Goal: Task Accomplishment & Management: Manage account settings

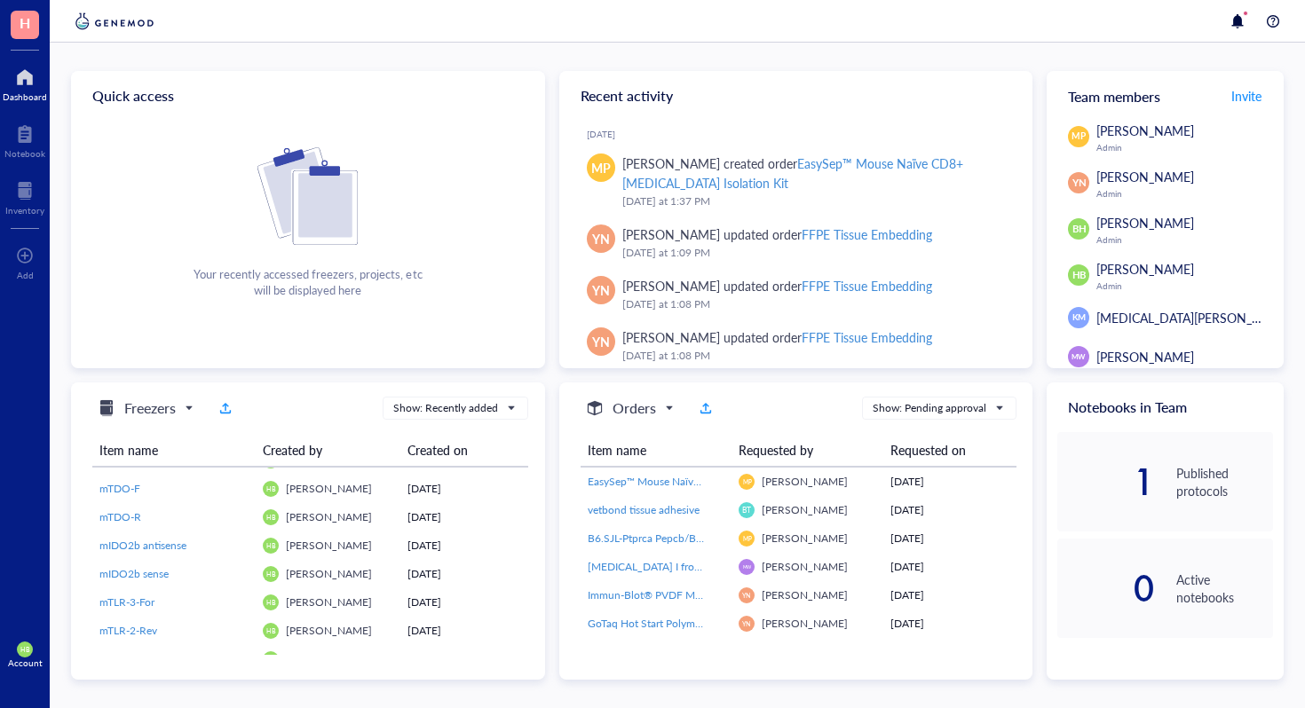
scroll to position [1279, 0]
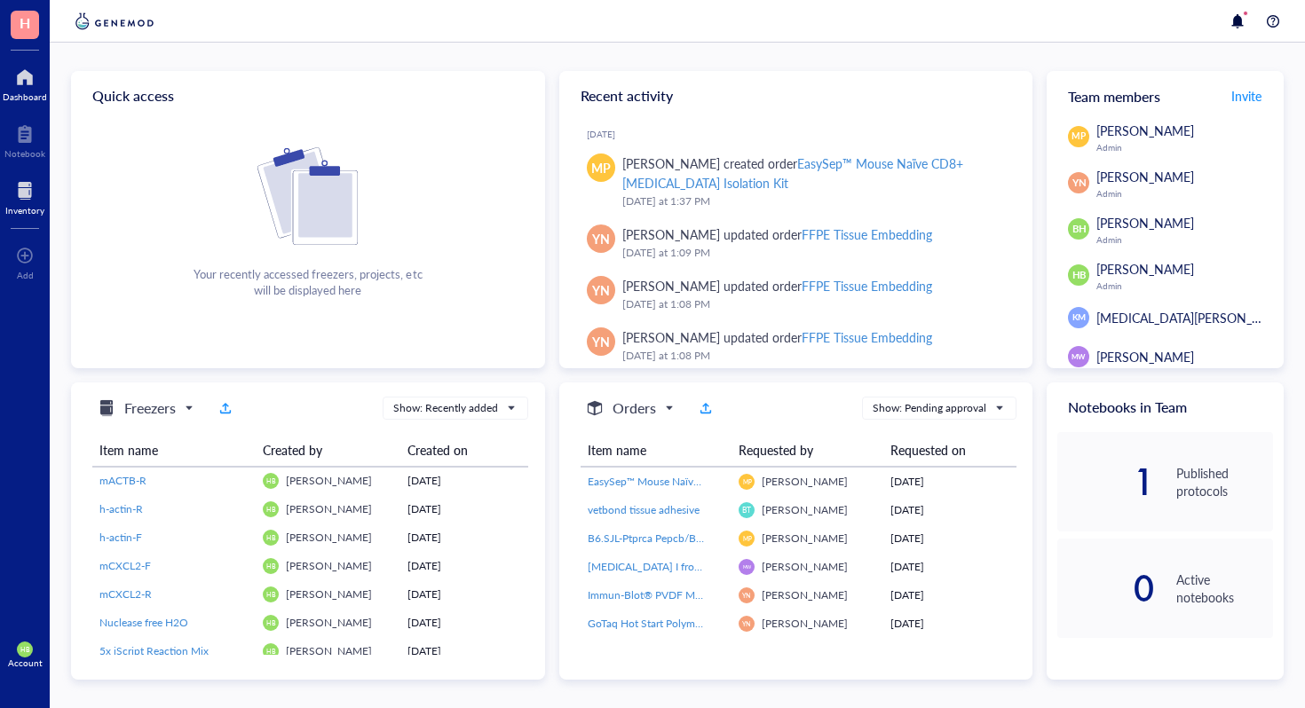
click at [12, 206] on div "Inventory" at bounding box center [24, 210] width 39 height 11
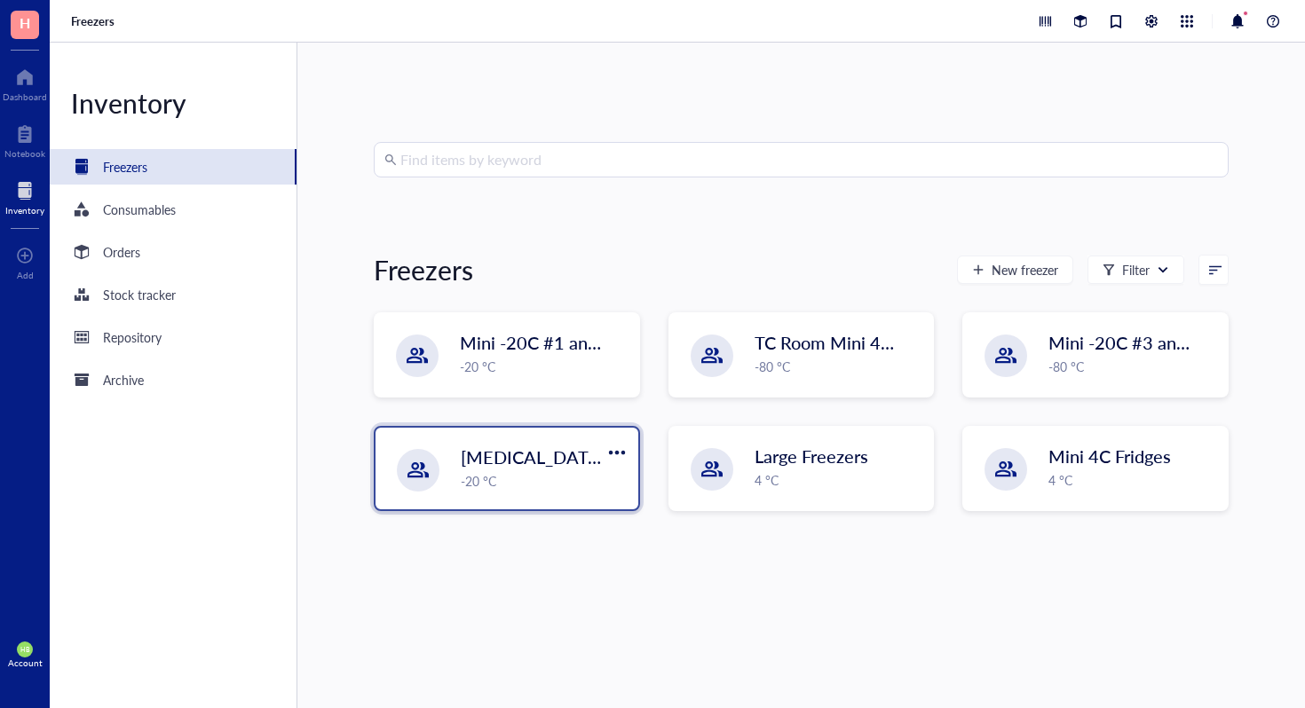
click at [607, 471] on div "-20 °C" at bounding box center [544, 481] width 167 height 20
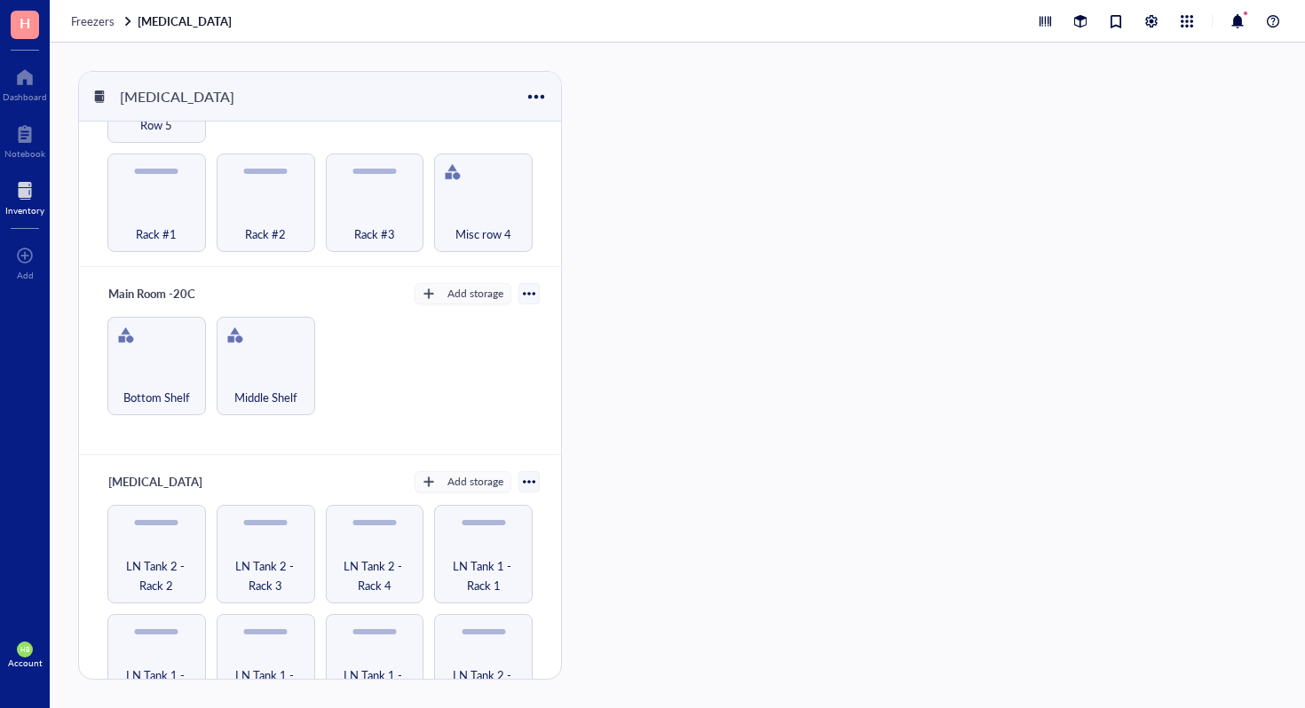
scroll to position [947, 0]
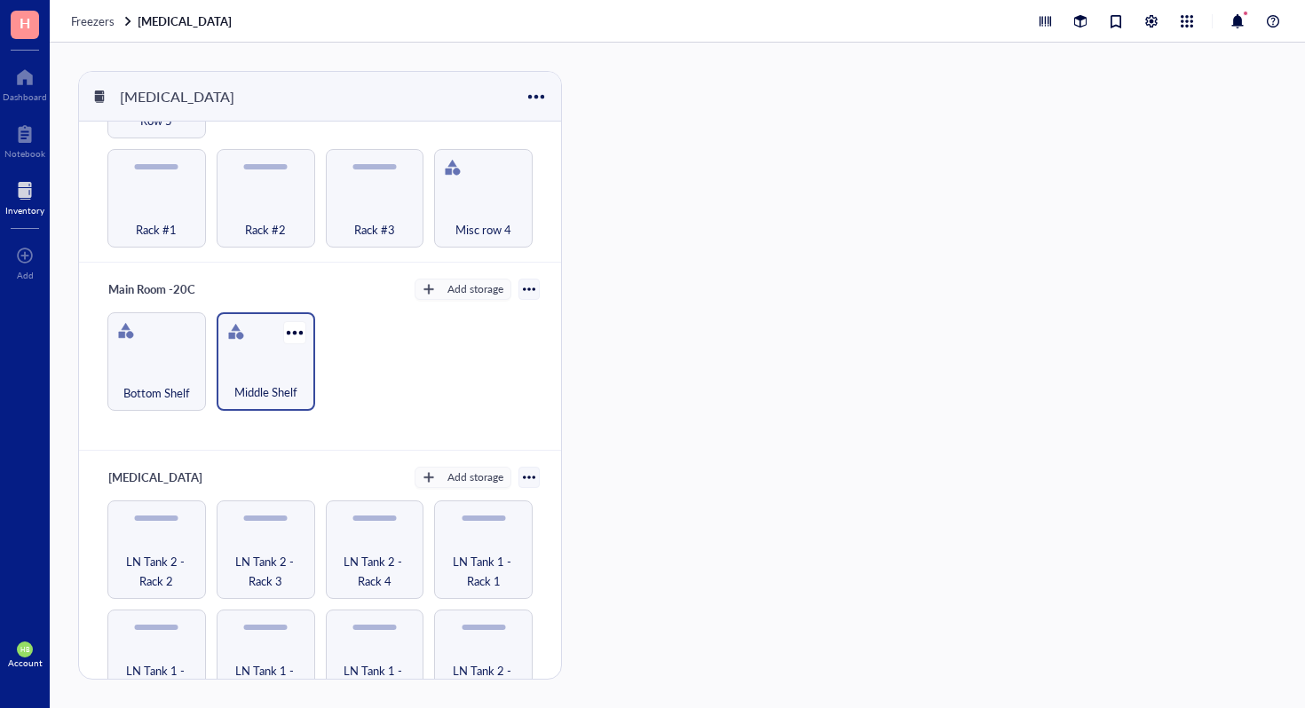
click at [280, 363] on div "Middle Shelf" at bounding box center [265, 382] width 81 height 39
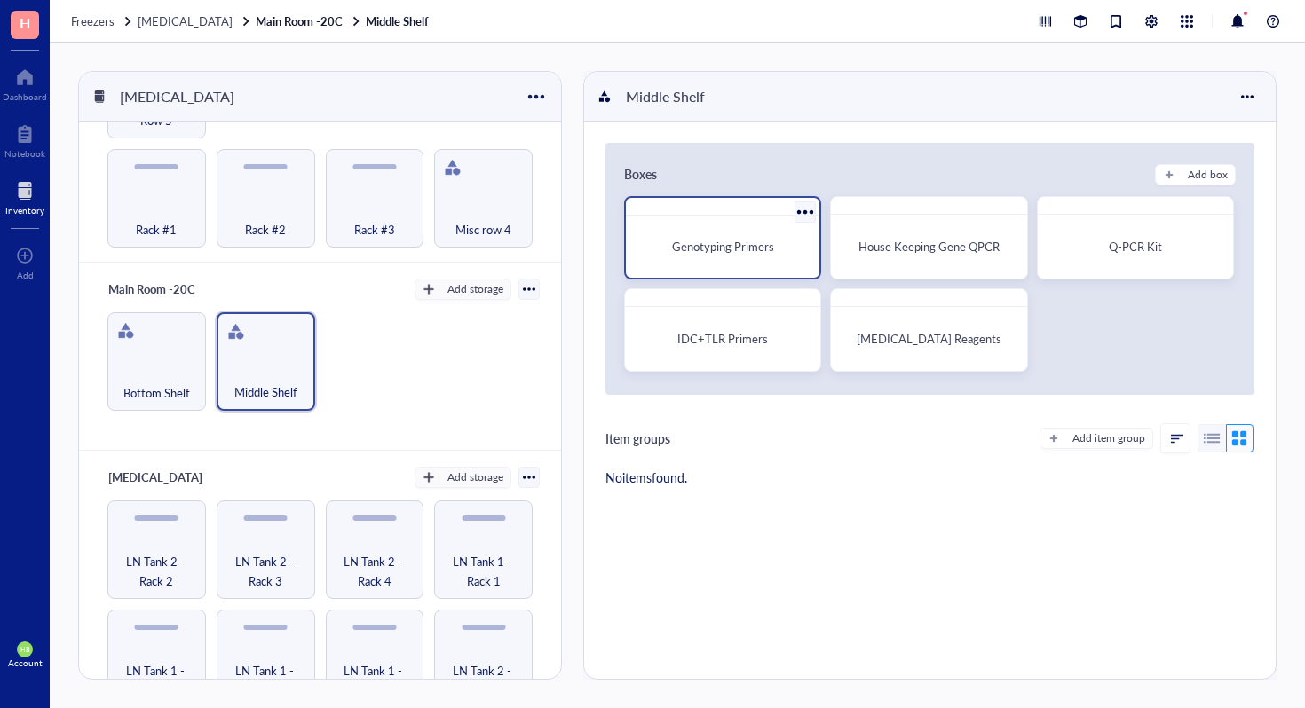
click at [791, 253] on div "Genotyping Primers" at bounding box center [722, 247] width 165 height 18
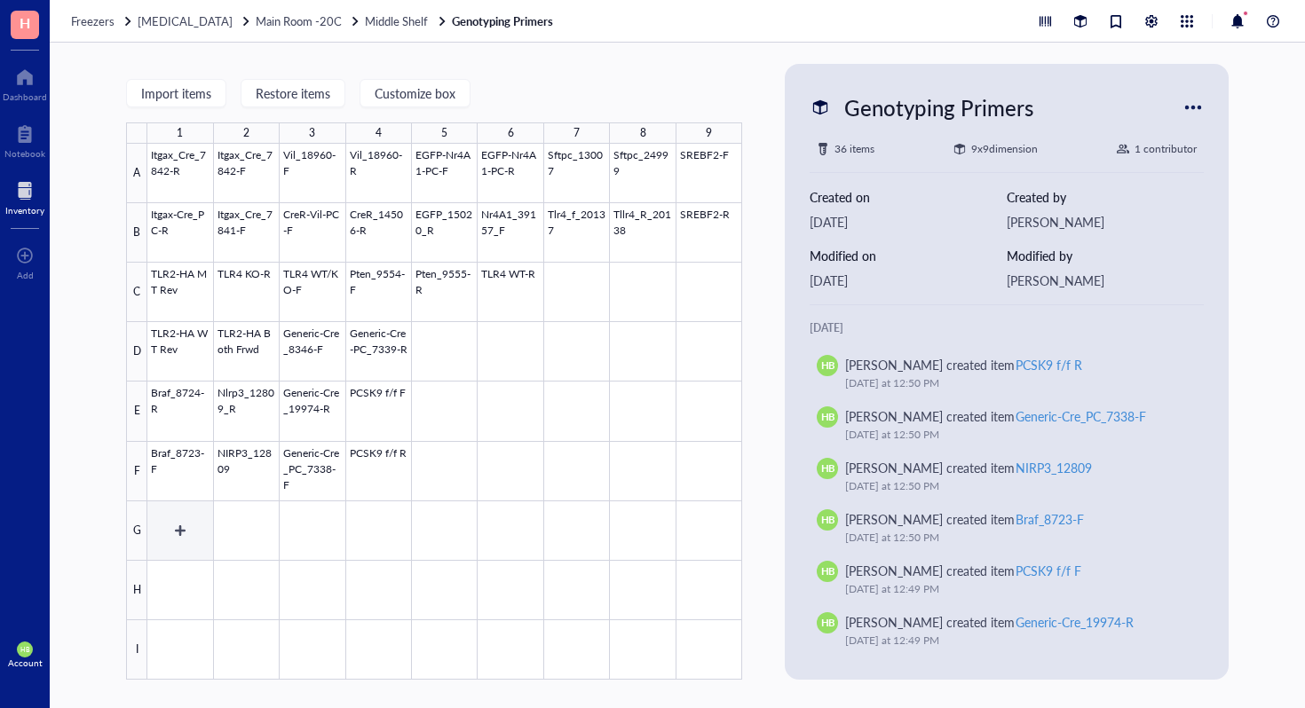
click at [174, 521] on div at bounding box center [444, 412] width 595 height 536
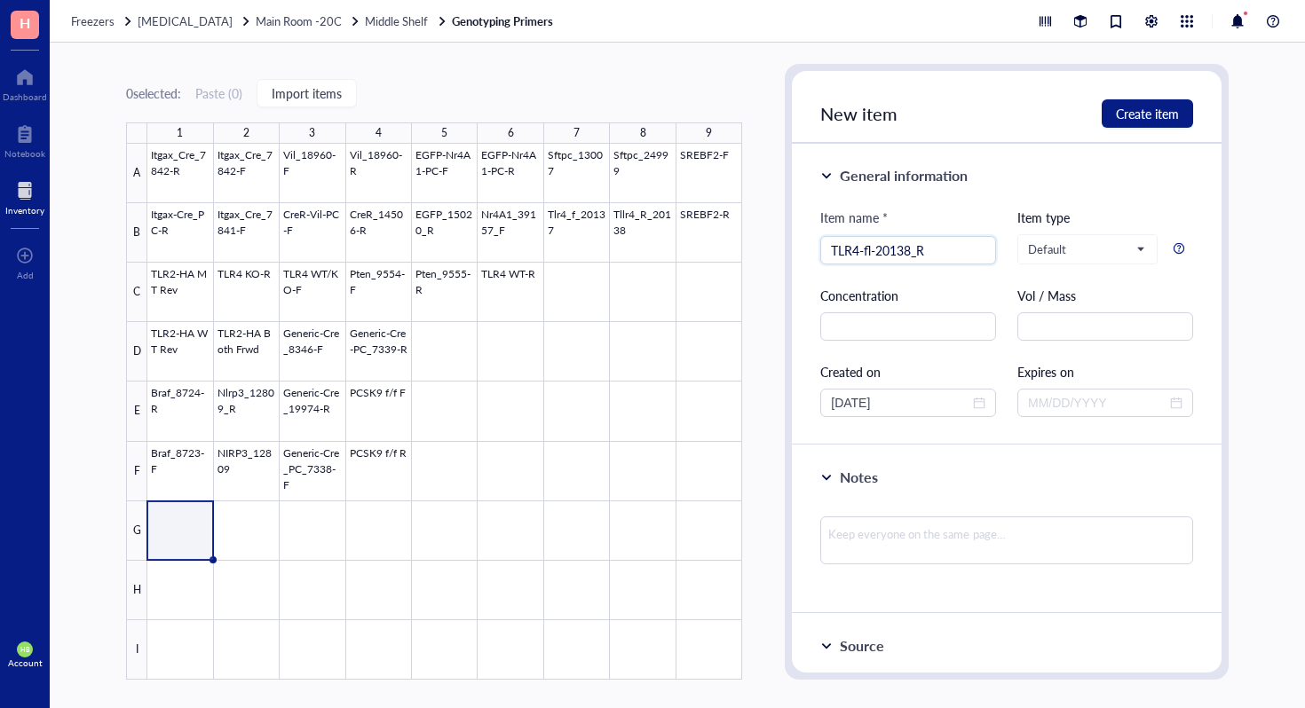
type input "TLR4-fl-20138_R"
type input "mNIrp3Rosa_ R26-F"
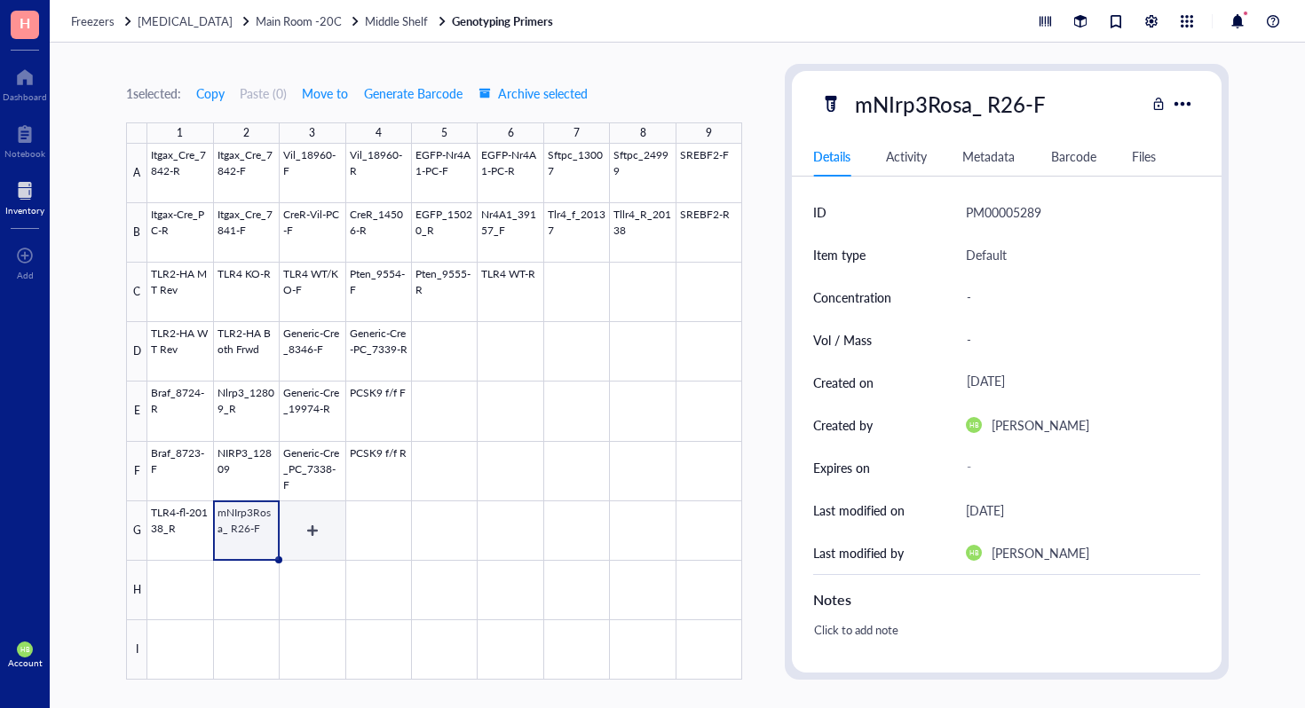
click at [327, 542] on div at bounding box center [444, 412] width 595 height 536
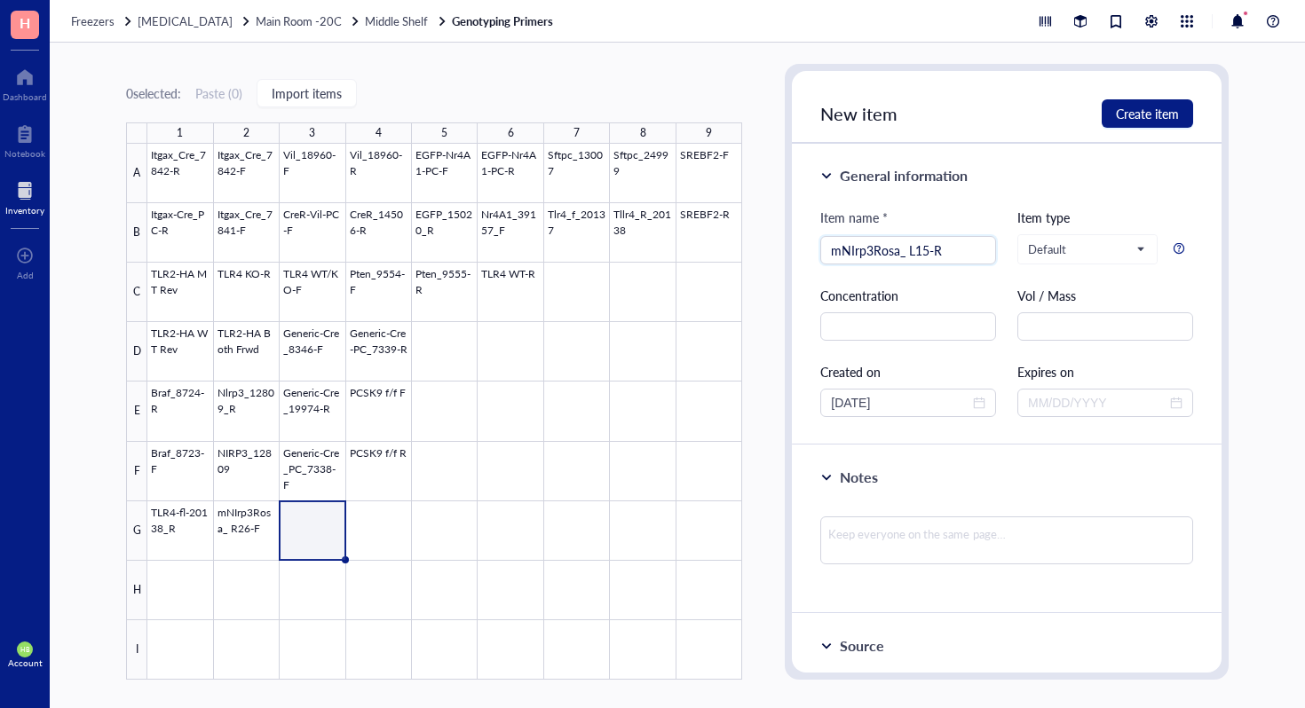
type input "mNIrp3Rosa_ L15-R"
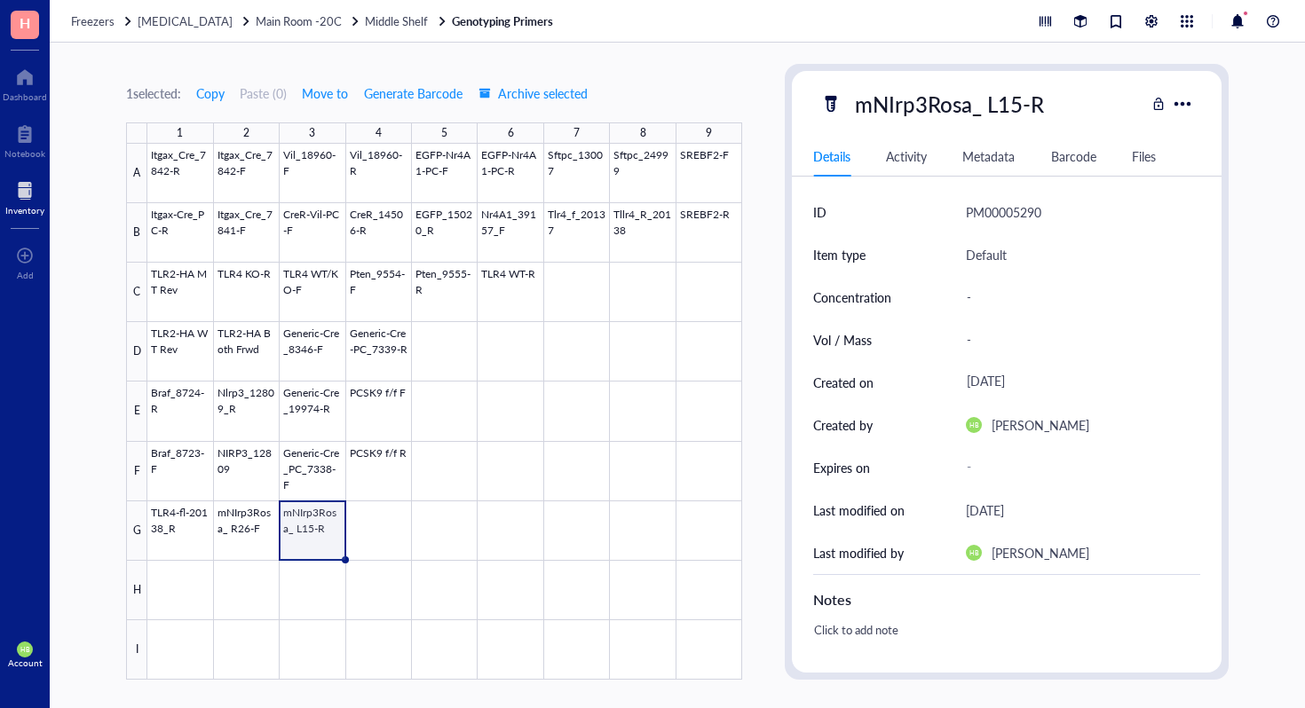
click at [349, 524] on div at bounding box center [444, 412] width 595 height 536
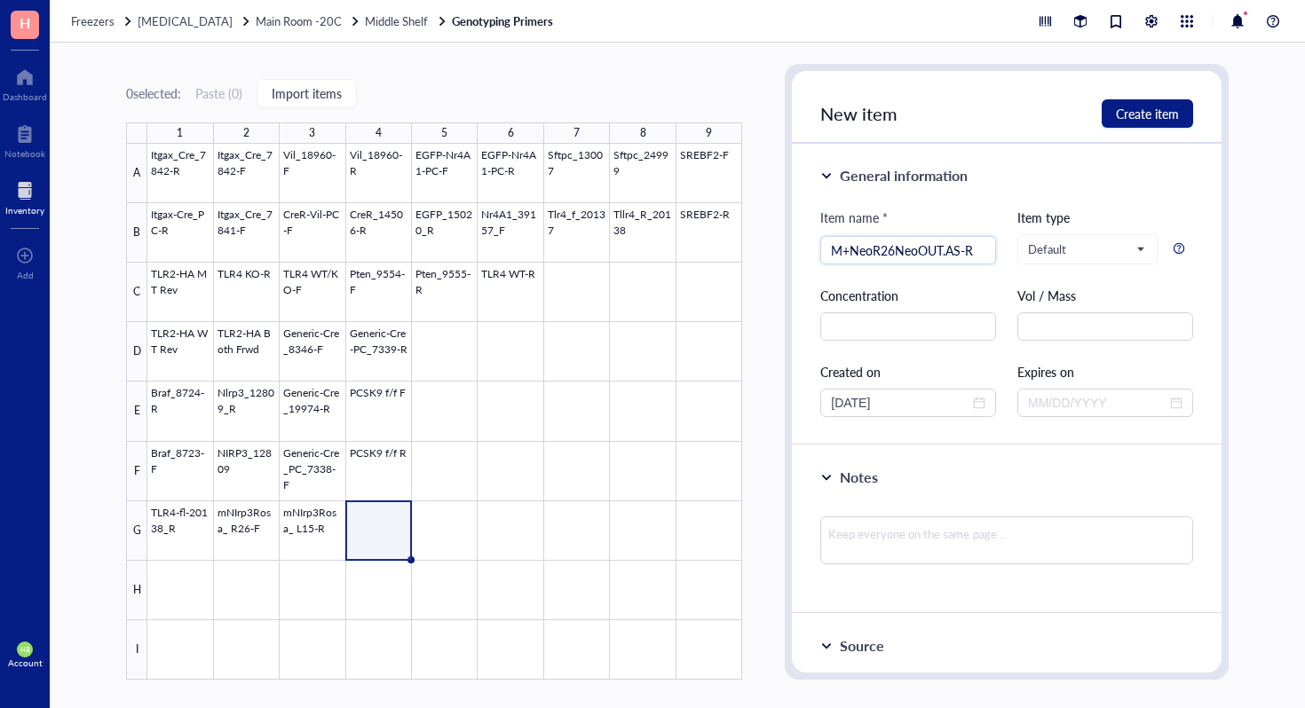
type input "M+NeoR26NeoOUT.AS-R"
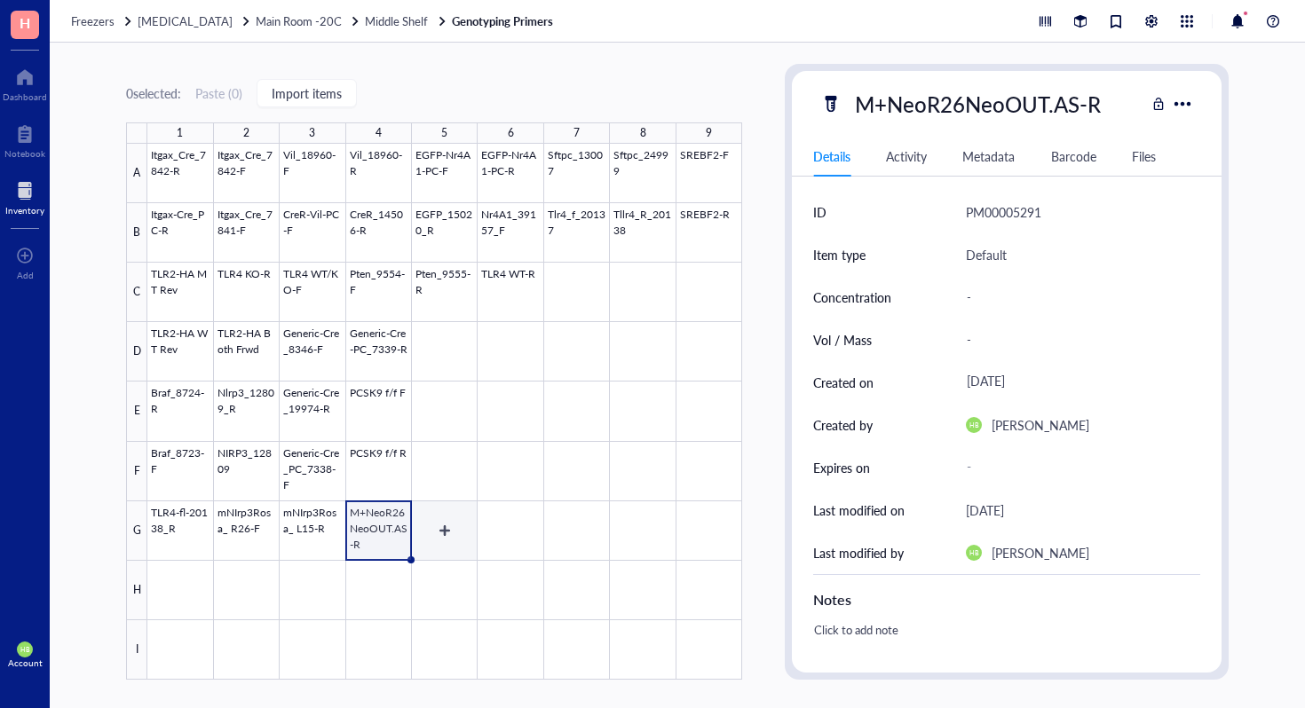
click at [454, 525] on div at bounding box center [444, 412] width 595 height 536
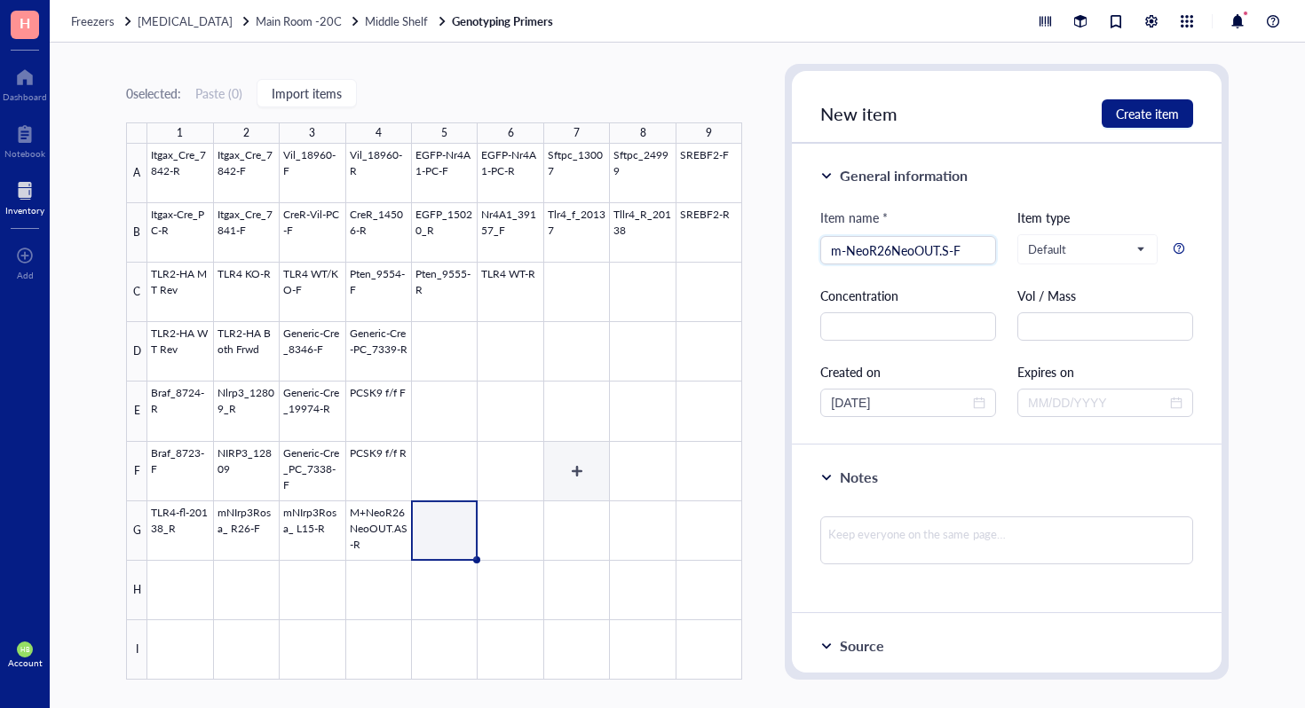
type input "m-NeoR26NeoOUT.S-F"
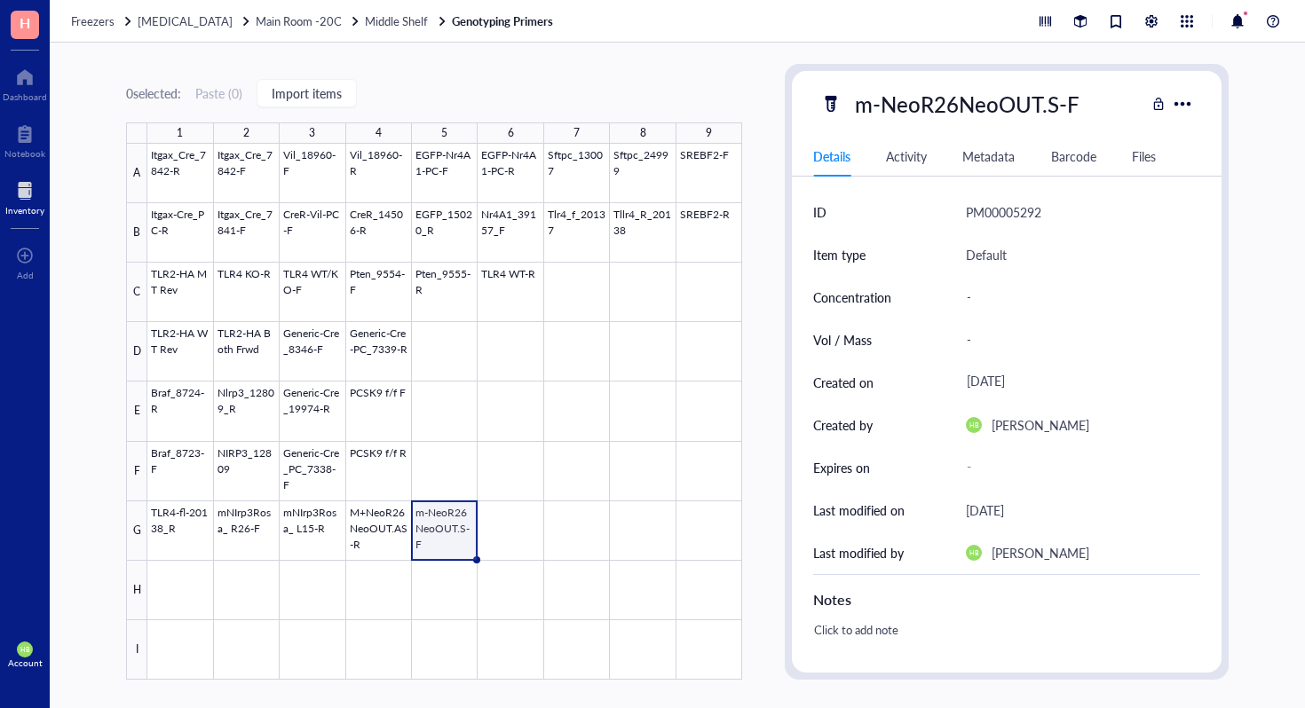
click at [510, 543] on div at bounding box center [444, 412] width 595 height 536
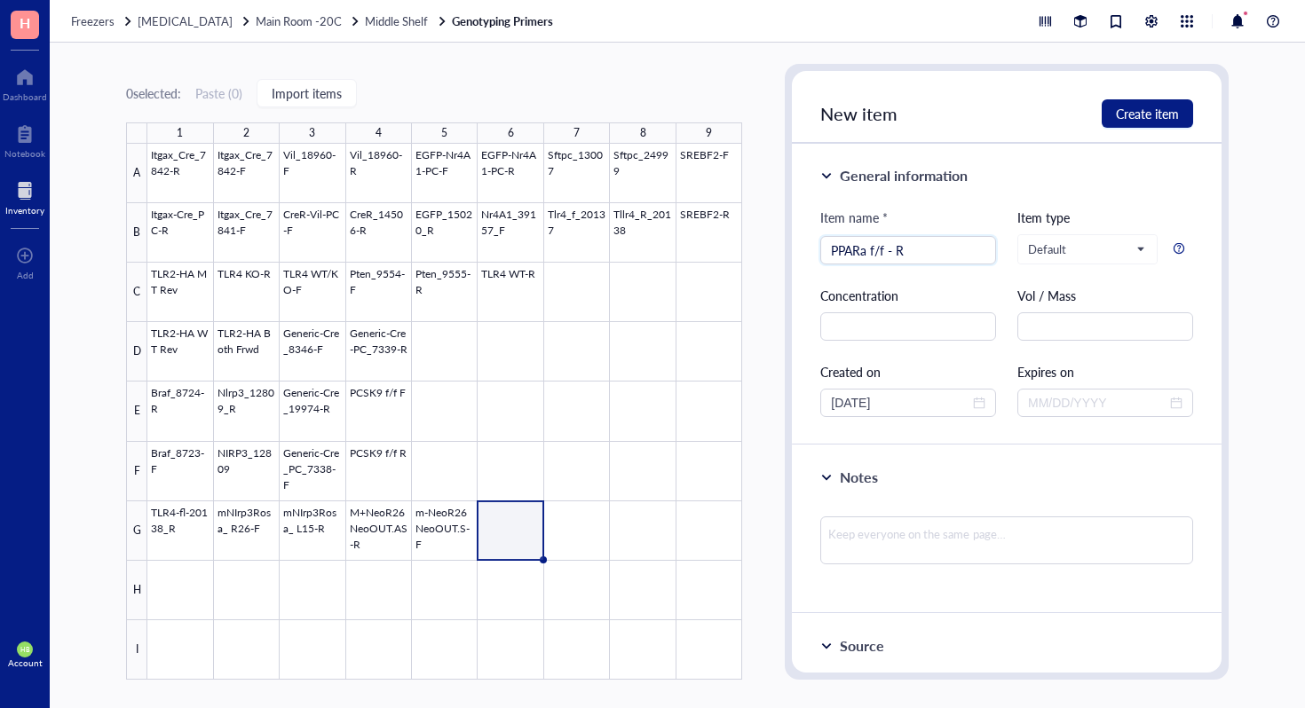
type input "PPARa f/f - R"
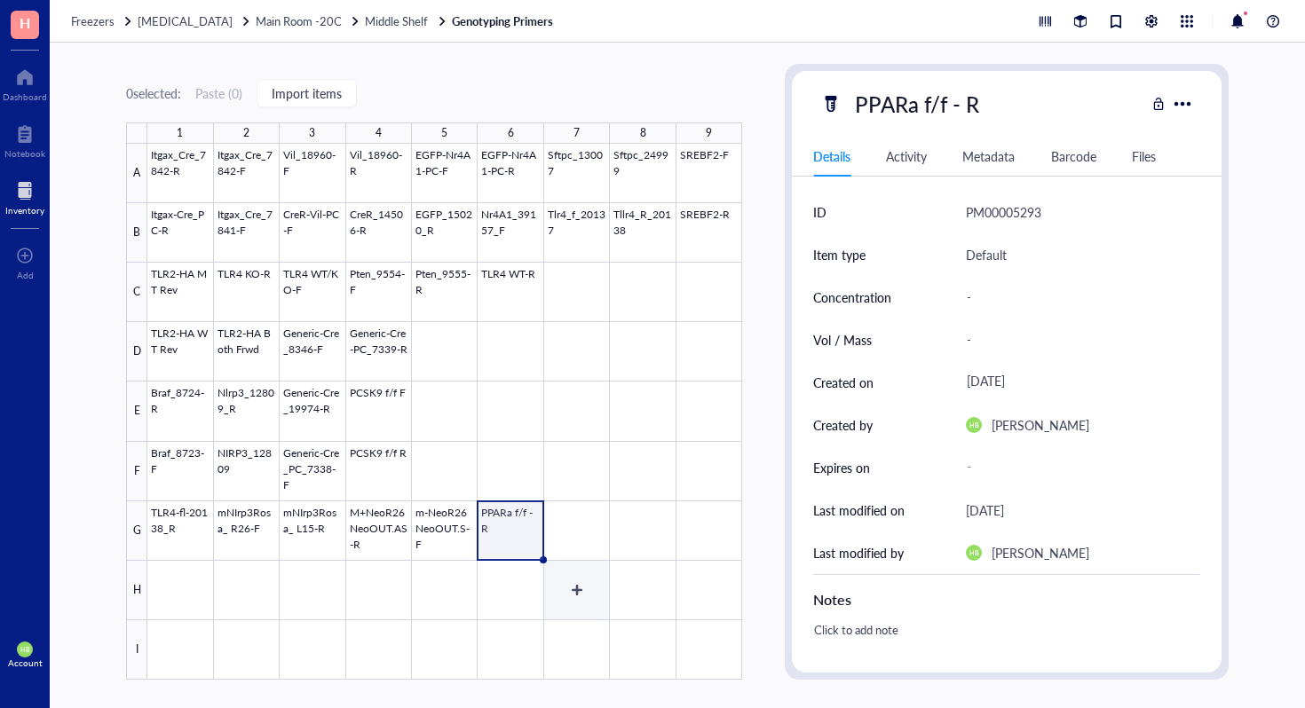
click at [597, 540] on div at bounding box center [444, 412] width 595 height 536
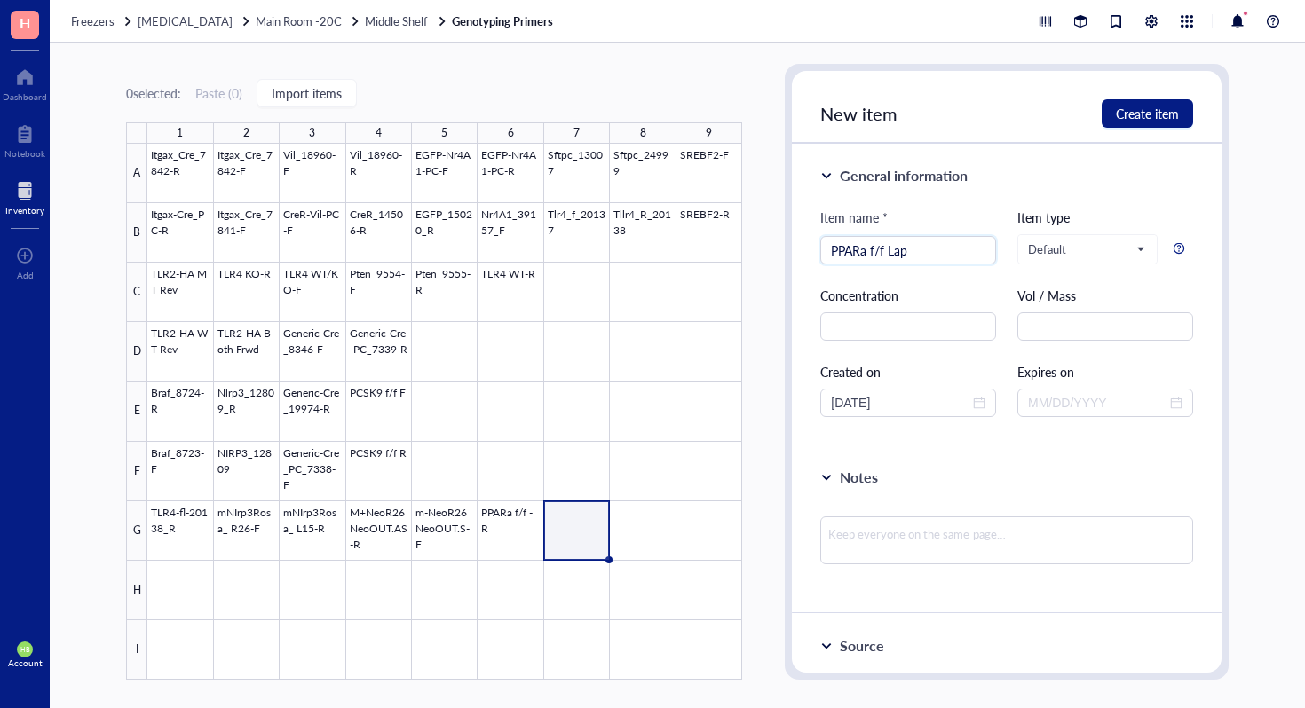
type input "PPARa f/f Lap"
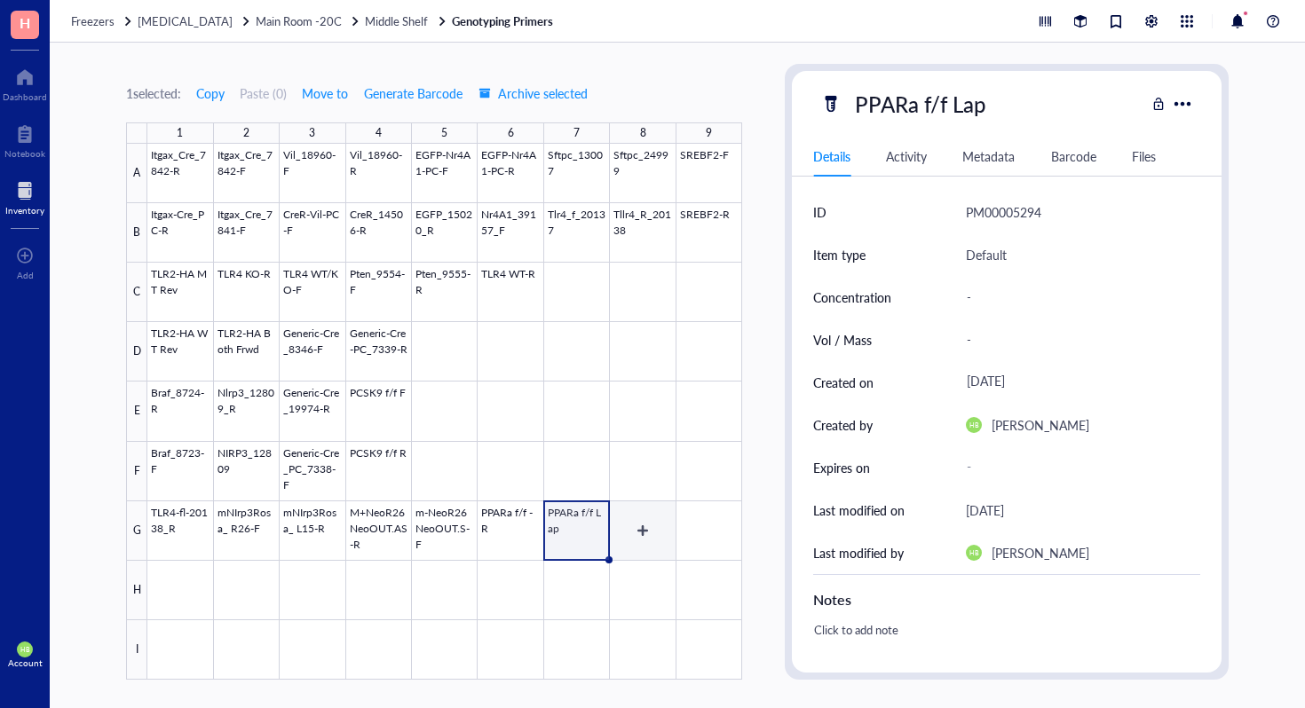
click at [656, 544] on div at bounding box center [444, 412] width 595 height 536
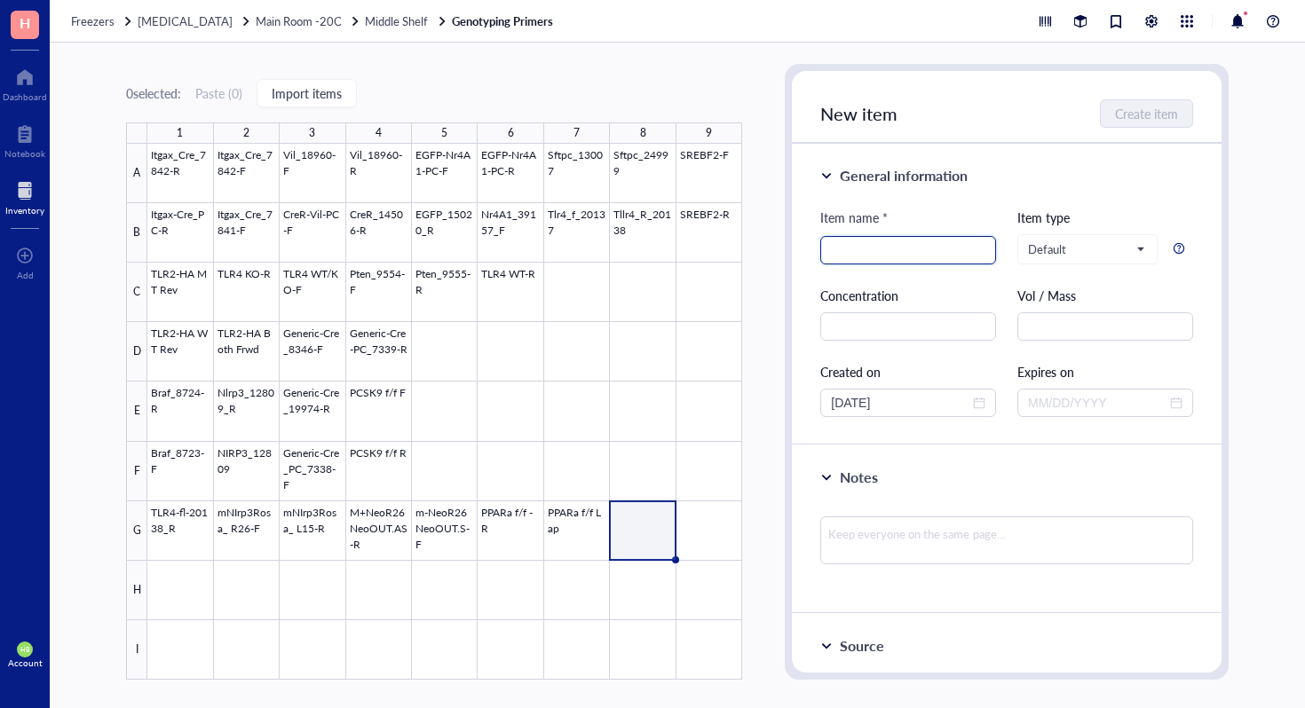
click at [929, 256] on input "search" at bounding box center [908, 250] width 154 height 27
type input "FLNur77-R"
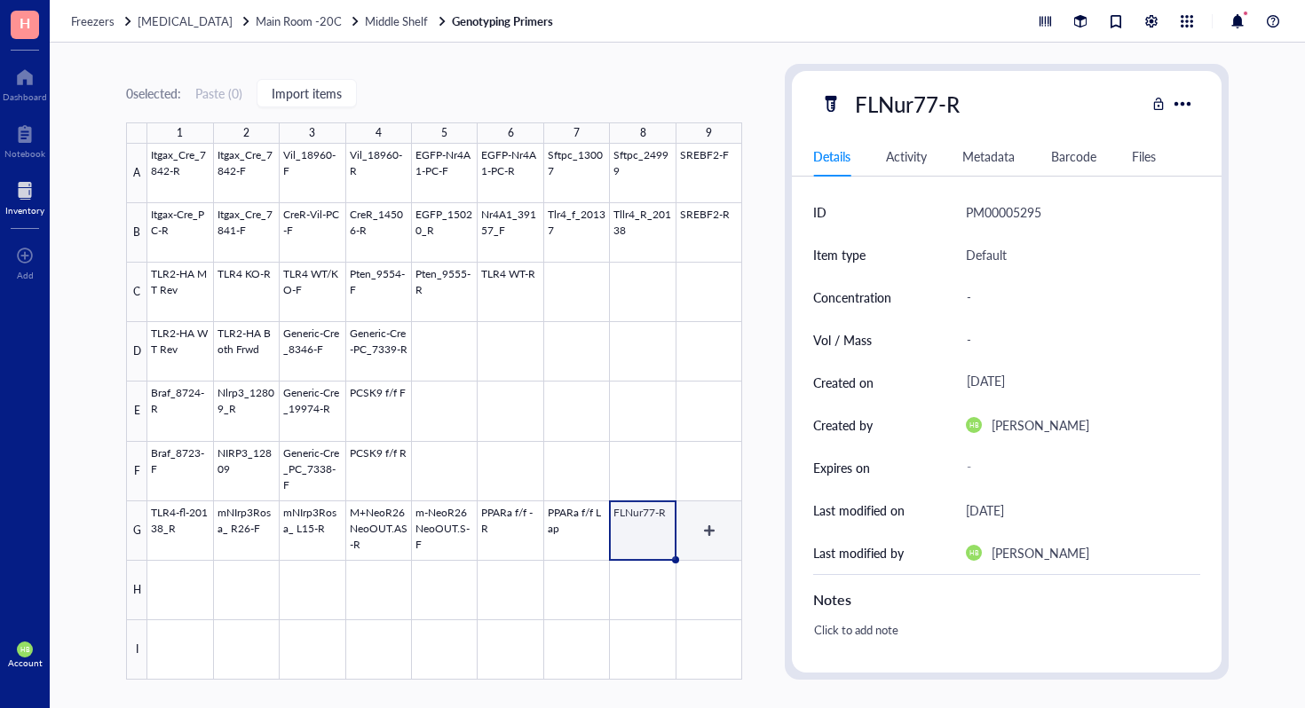
click at [724, 526] on div at bounding box center [444, 412] width 595 height 536
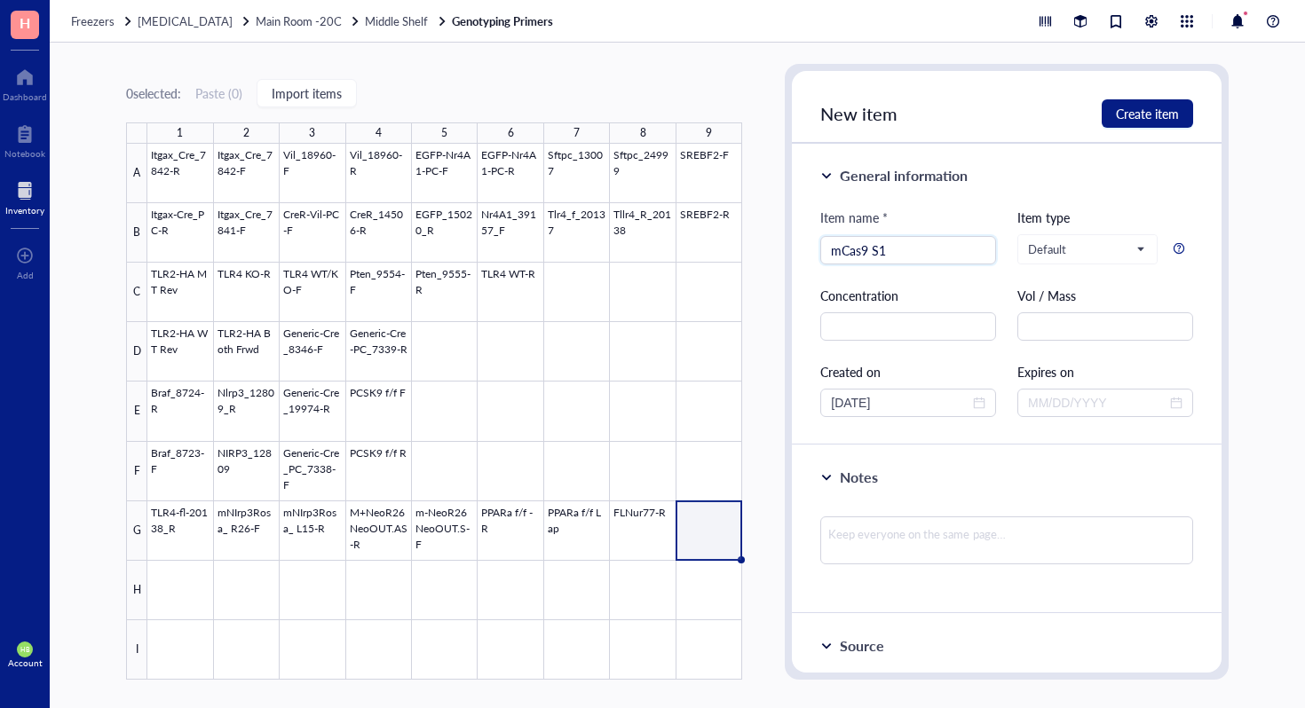
type input "mCas9 S1"
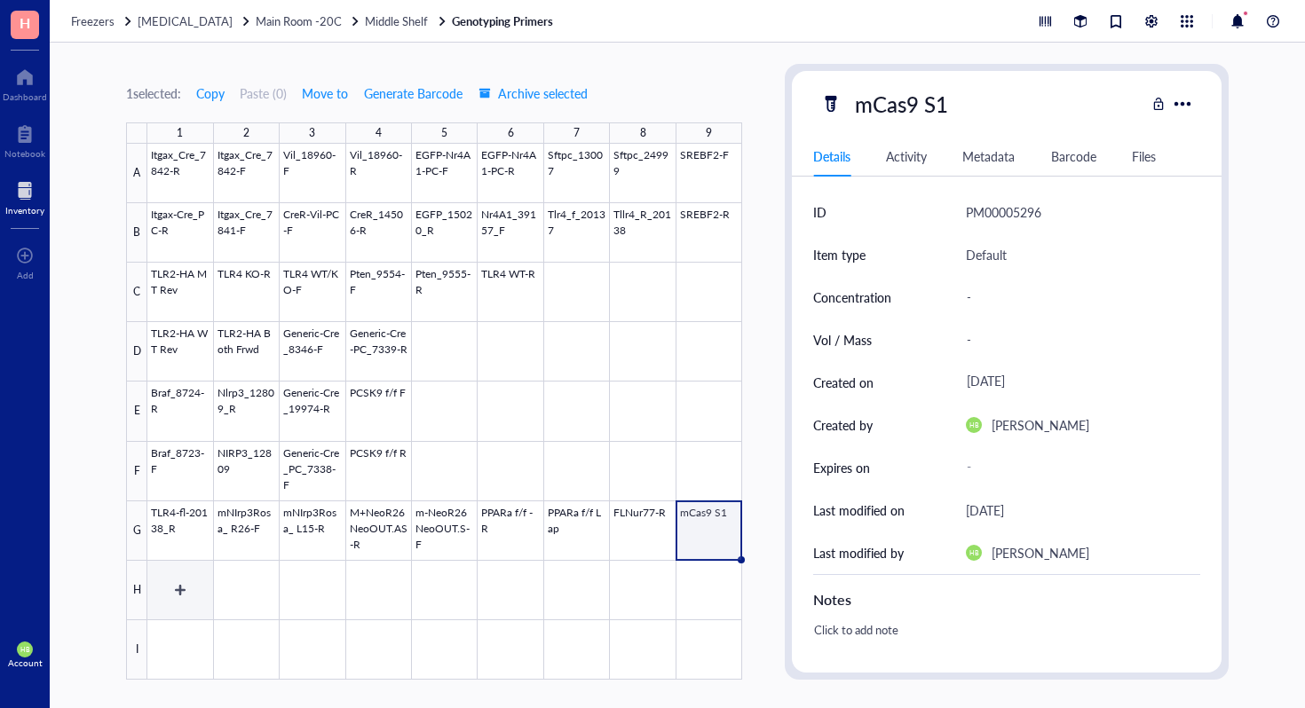
click at [181, 586] on div at bounding box center [444, 412] width 595 height 536
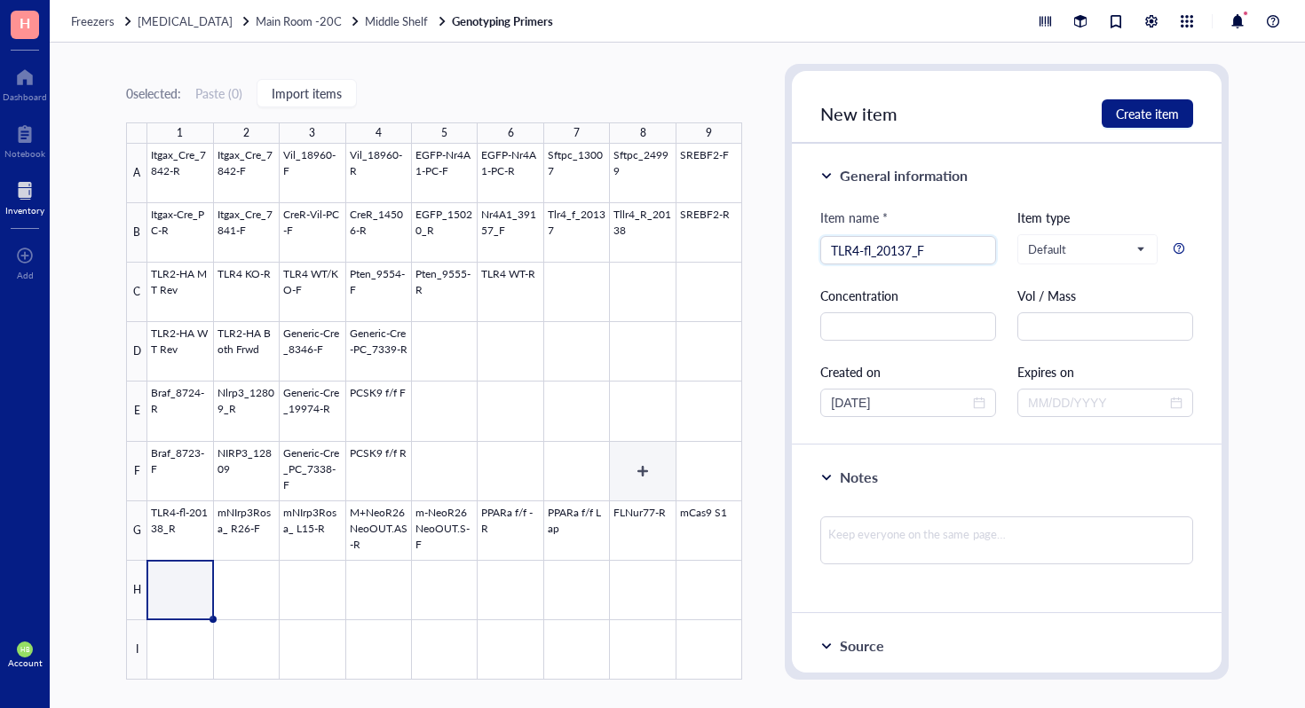
type input "TLR4-fl_20137_F"
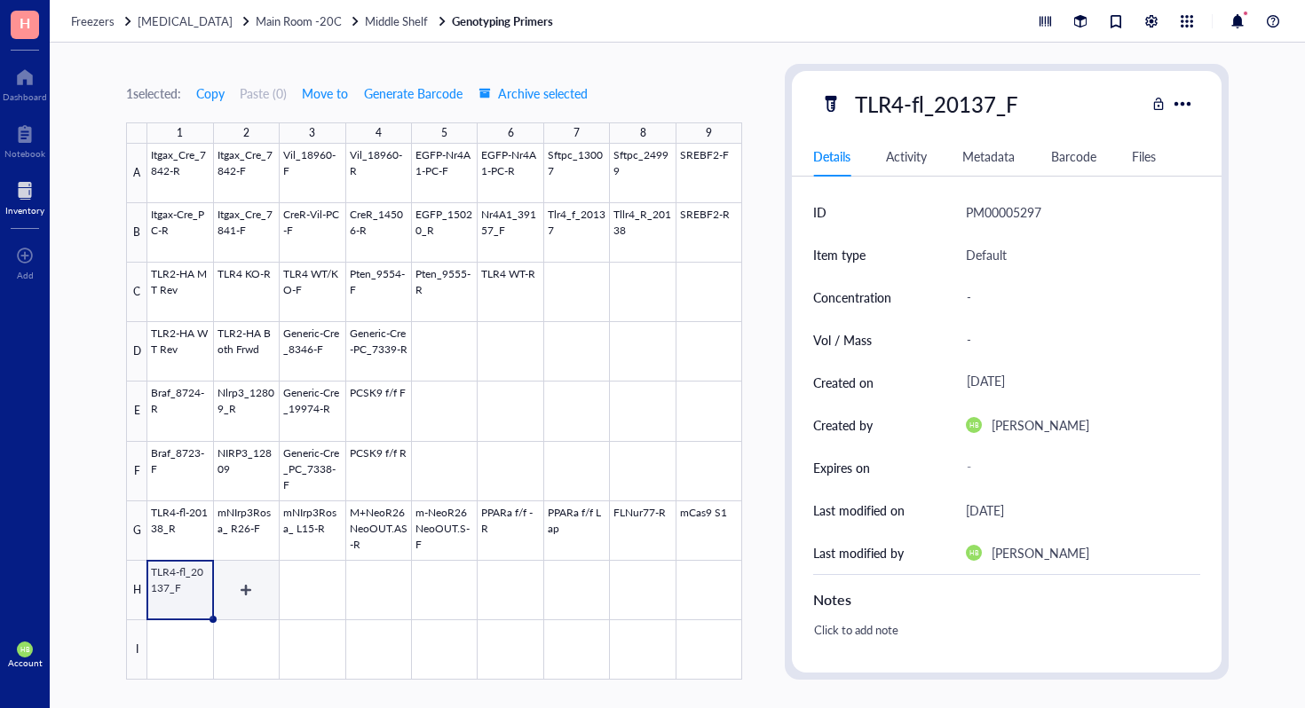
click at [255, 593] on div at bounding box center [444, 412] width 595 height 536
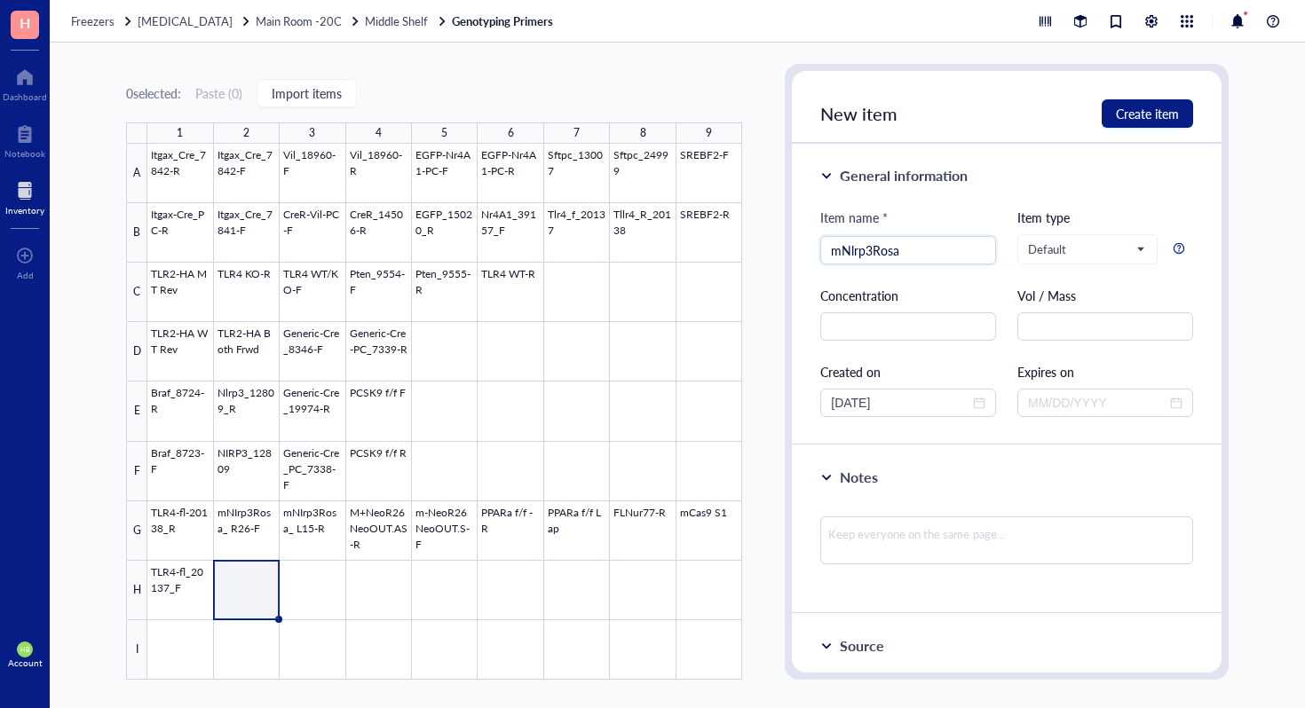
type input "mNlrp3Rosa"
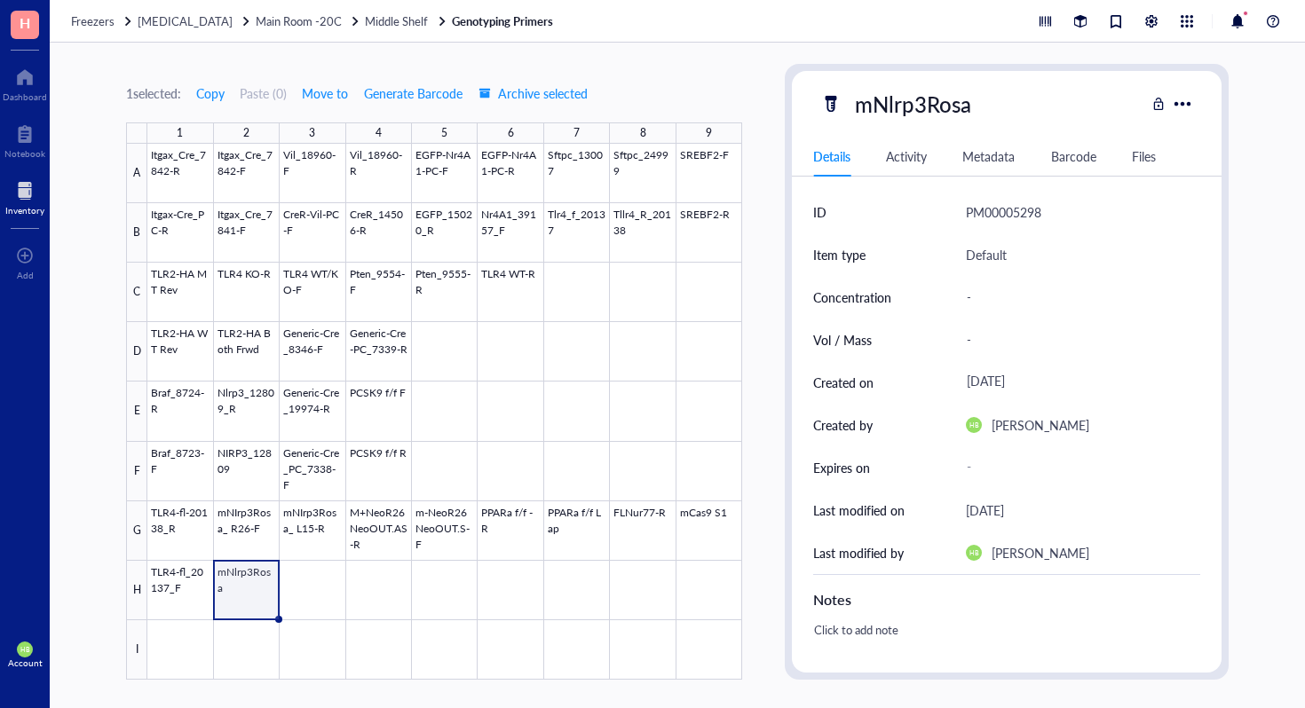
click at [981, 112] on div "mNlrp3Rosa" at bounding box center [982, 103] width 325 height 37
click at [958, 107] on div "mNlrp3Rosa" at bounding box center [913, 103] width 132 height 37
type input "mNlrp3Rosa_ ESneo. S-F"
click at [312, 603] on div at bounding box center [444, 412] width 595 height 536
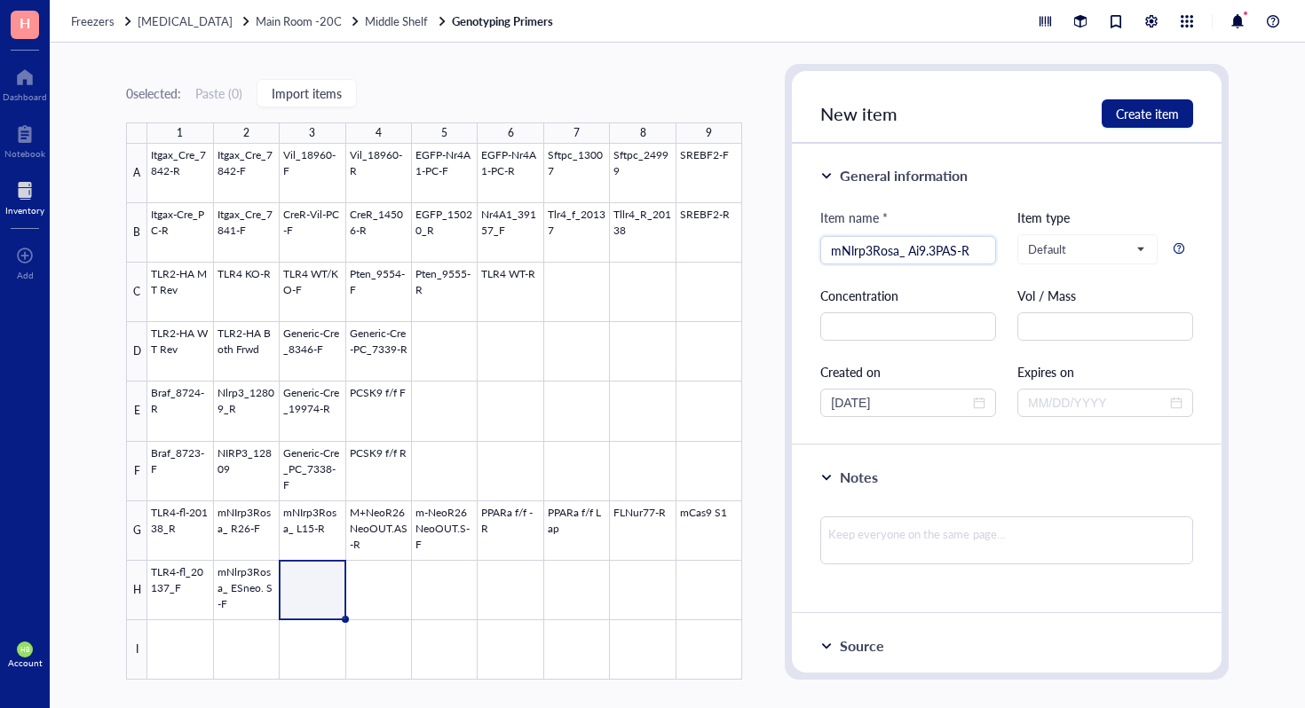
type input "mNlrp3Rosa_ Ai9.3PAS-R"
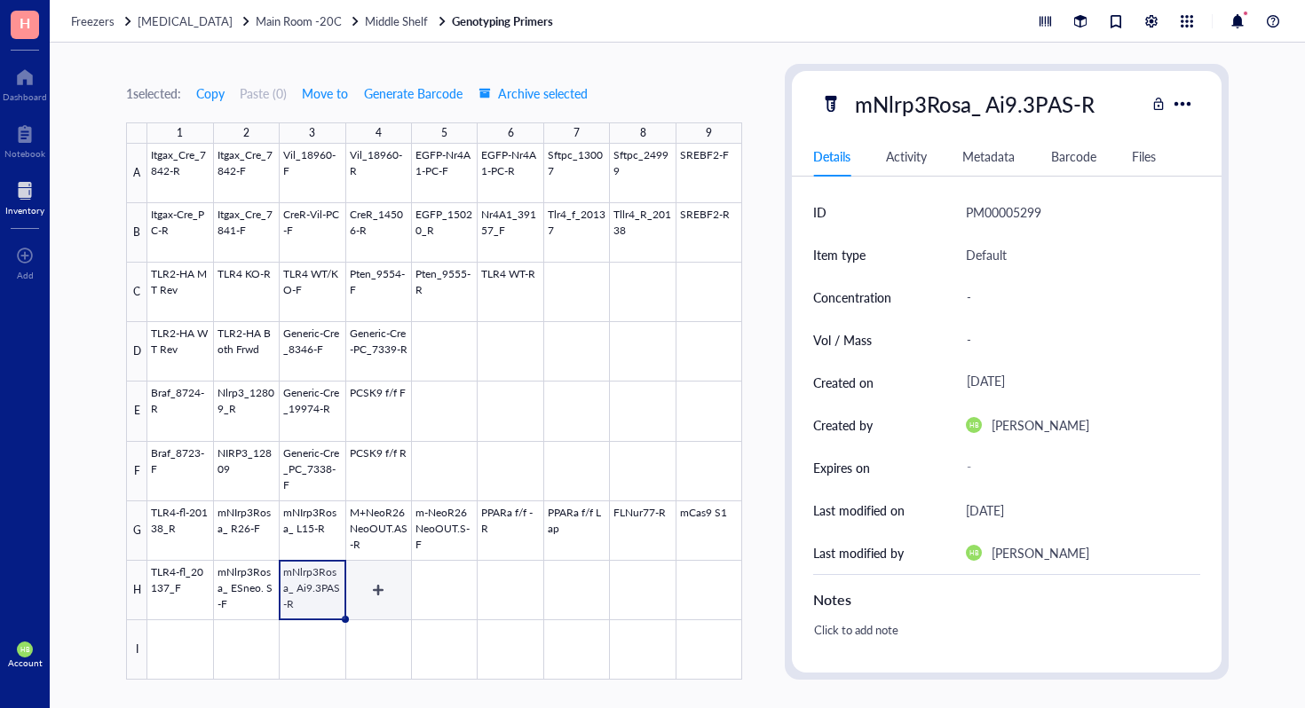
click at [379, 595] on div at bounding box center [444, 412] width 595 height 536
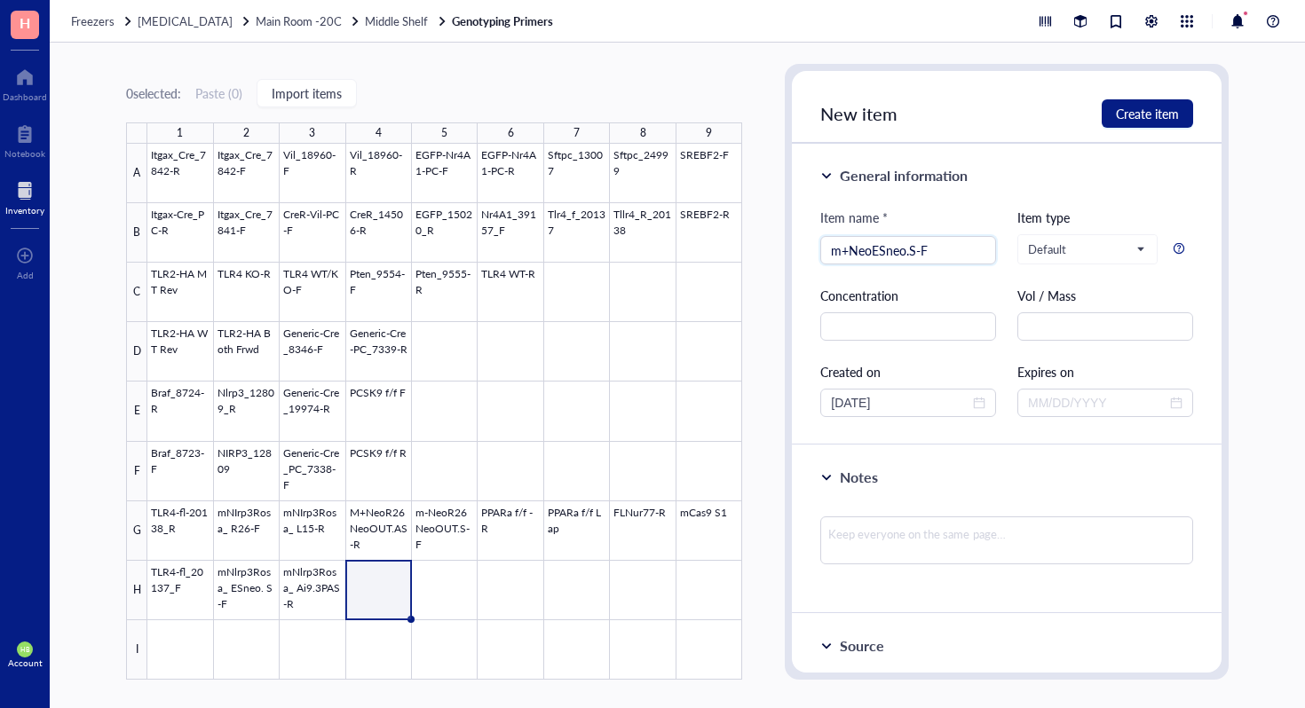
type input "m+NeoESneo.S-F"
type input "m-NeoR26NeoOUT.AS-R"
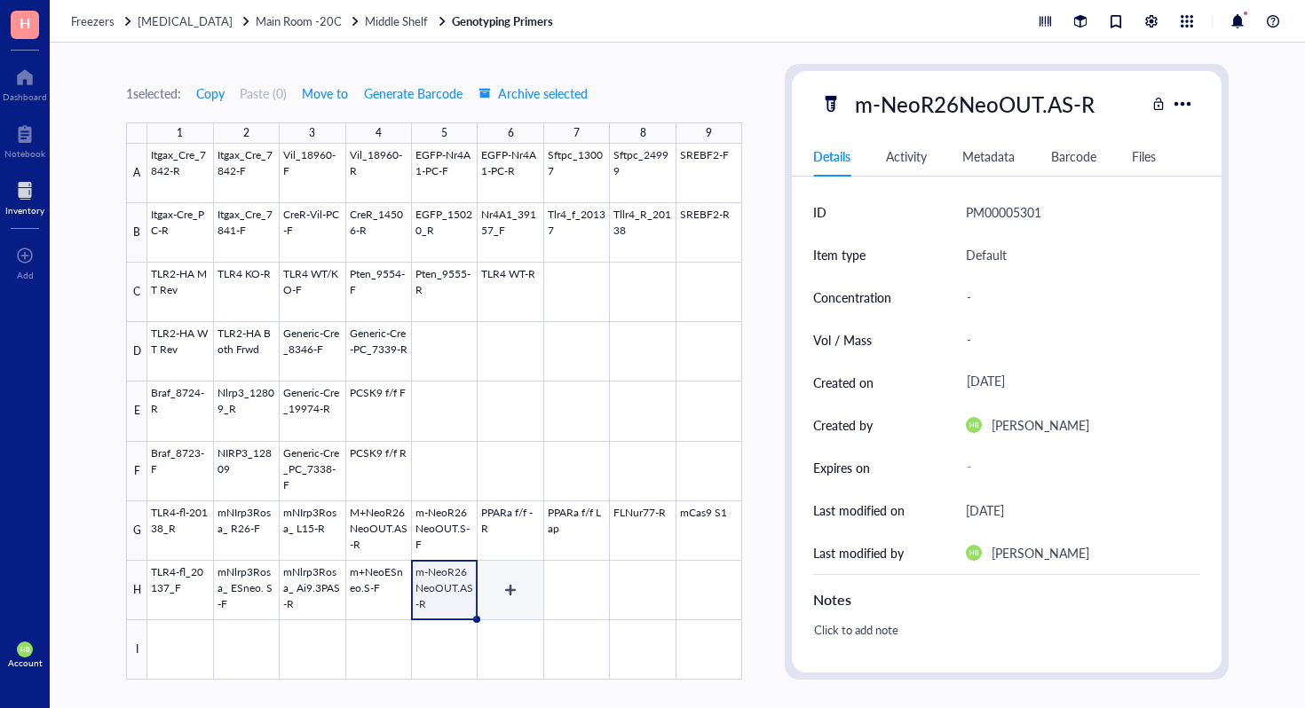
click at [511, 606] on div at bounding box center [444, 412] width 595 height 536
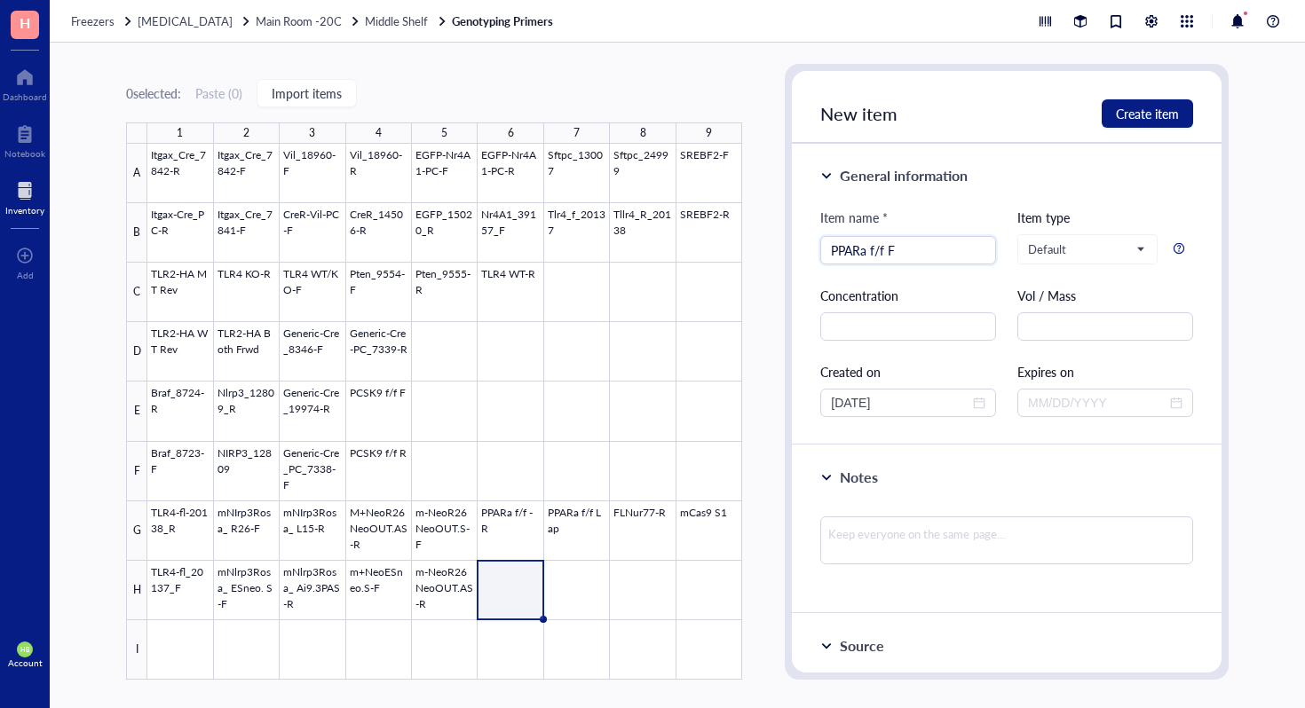
type input "PPARa f/f F"
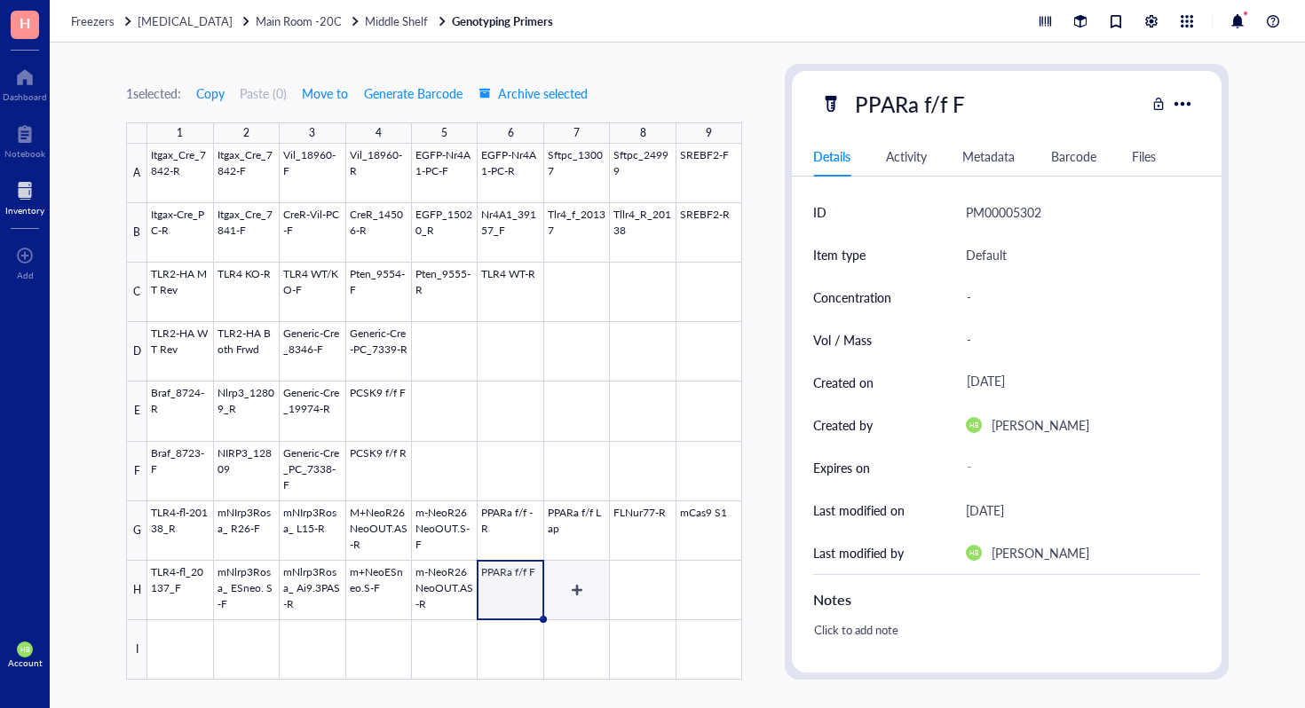
click at [566, 598] on div at bounding box center [444, 412] width 595 height 536
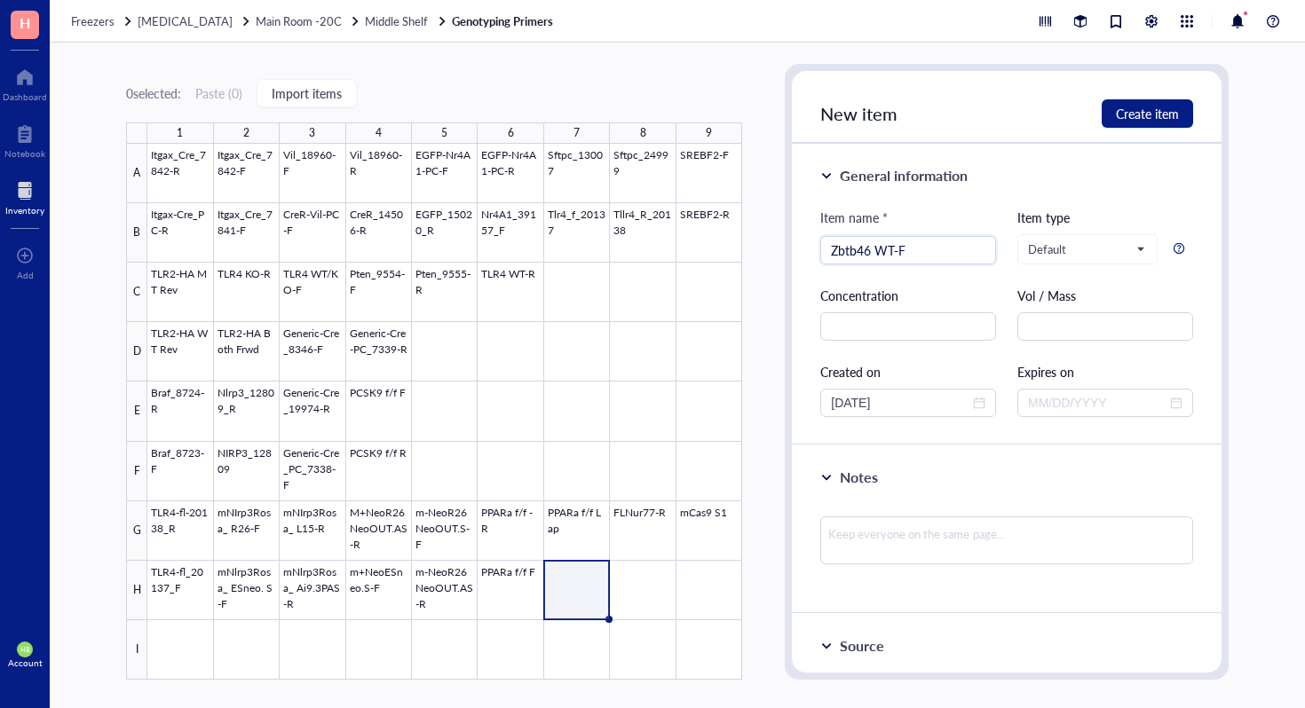
type input "Zbtb46 WT-F"
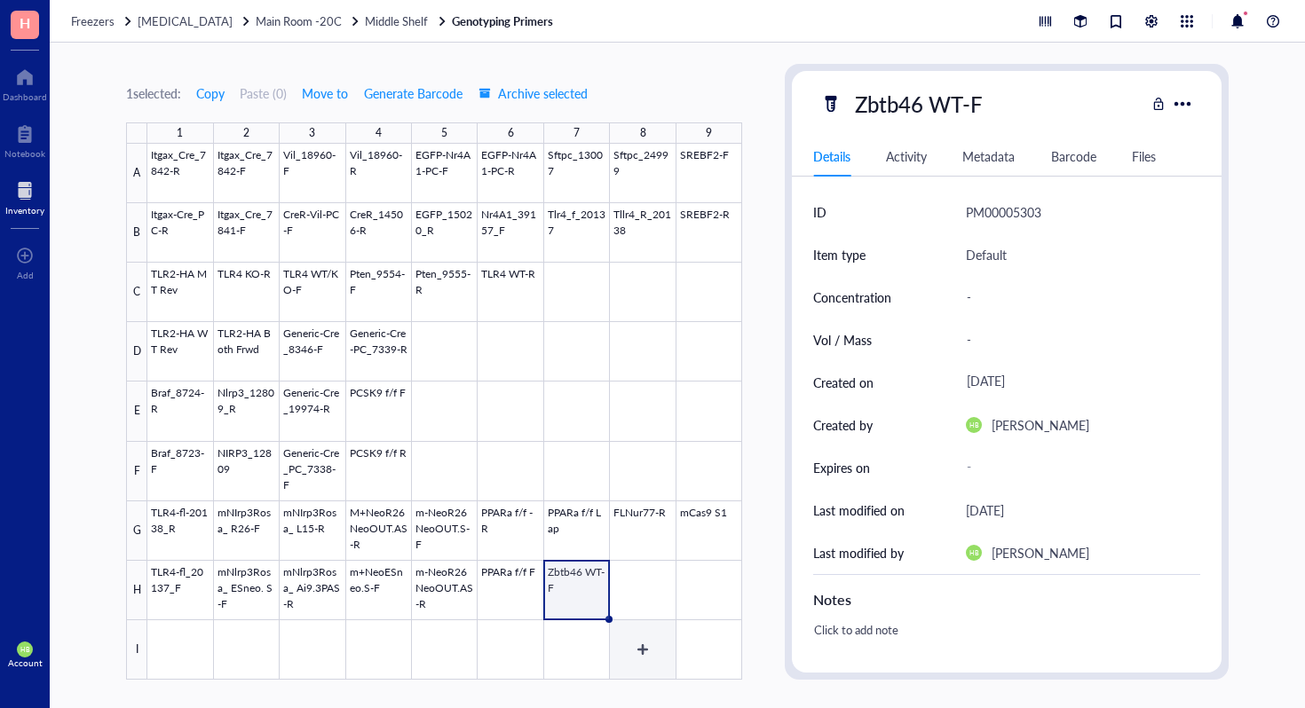
click at [652, 582] on div at bounding box center [444, 412] width 595 height 536
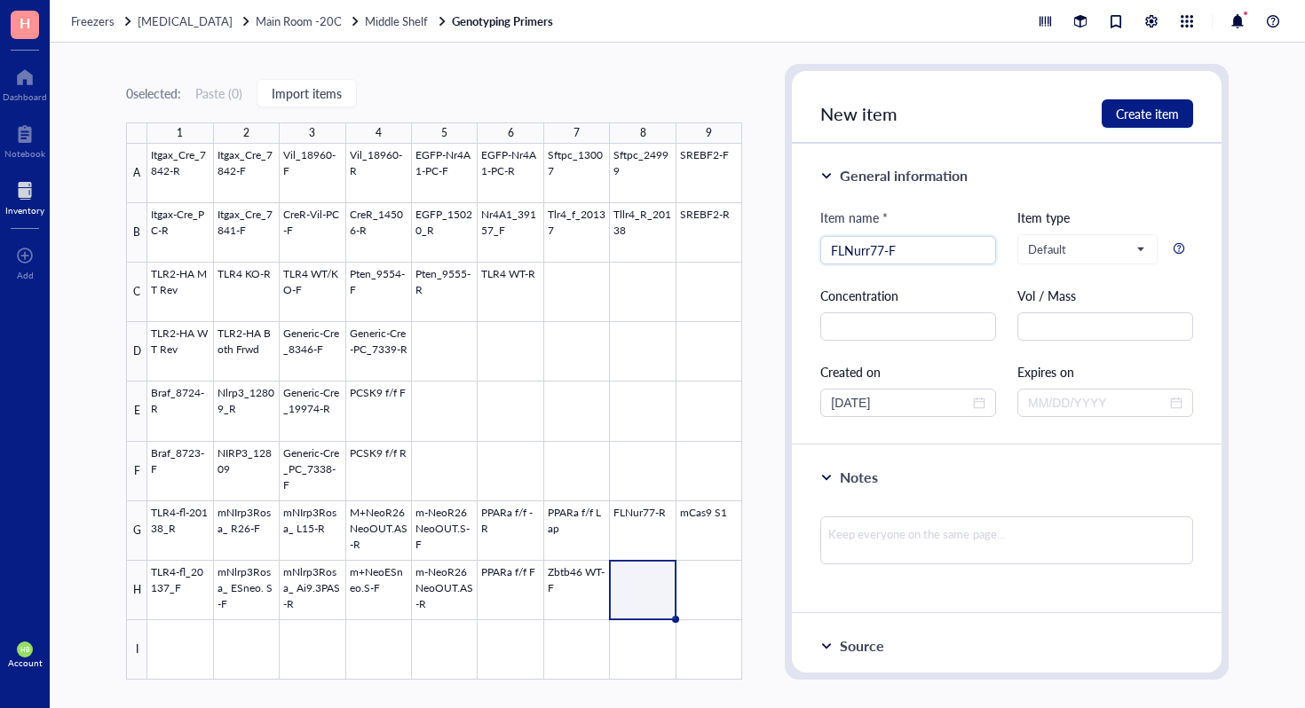
type input "FLNurr77-F"
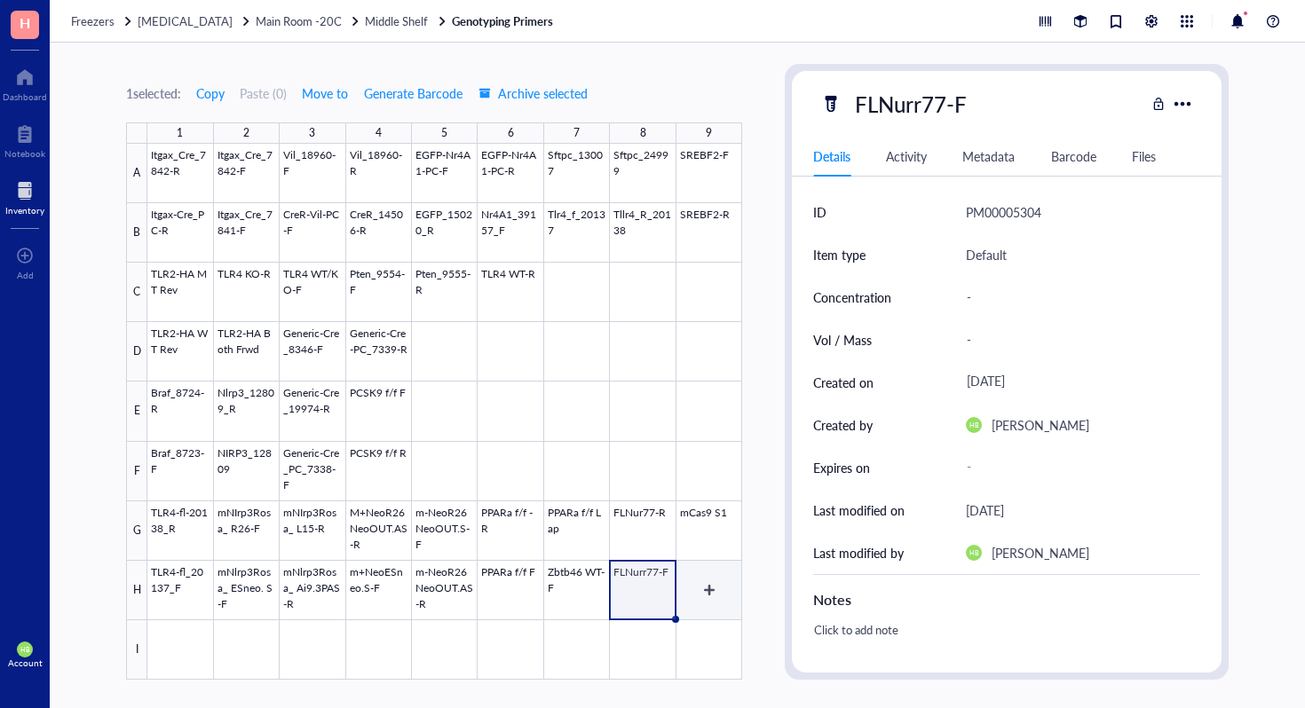
click at [698, 580] on div at bounding box center [444, 412] width 595 height 536
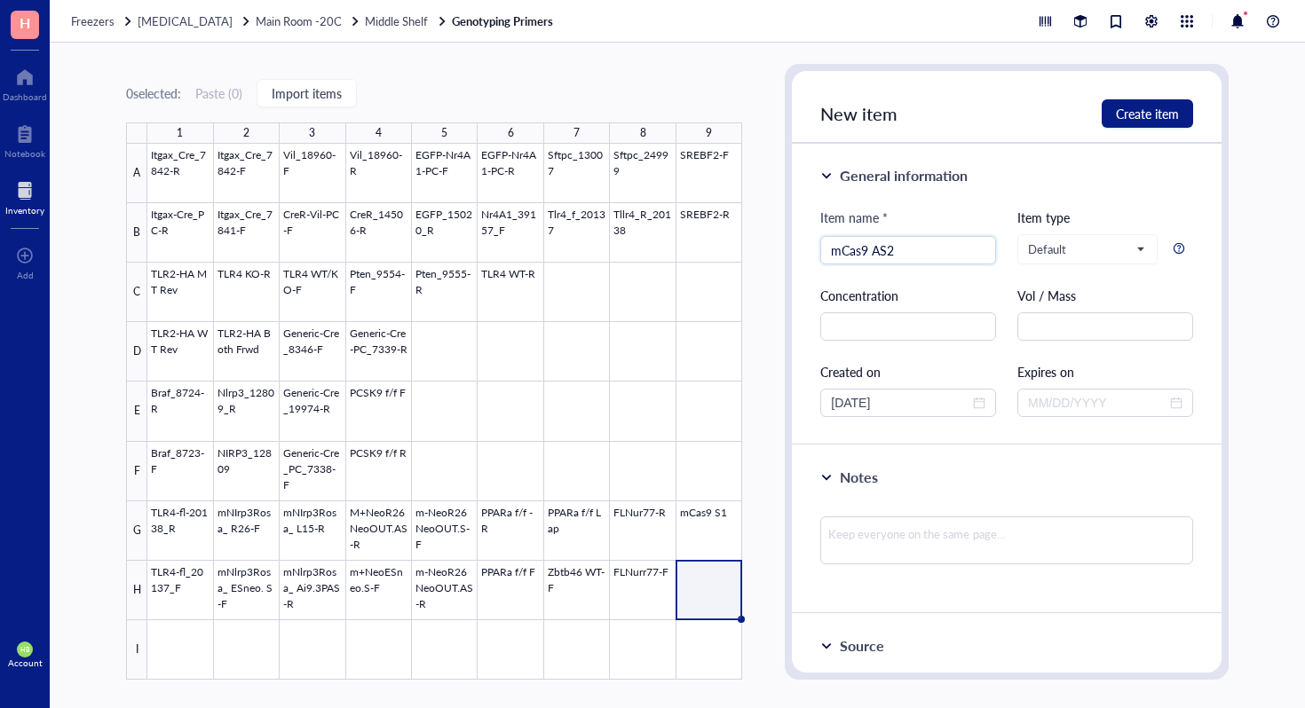
type input "mCas9 AS2"
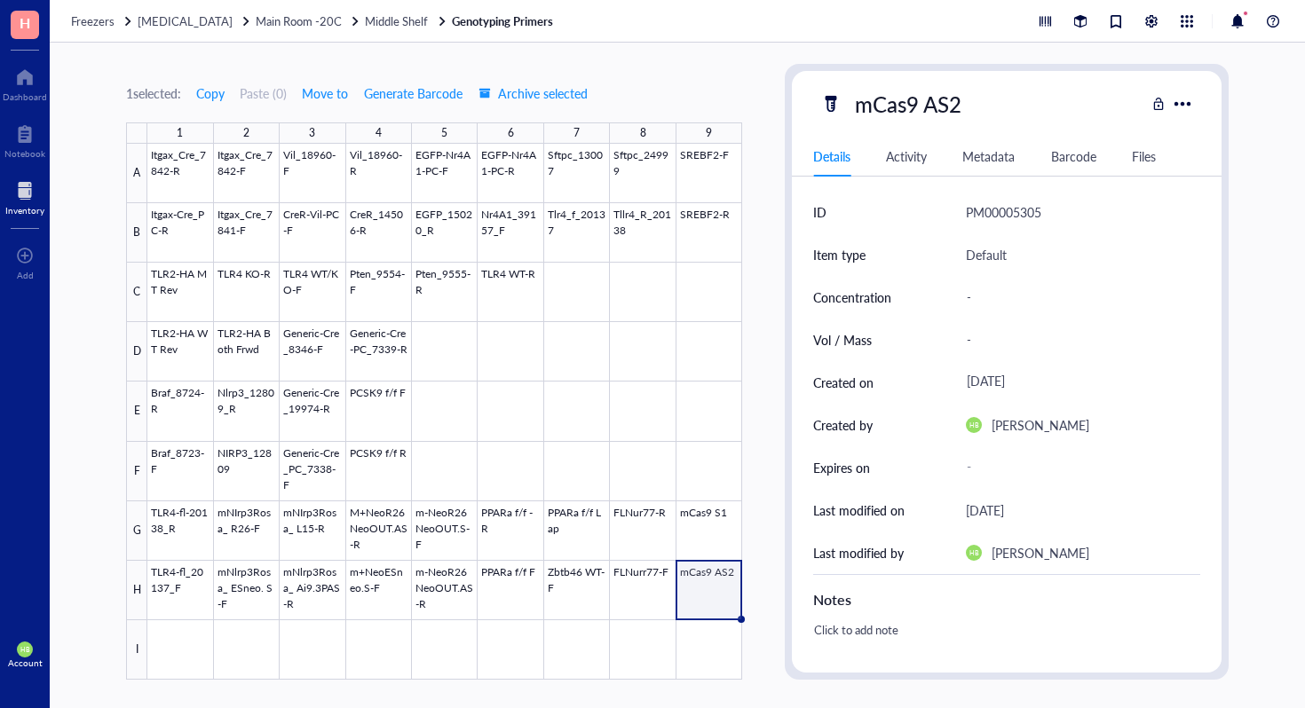
click at [172, 632] on div at bounding box center [444, 412] width 595 height 536
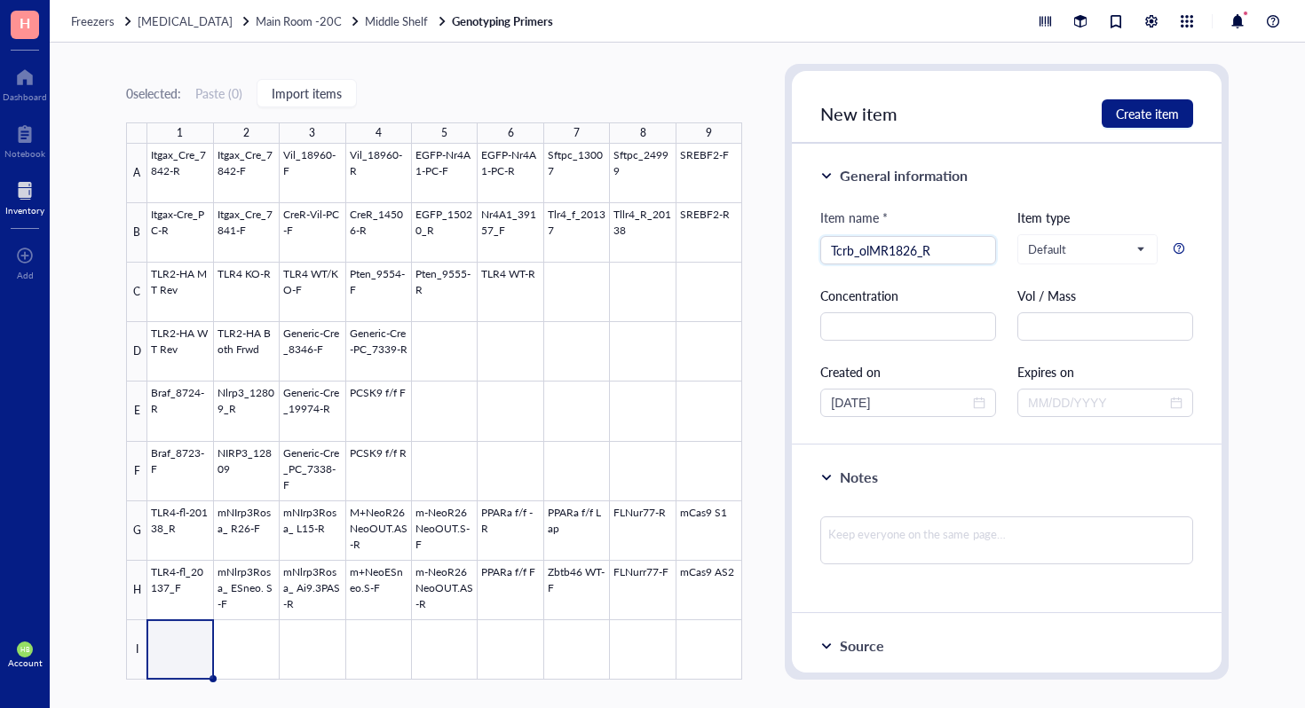
type input "Tcrb_olMR1826_R"
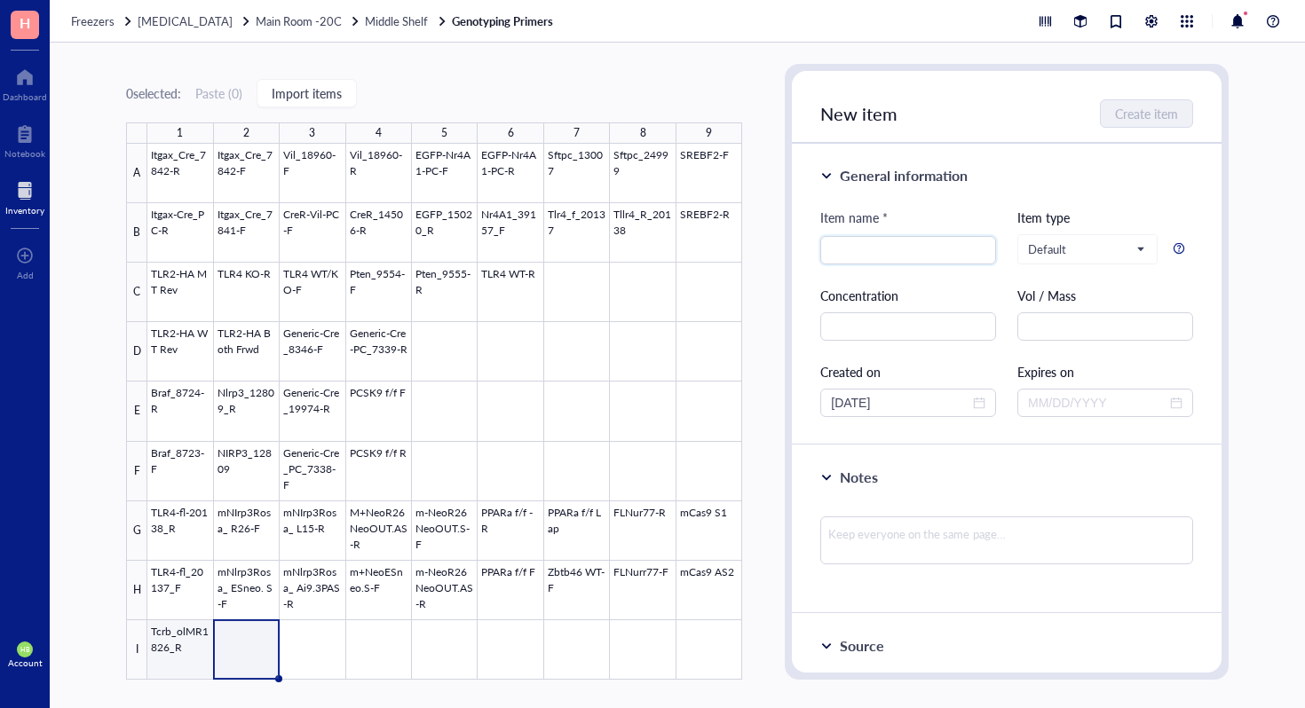
type input "t"
type input "Y"
type input "Tcrb_olMR1825_F"
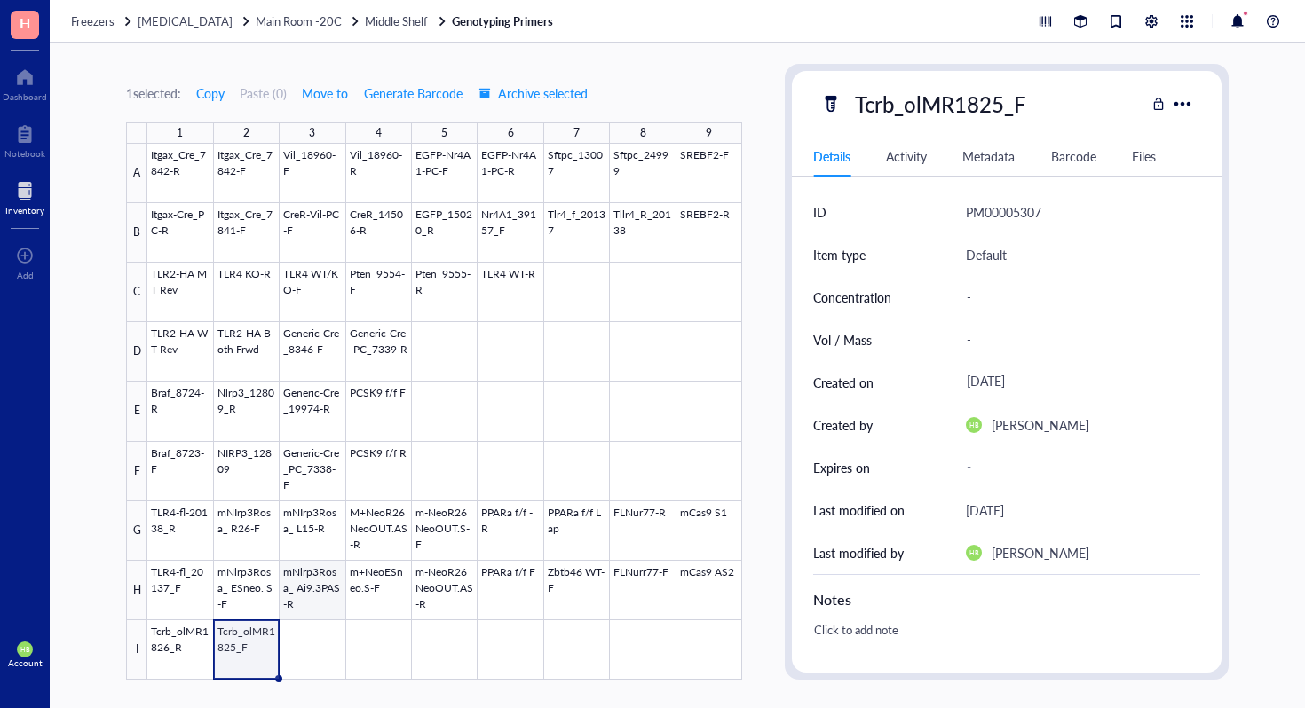
click at [288, 627] on div at bounding box center [444, 412] width 595 height 536
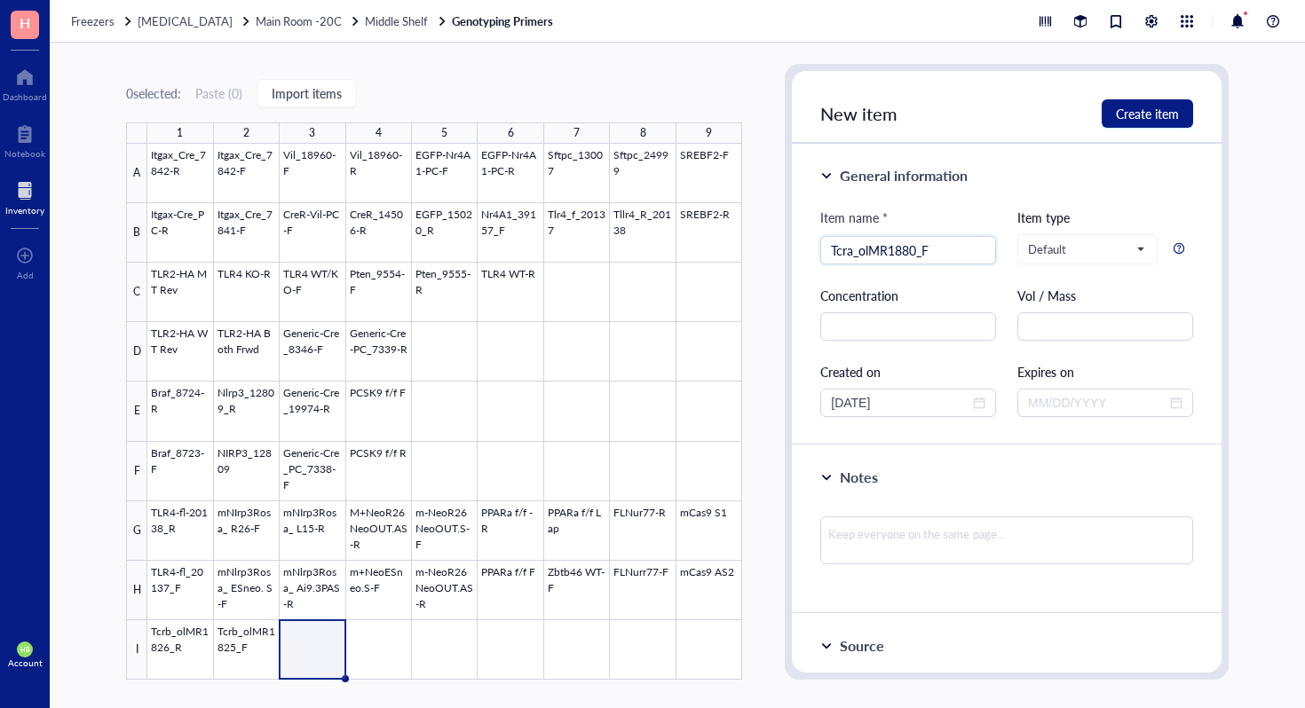
type input "Tcra_olMR1880_F"
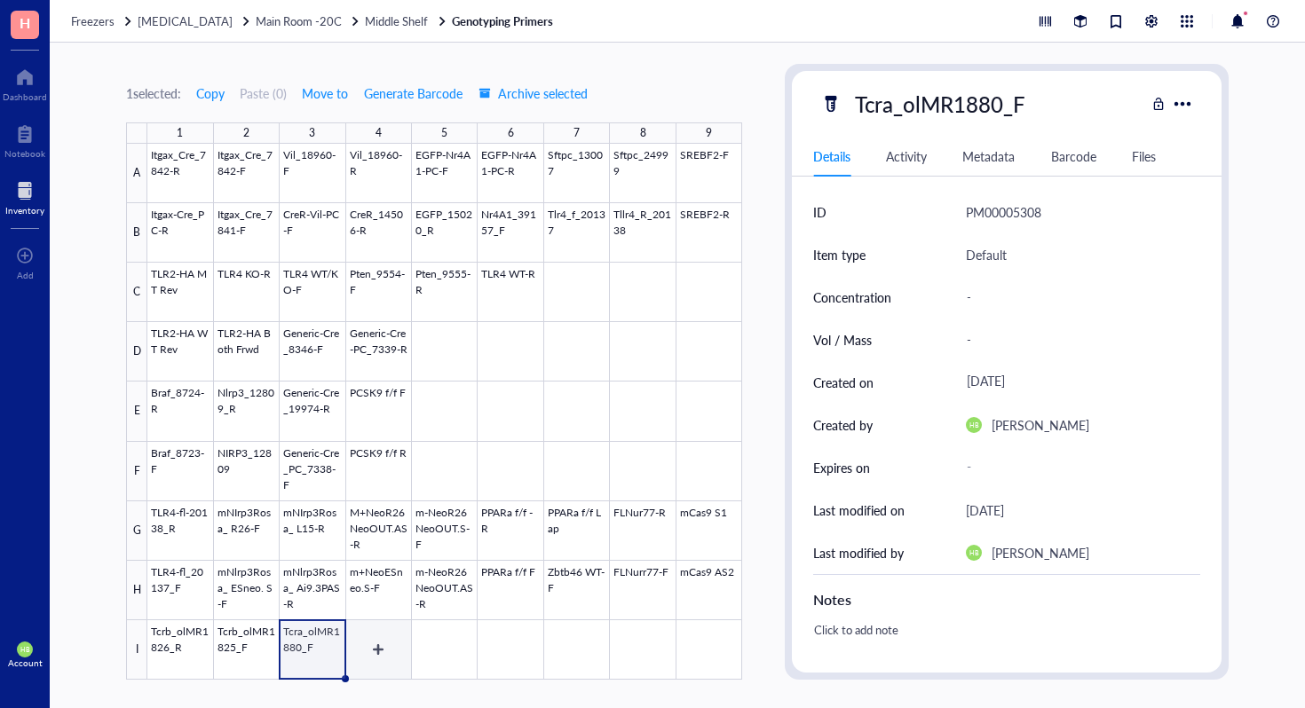
click at [378, 647] on div at bounding box center [444, 412] width 595 height 536
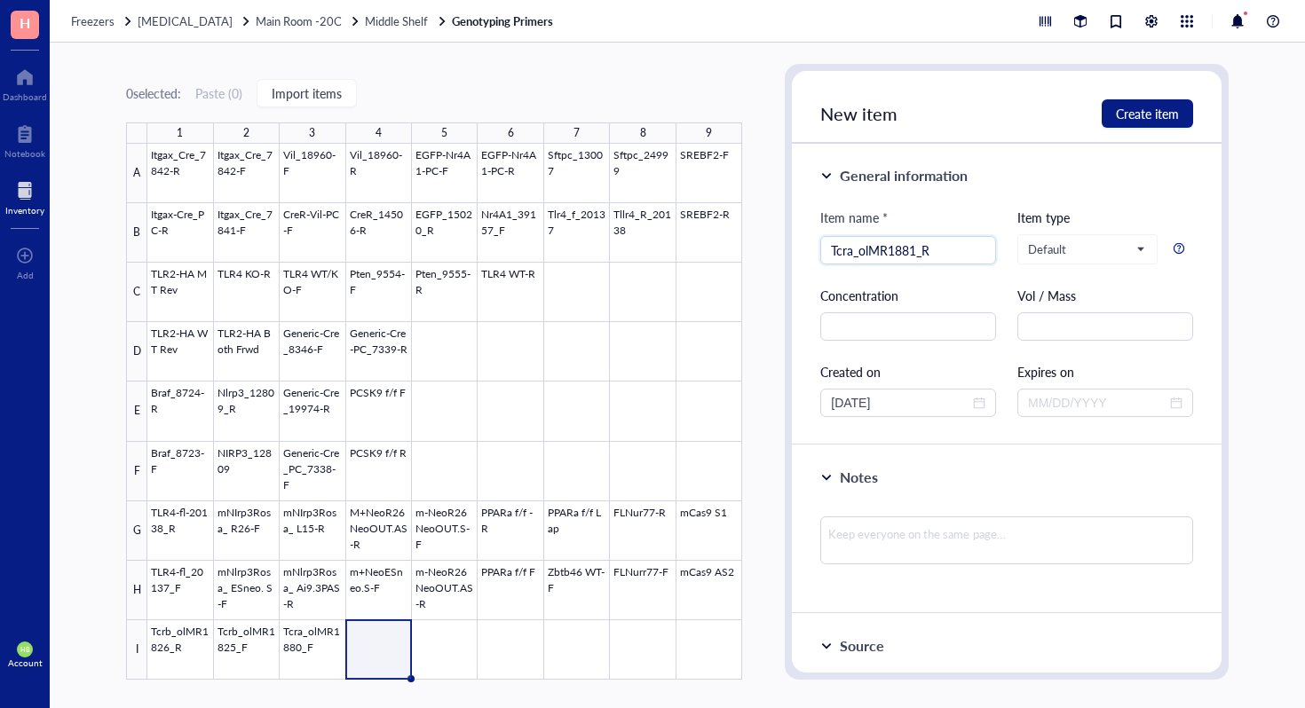
type input "Tcra_olMR1881_R"
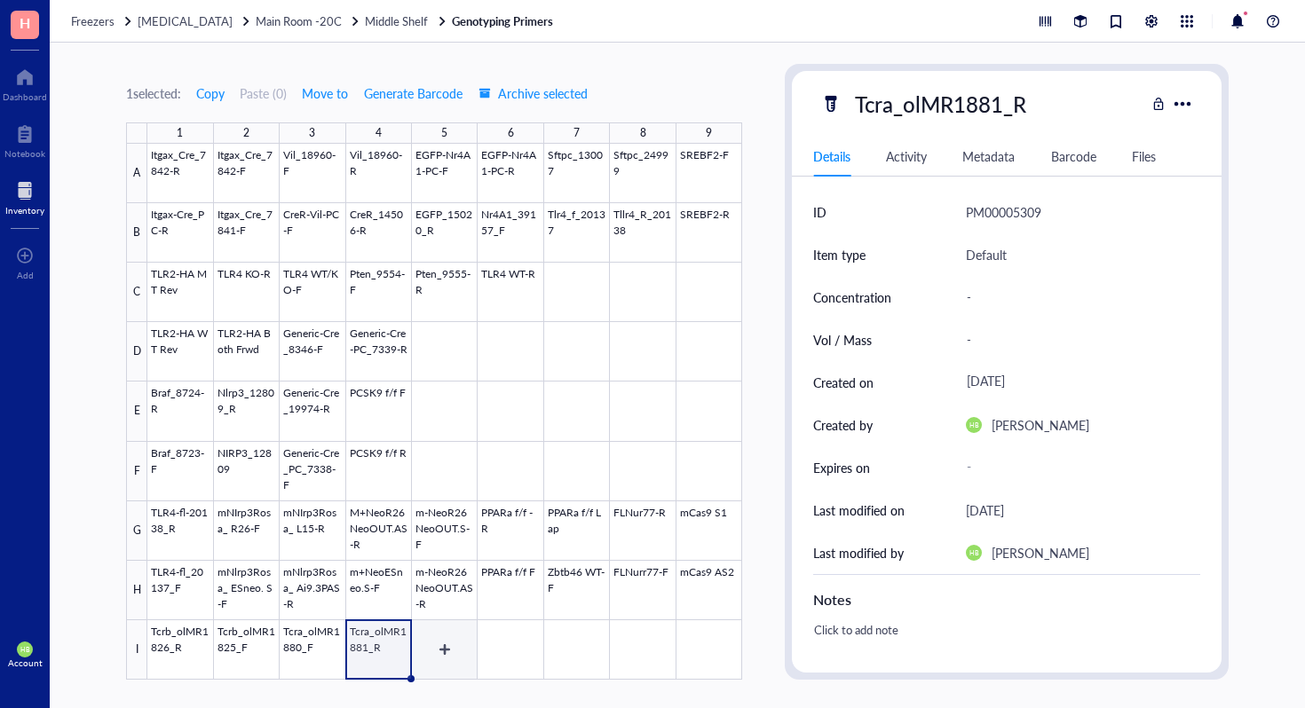
click at [446, 659] on div at bounding box center [444, 412] width 595 height 536
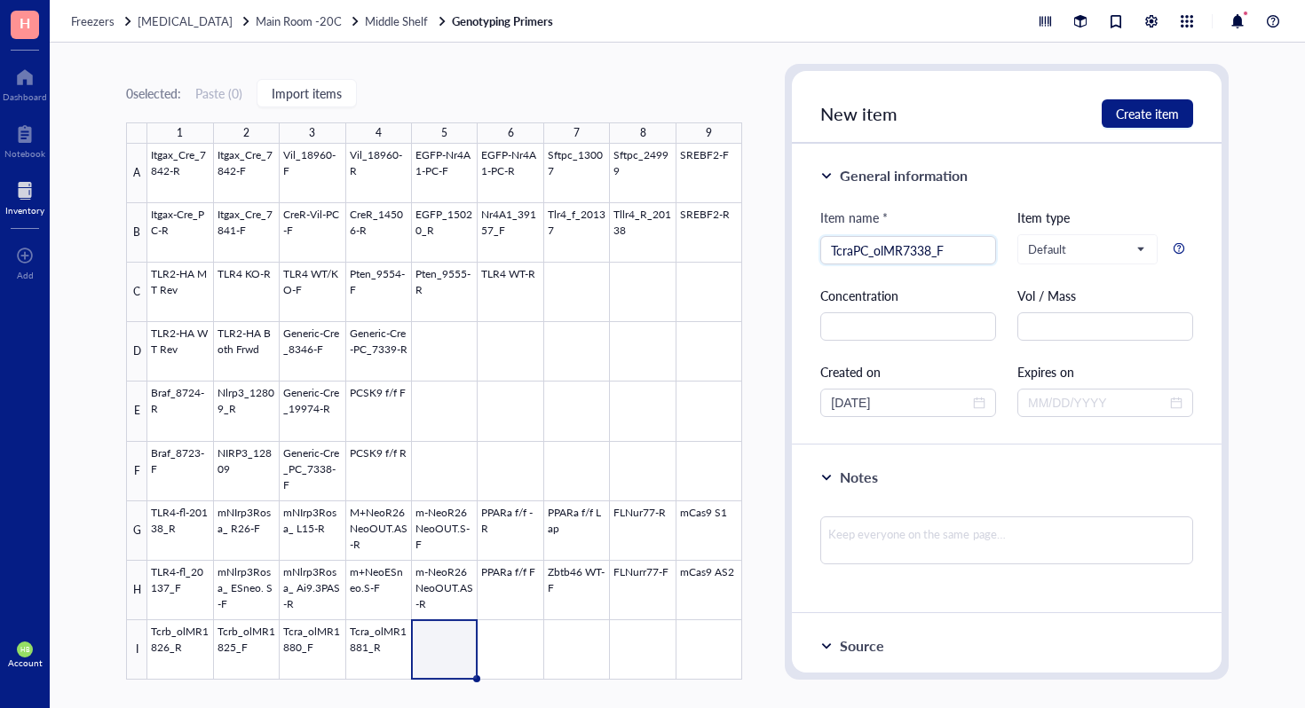
type input "TcraPC_olMR7338_F"
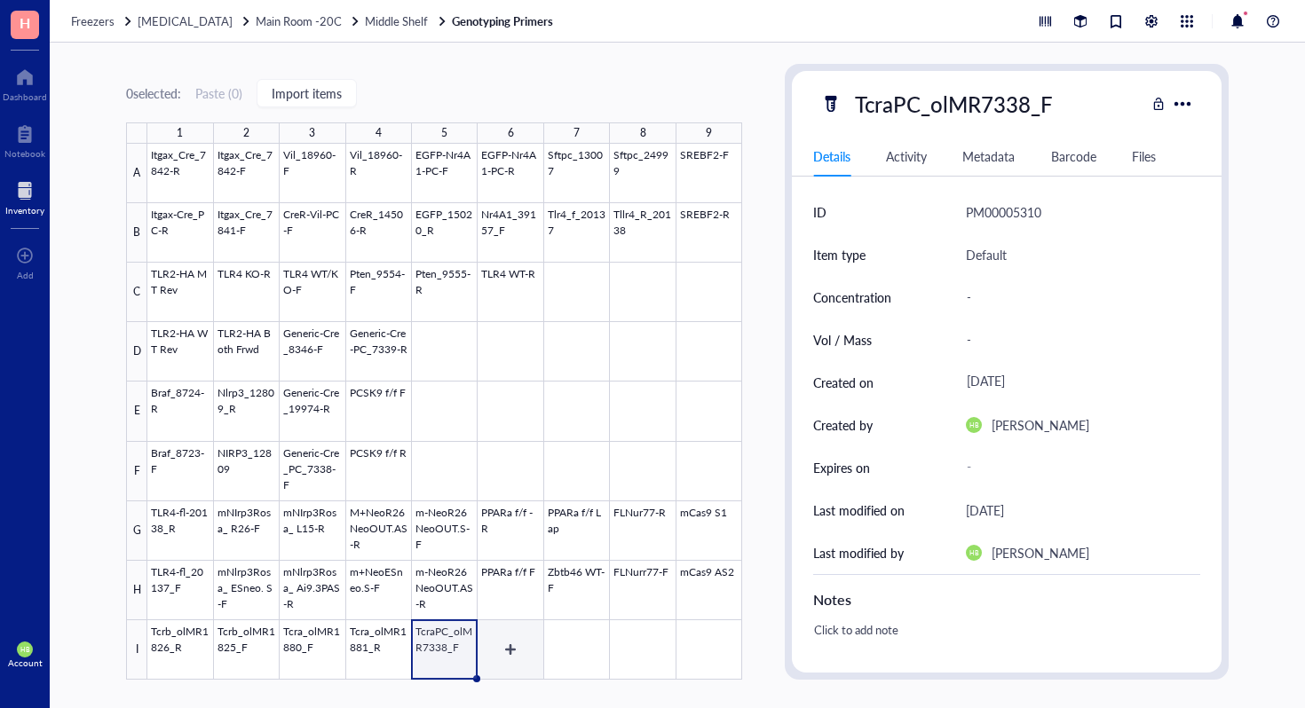
click at [496, 658] on div at bounding box center [444, 412] width 595 height 536
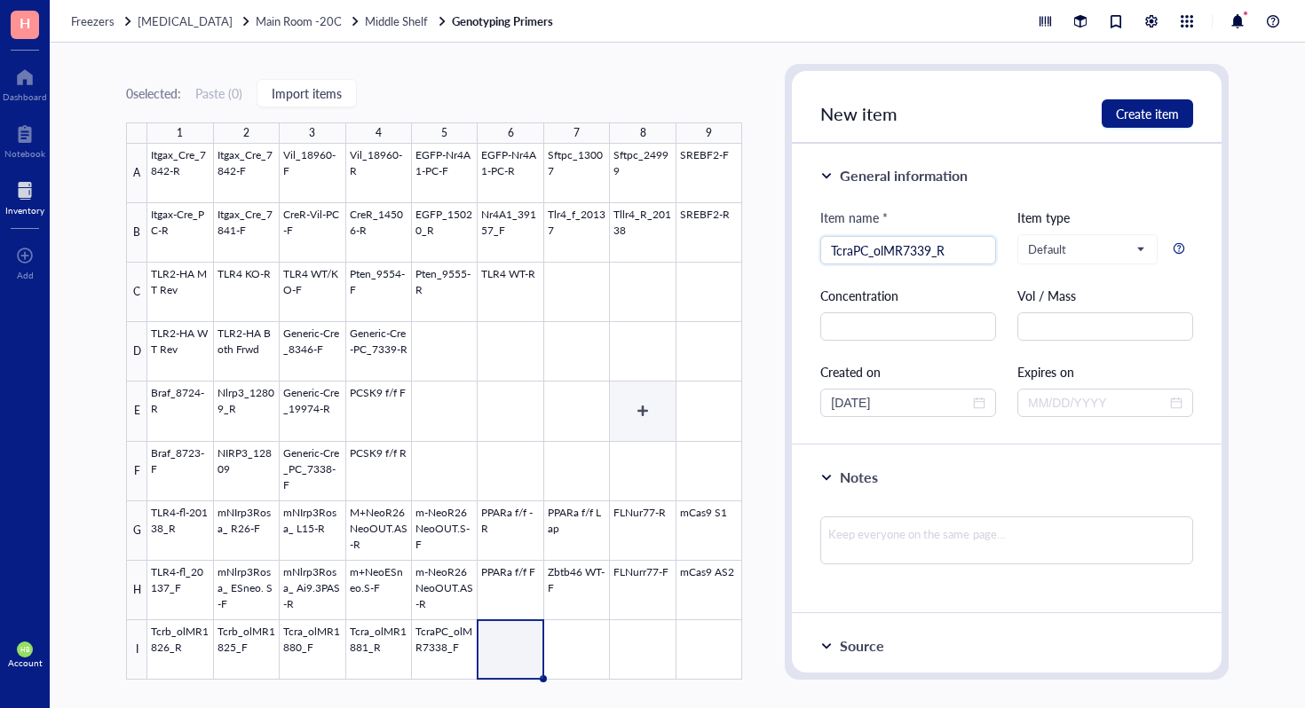
type input "TcraPC_olMR7339_R"
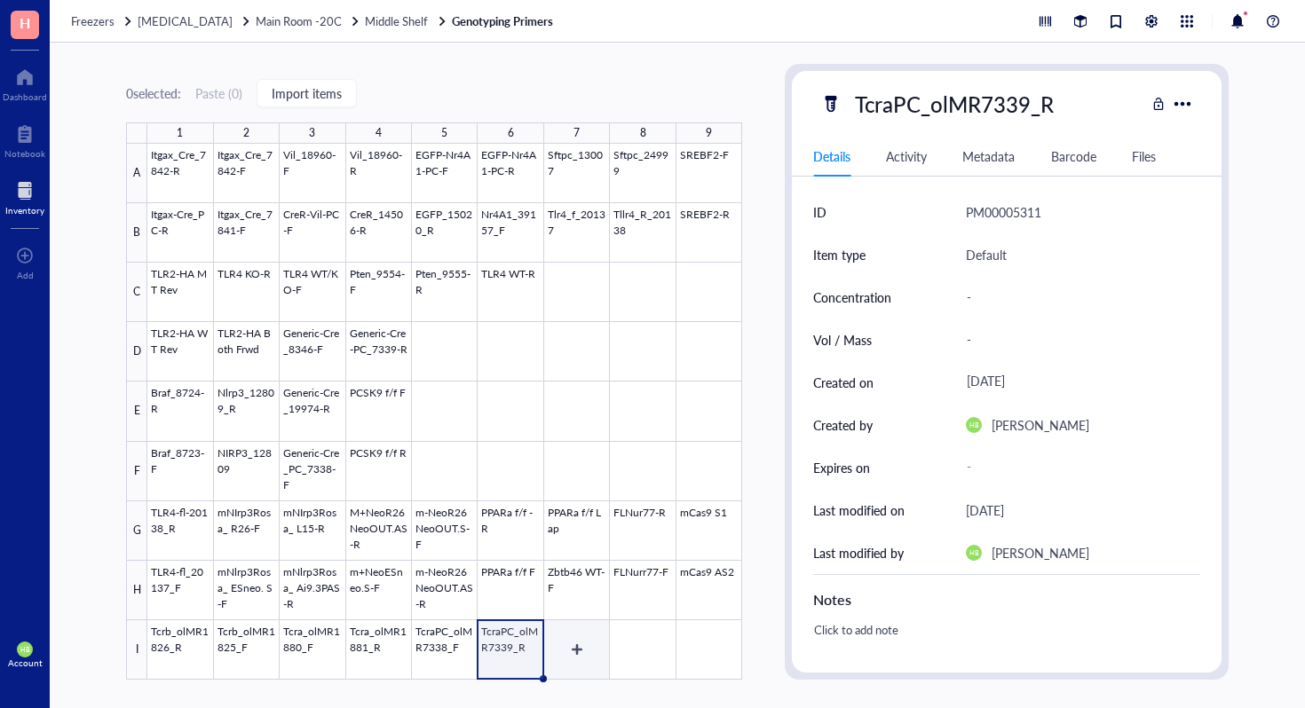
click at [580, 641] on div at bounding box center [444, 412] width 595 height 536
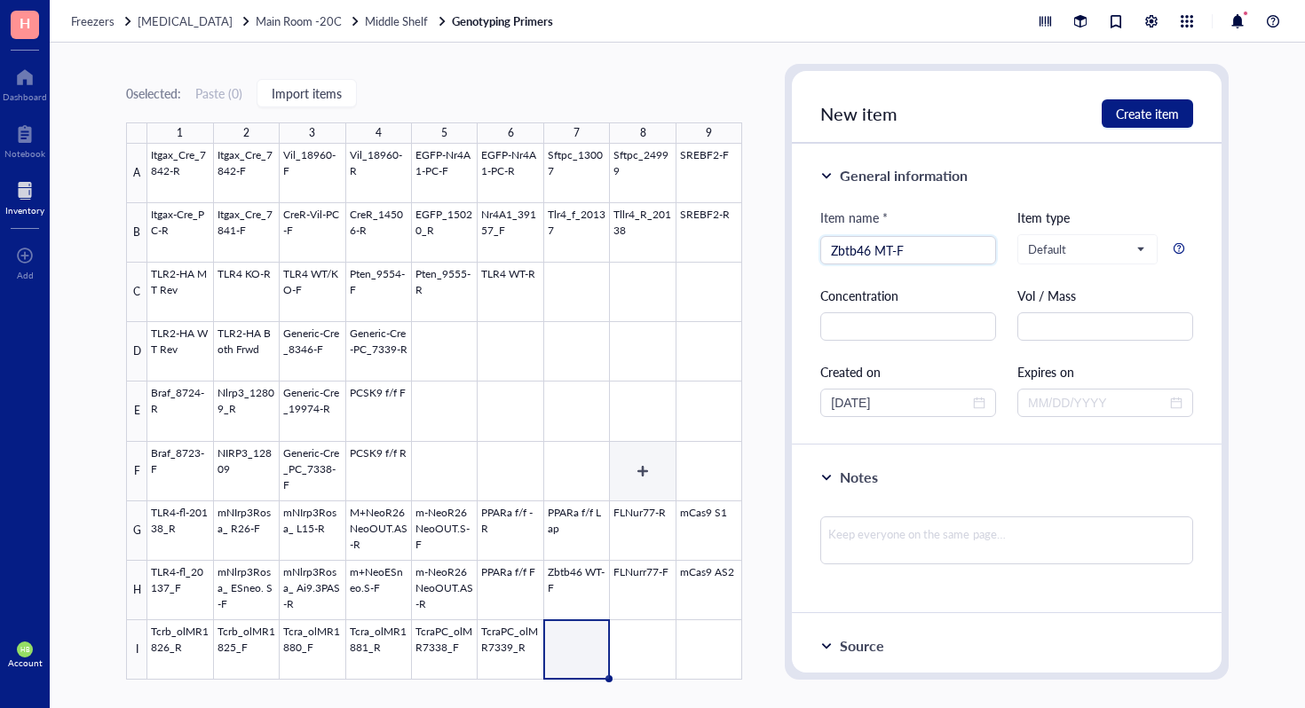
type input "Zbtb46 MT-F"
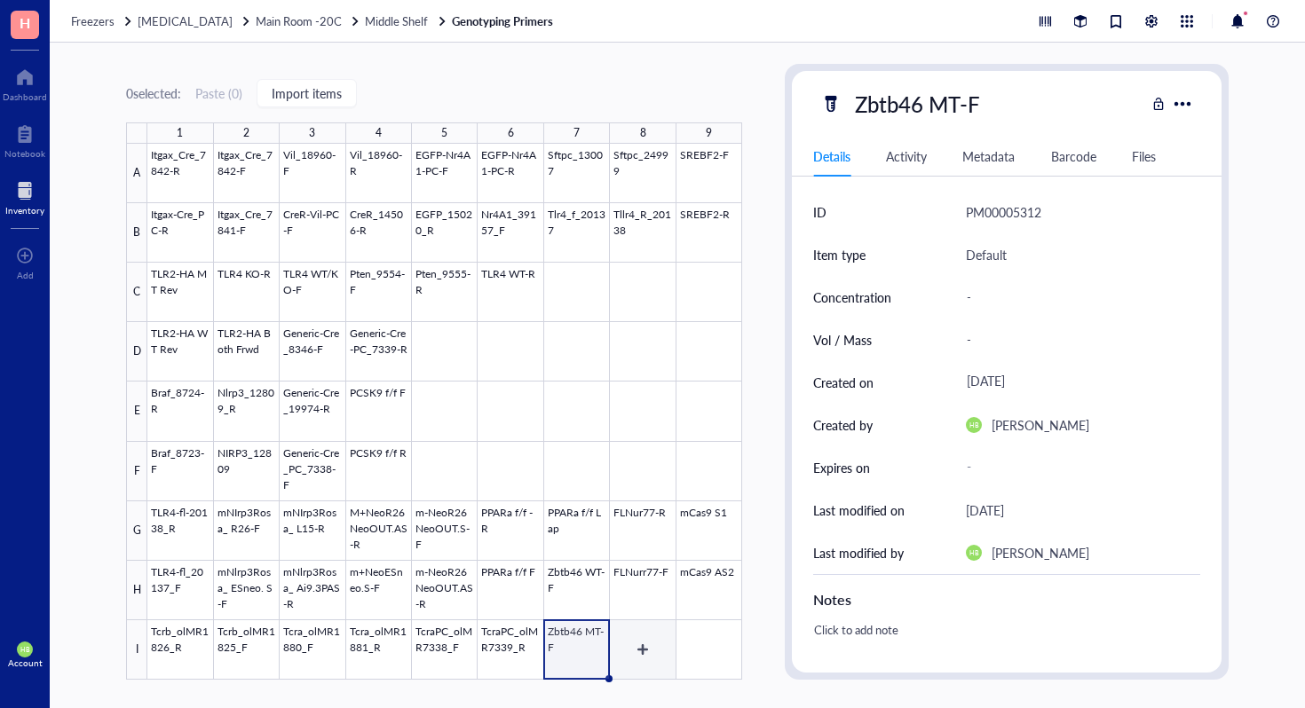
click at [636, 650] on div at bounding box center [444, 412] width 595 height 536
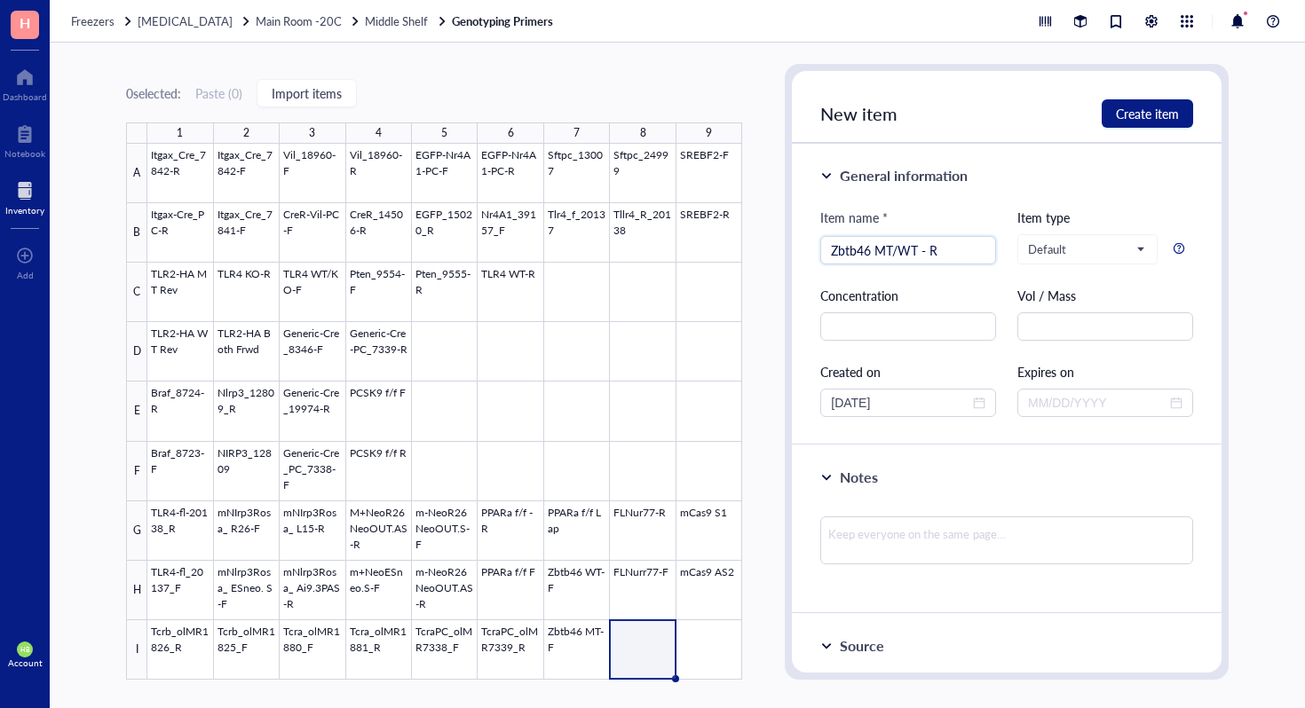
type input "Zbtb46 MT/WT - R"
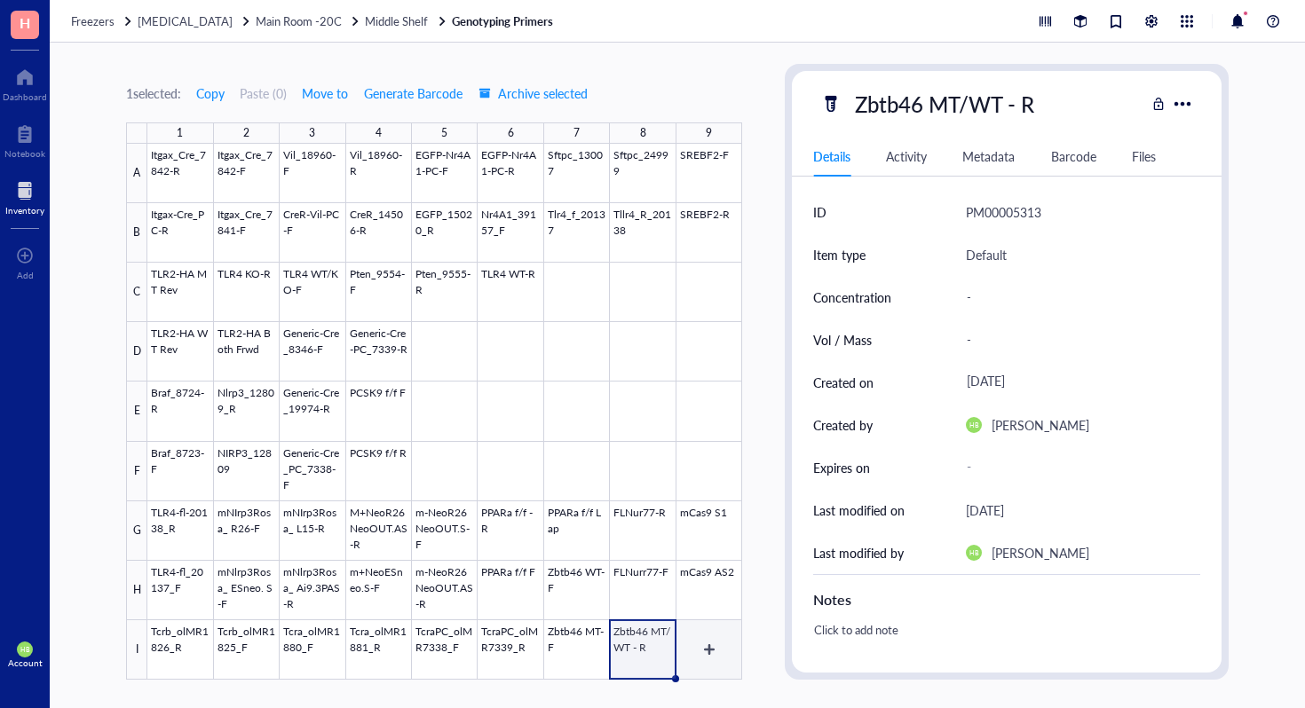
click at [711, 651] on div at bounding box center [444, 412] width 595 height 536
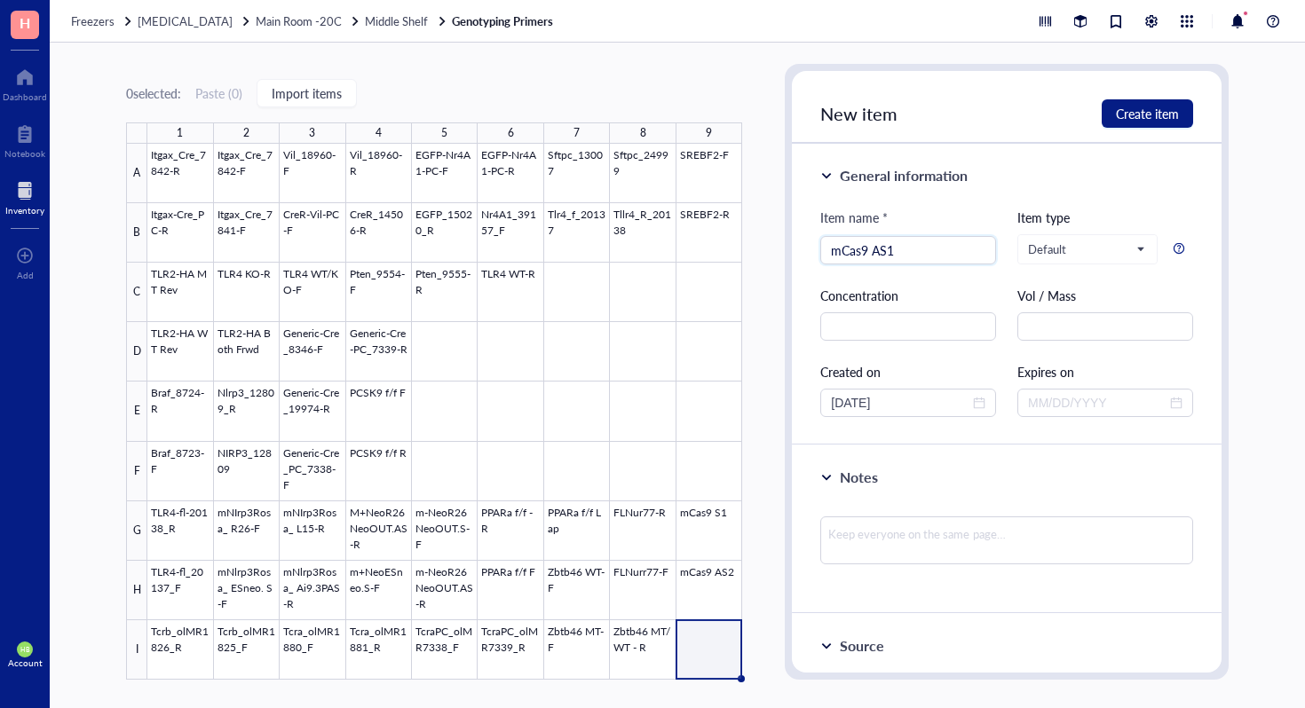
type input "mCas9 AS1"
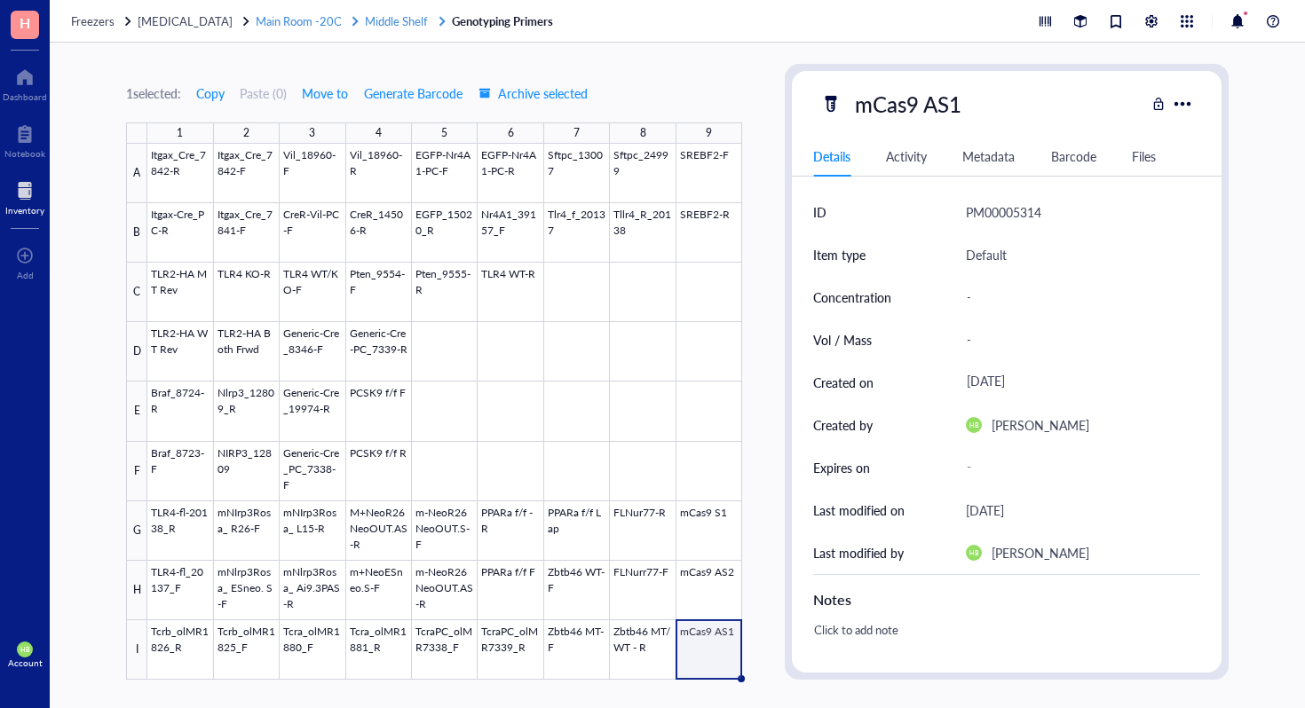
click at [389, 16] on span "Middle Shelf" at bounding box center [396, 20] width 63 height 17
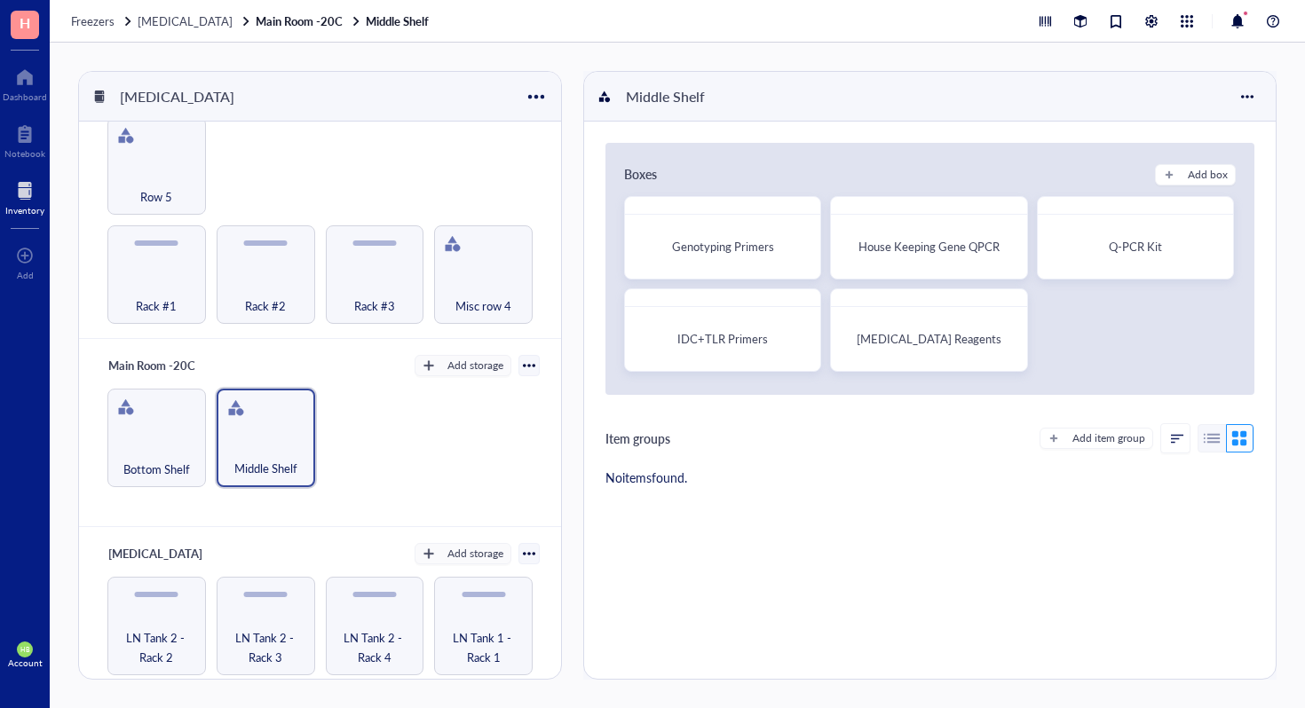
scroll to position [871, 0]
click at [272, 439] on div "Middle Shelf" at bounding box center [265, 458] width 81 height 39
click at [895, 246] on span "House Keeping Gene QPCR" at bounding box center [928, 246] width 141 height 17
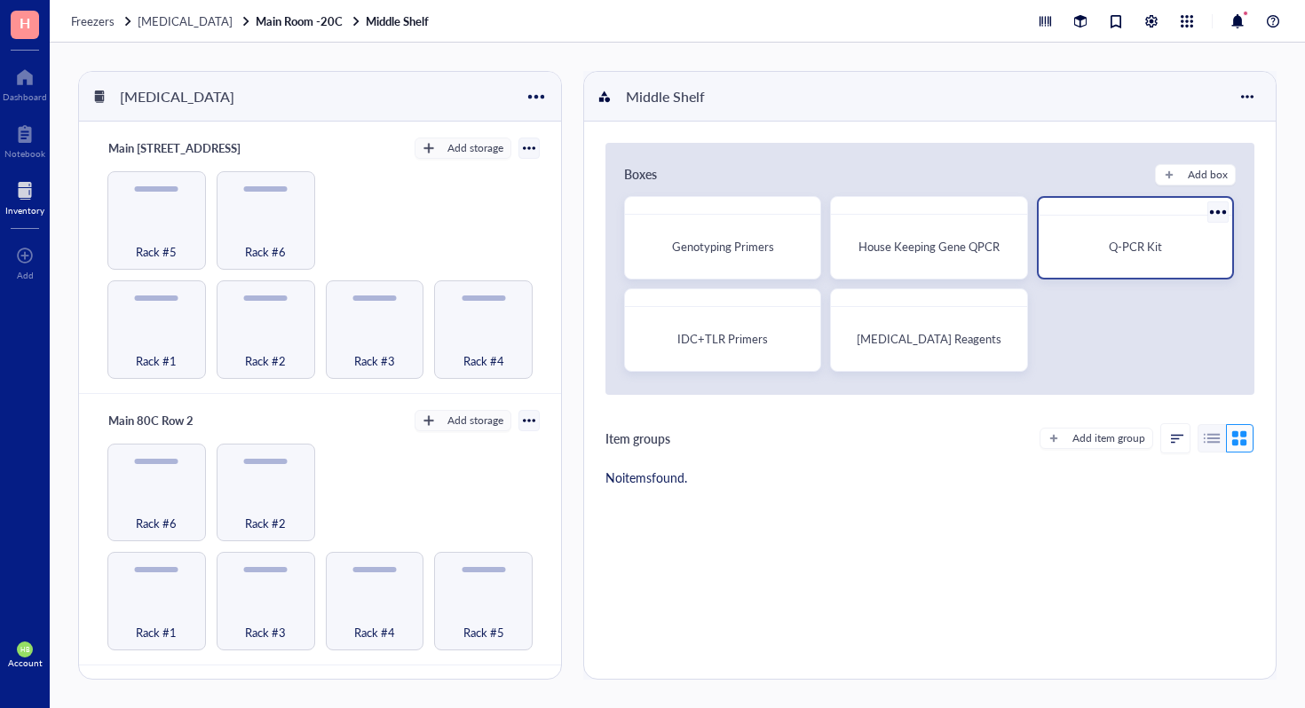
click at [1112, 248] on span "Q-PCR Kit" at bounding box center [1134, 246] width 53 height 17
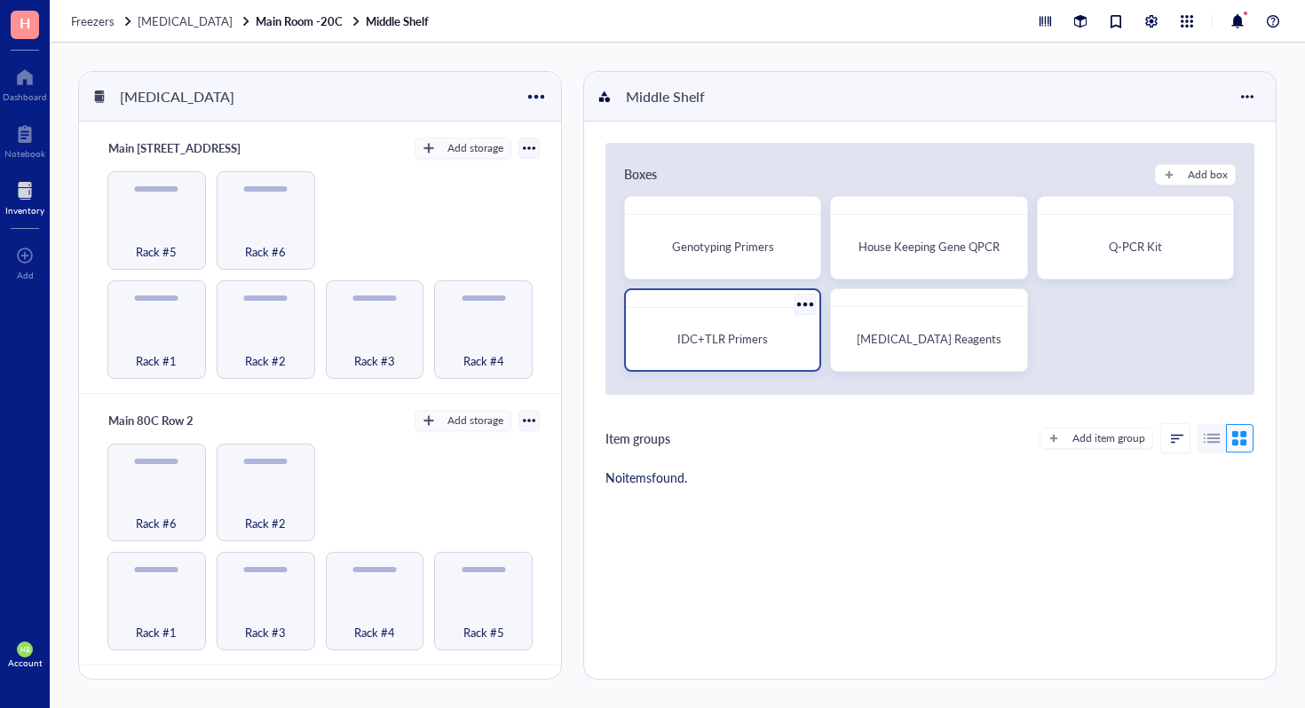
click at [646, 305] on div at bounding box center [722, 299] width 193 height 18
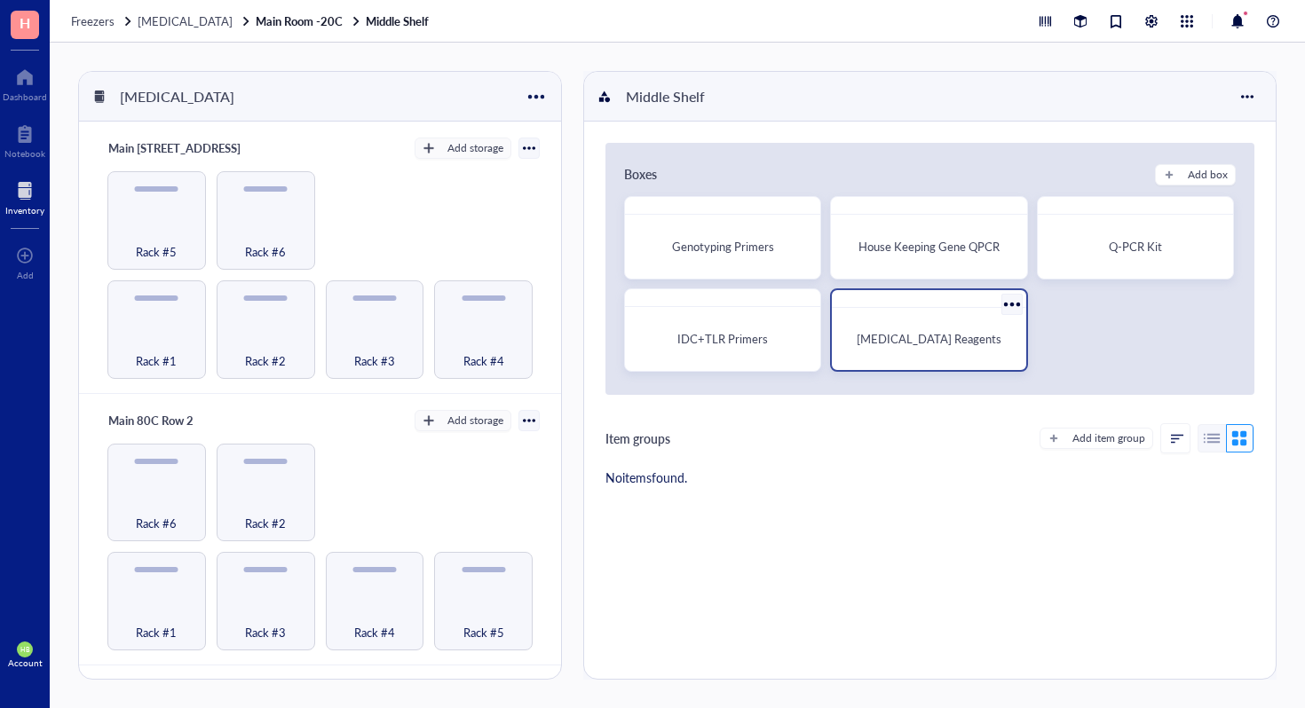
click at [955, 354] on div "Western Blot Reagents" at bounding box center [928, 339] width 179 height 48
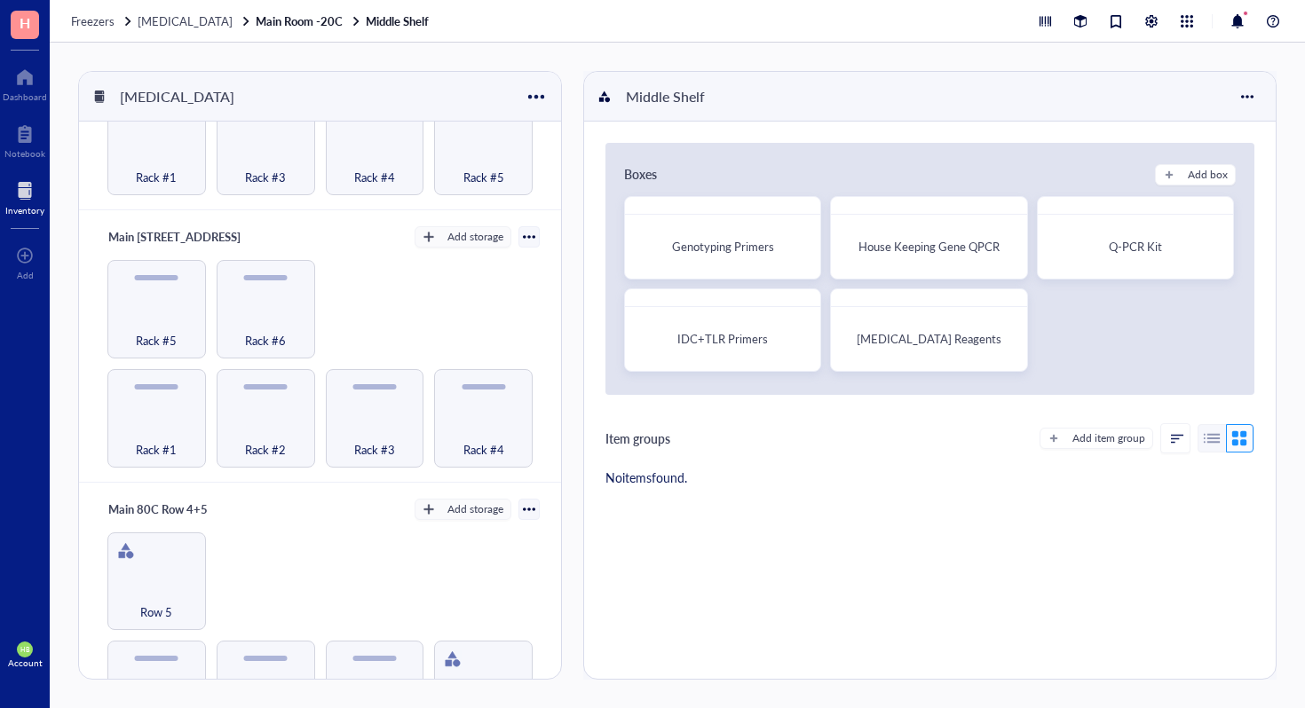
scroll to position [959, 0]
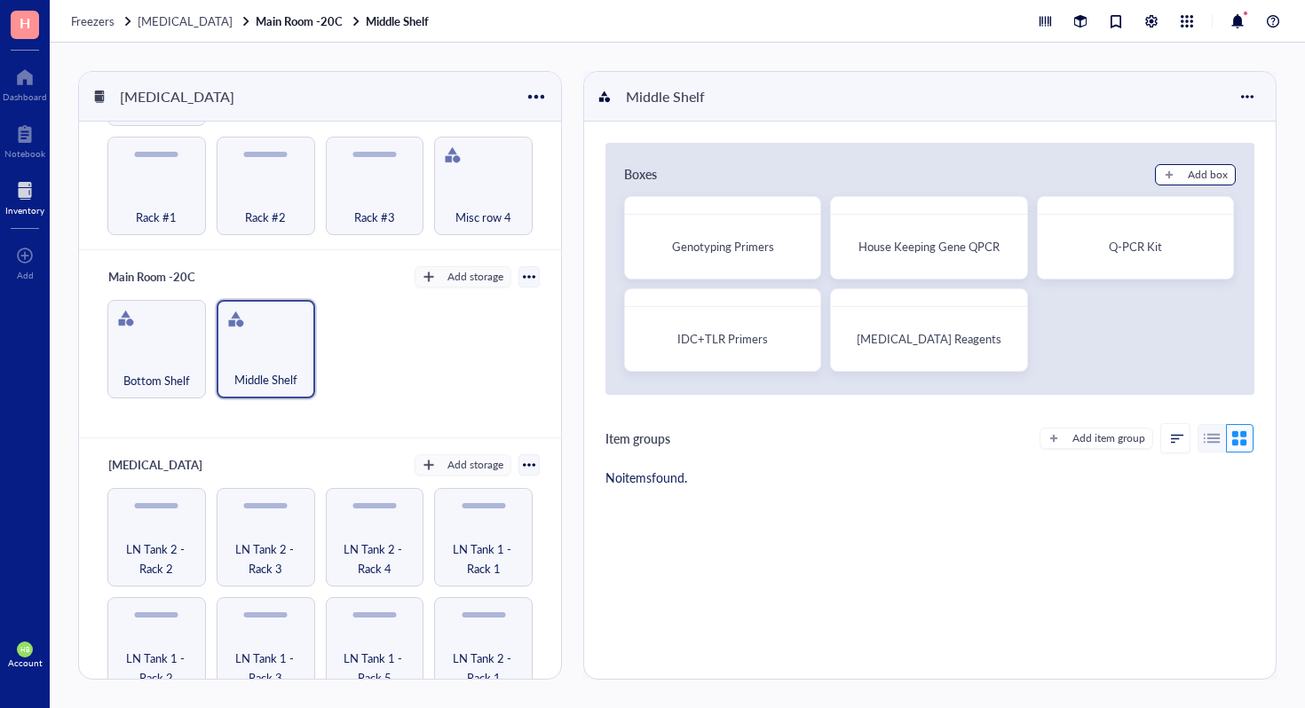
click at [1216, 180] on div "Add box" at bounding box center [1207, 175] width 40 height 16
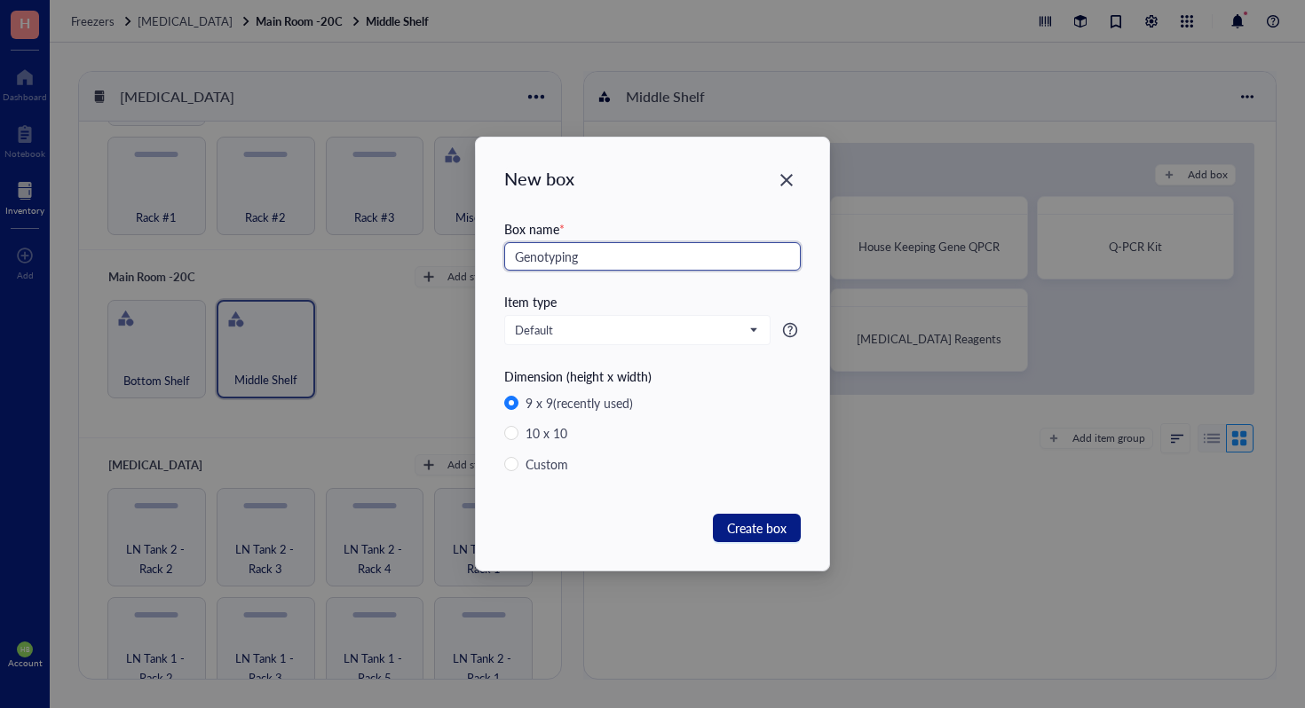
type input "Genotyping"
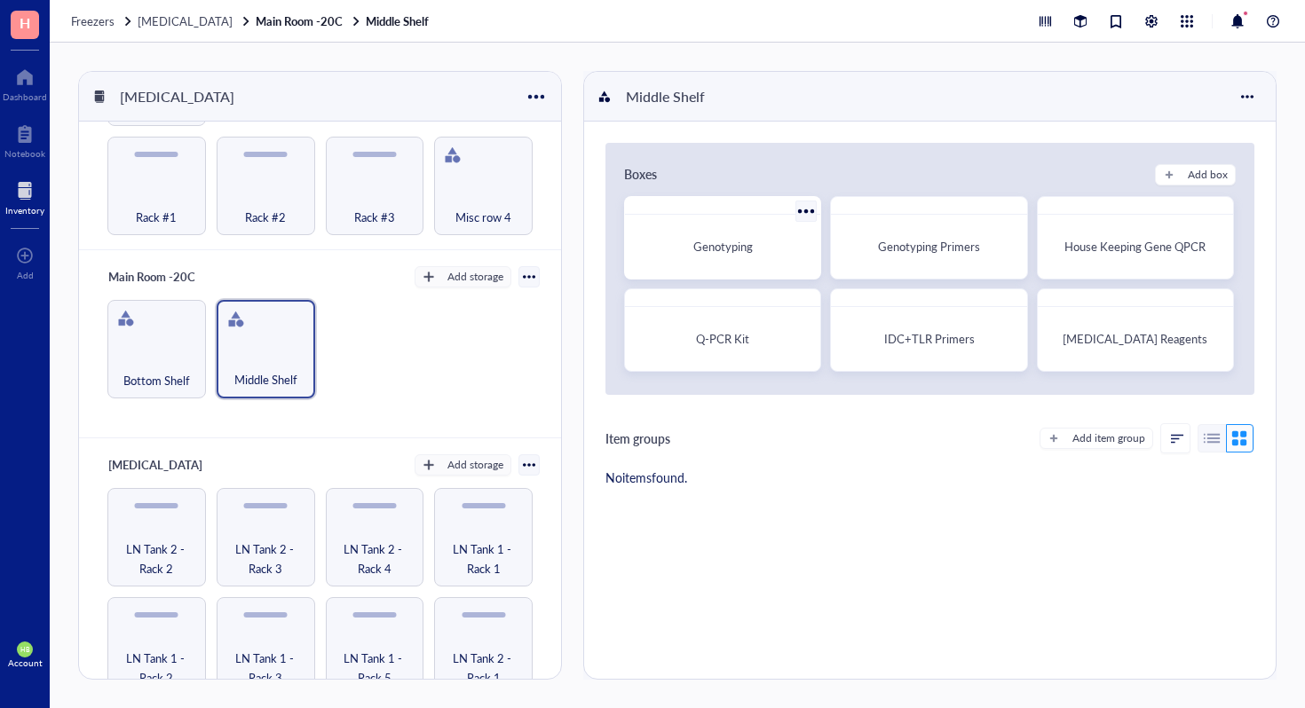
click at [701, 208] on div at bounding box center [722, 206] width 195 height 18
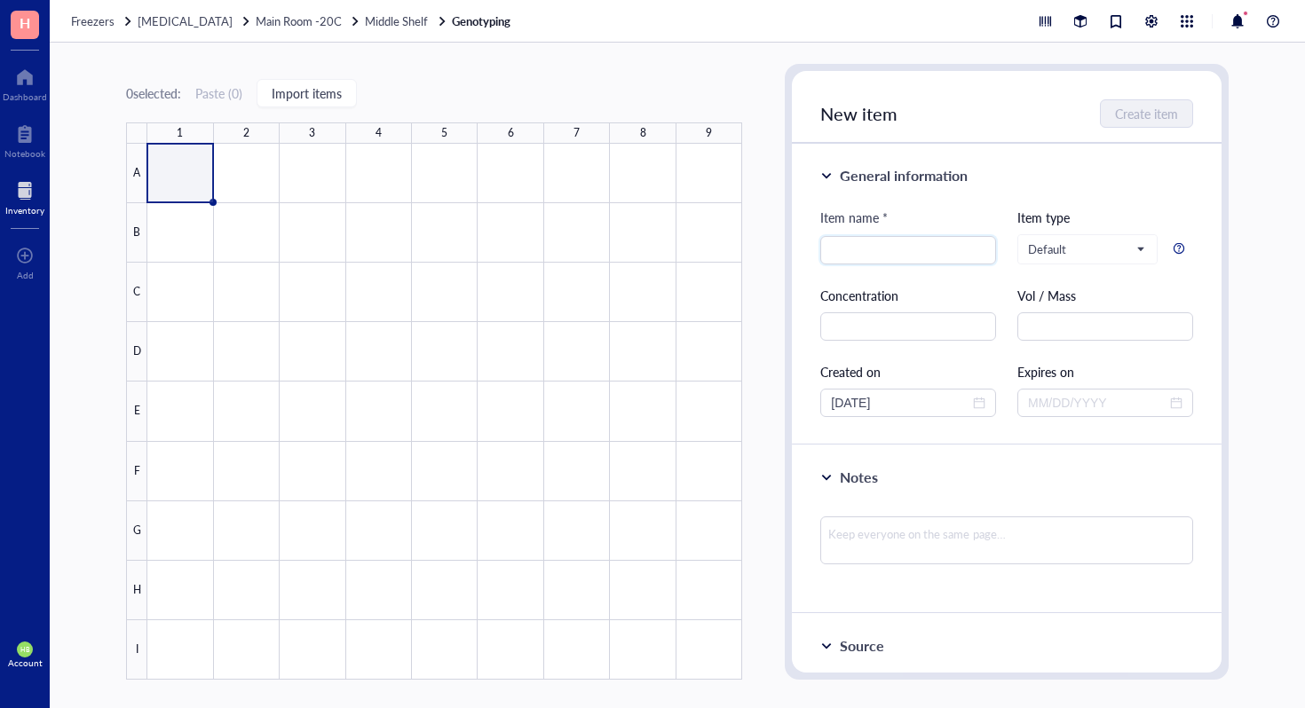
type input "%"
type input "5X Green GoTaq Flexi Buffer"
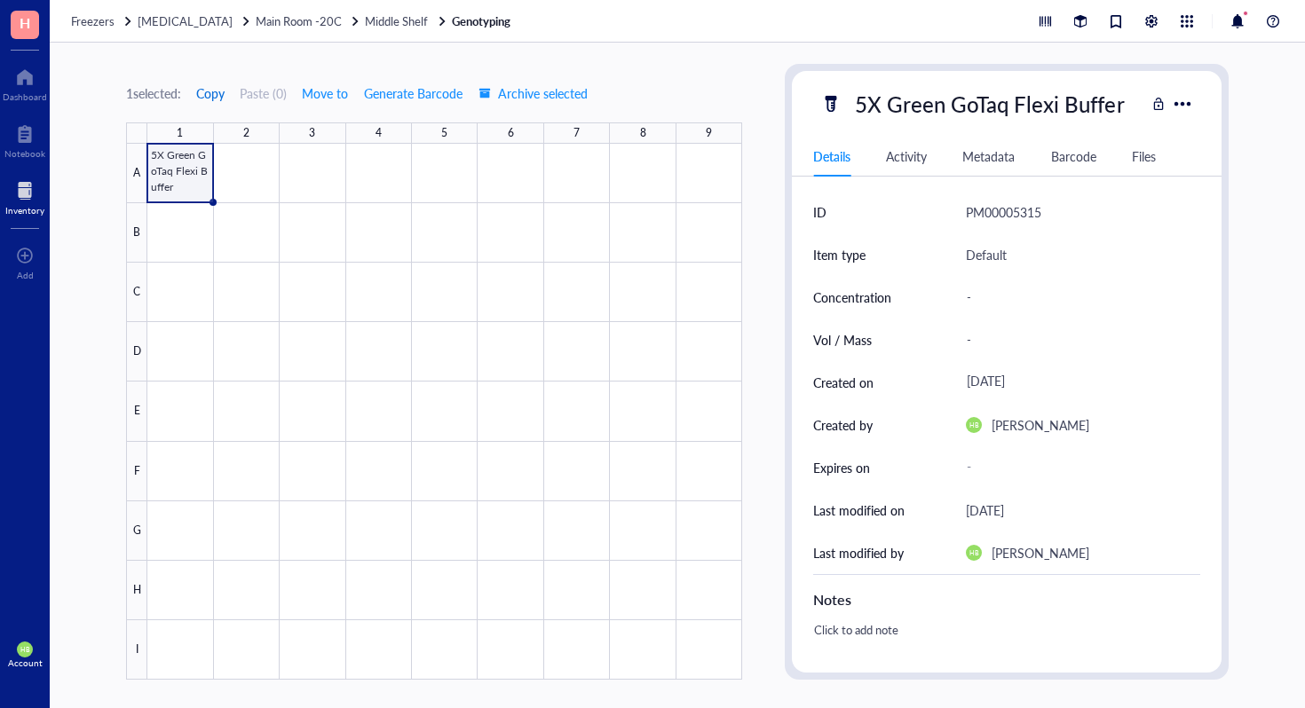
click at [225, 98] on span "Copy" at bounding box center [210, 93] width 28 height 14
click at [244, 156] on div at bounding box center [444, 412] width 595 height 536
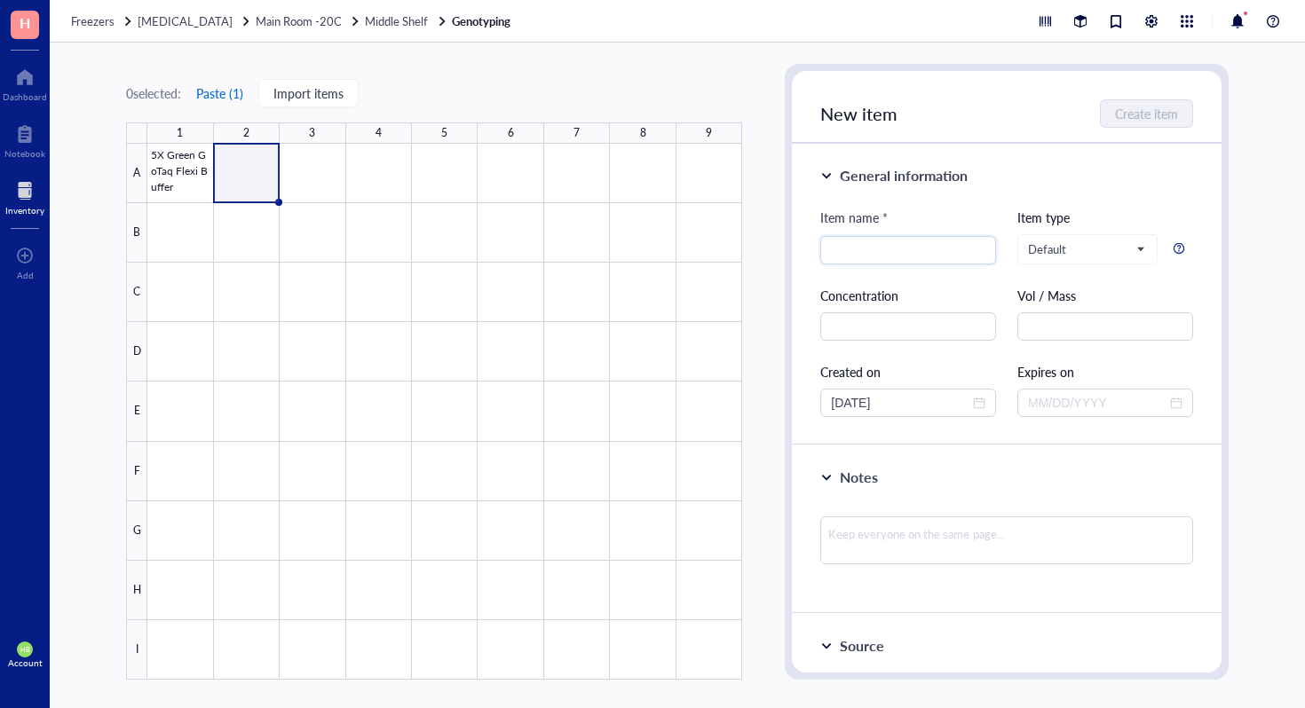
click at [212, 96] on button "Paste ( 1 )" at bounding box center [219, 93] width 49 height 28
click at [310, 179] on div at bounding box center [444, 412] width 595 height 536
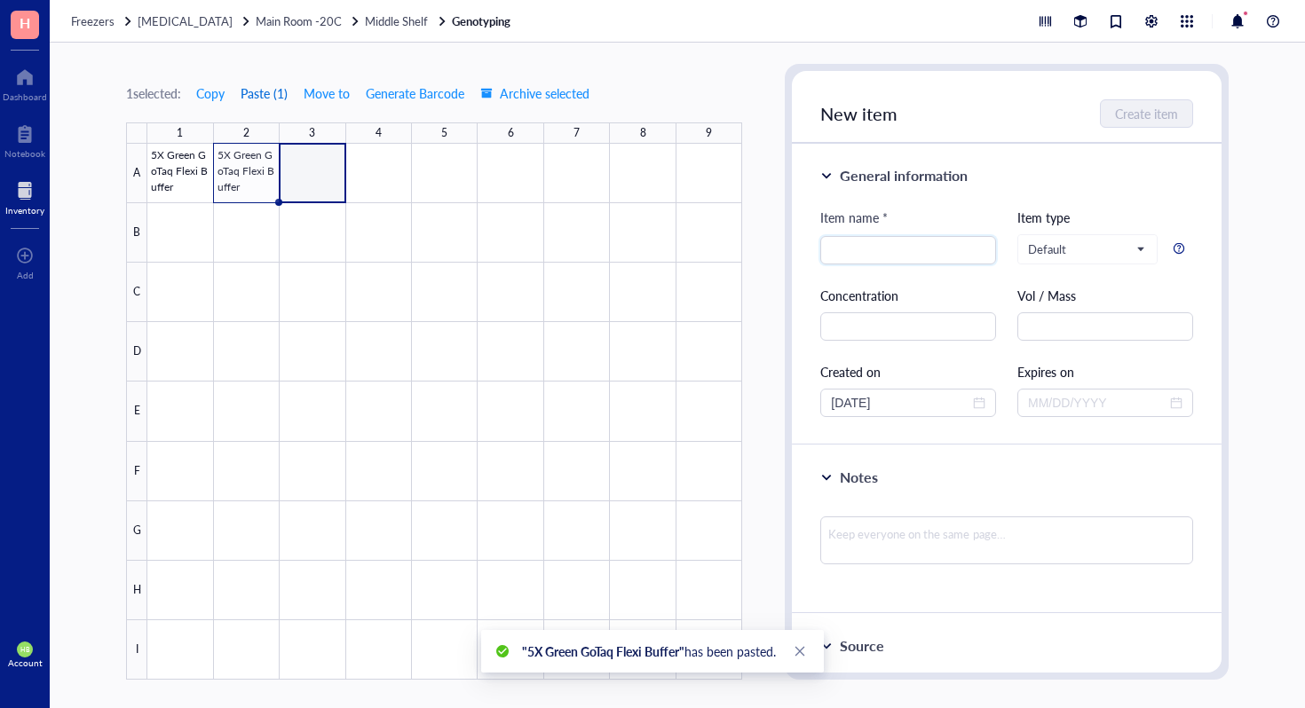
click at [257, 89] on button "Paste ( 1 )" at bounding box center [264, 93] width 49 height 28
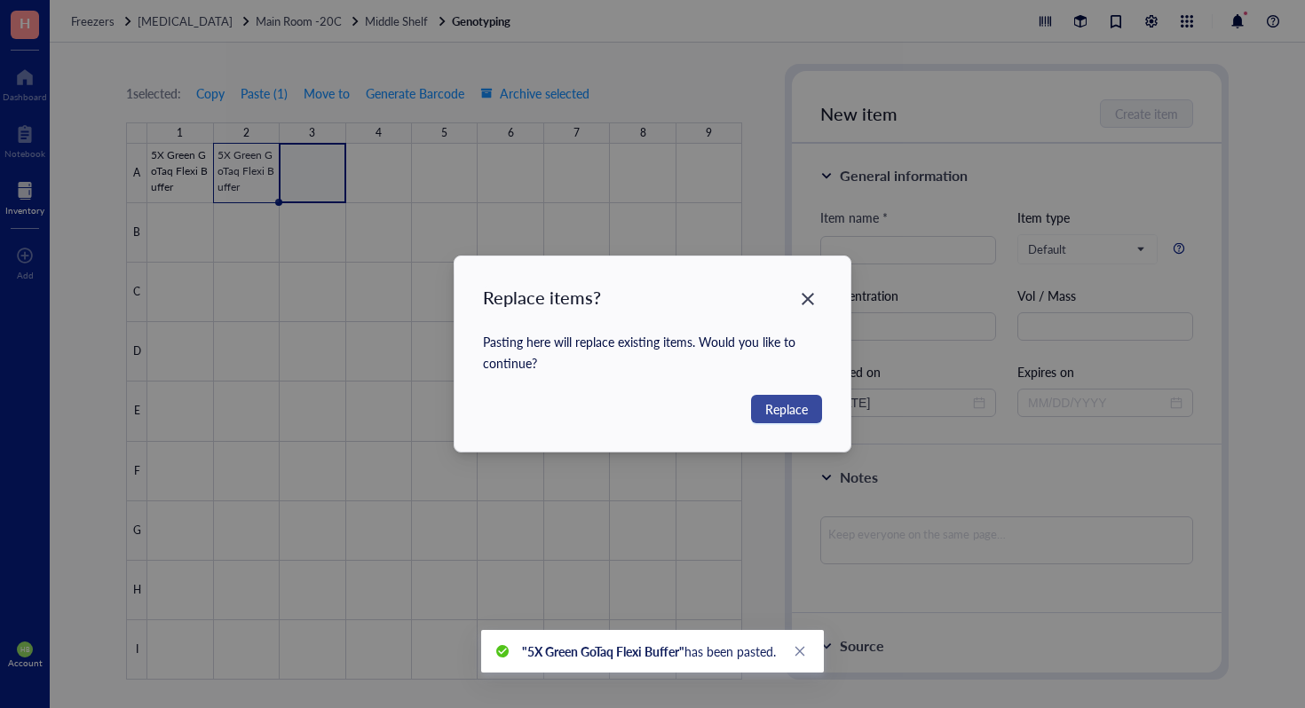
click at [773, 407] on span "Replace" at bounding box center [786, 409] width 43 height 20
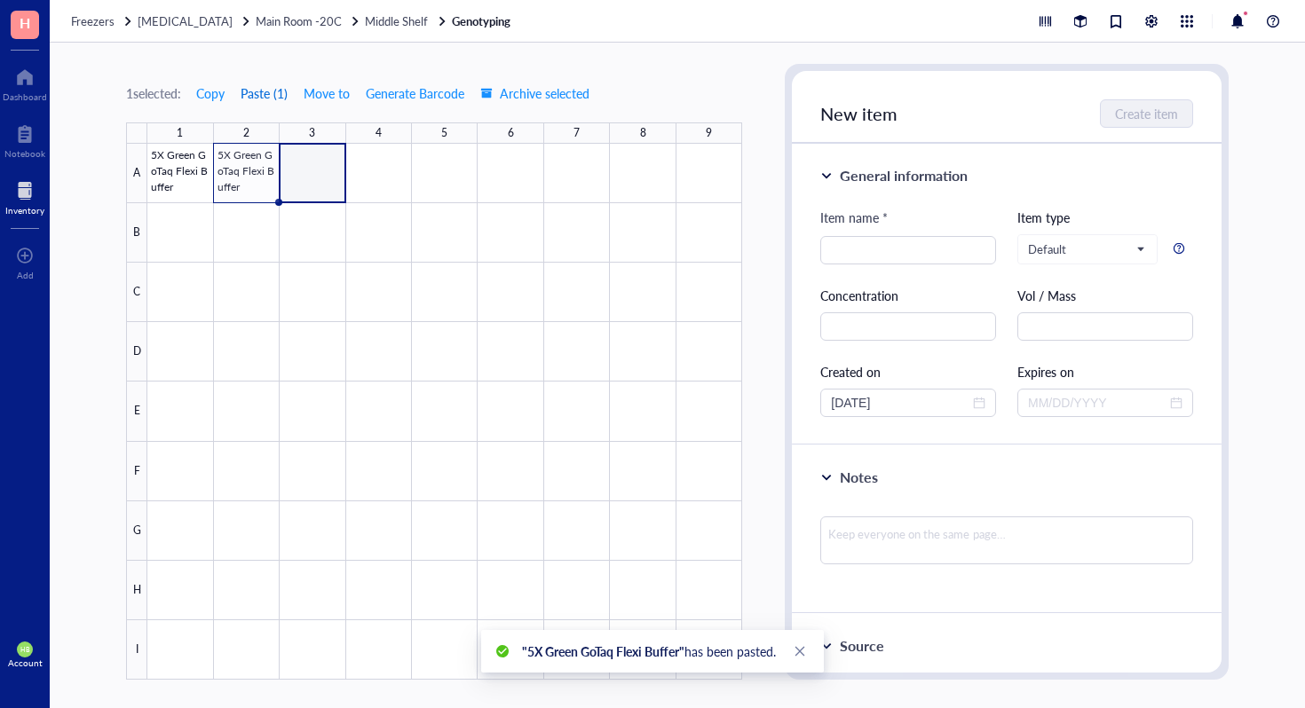
click at [266, 89] on button "Paste ( 1 )" at bounding box center [264, 93] width 49 height 28
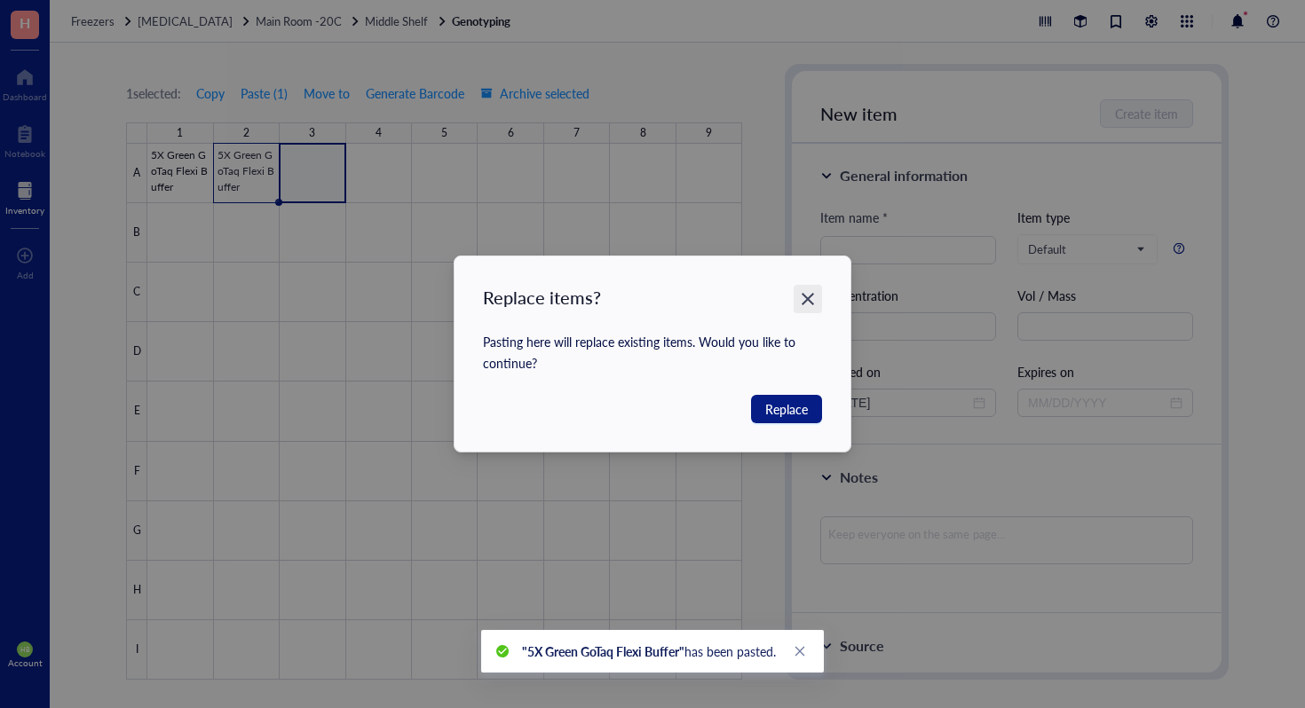
click at [800, 301] on icon "Close" at bounding box center [808, 299] width 17 height 17
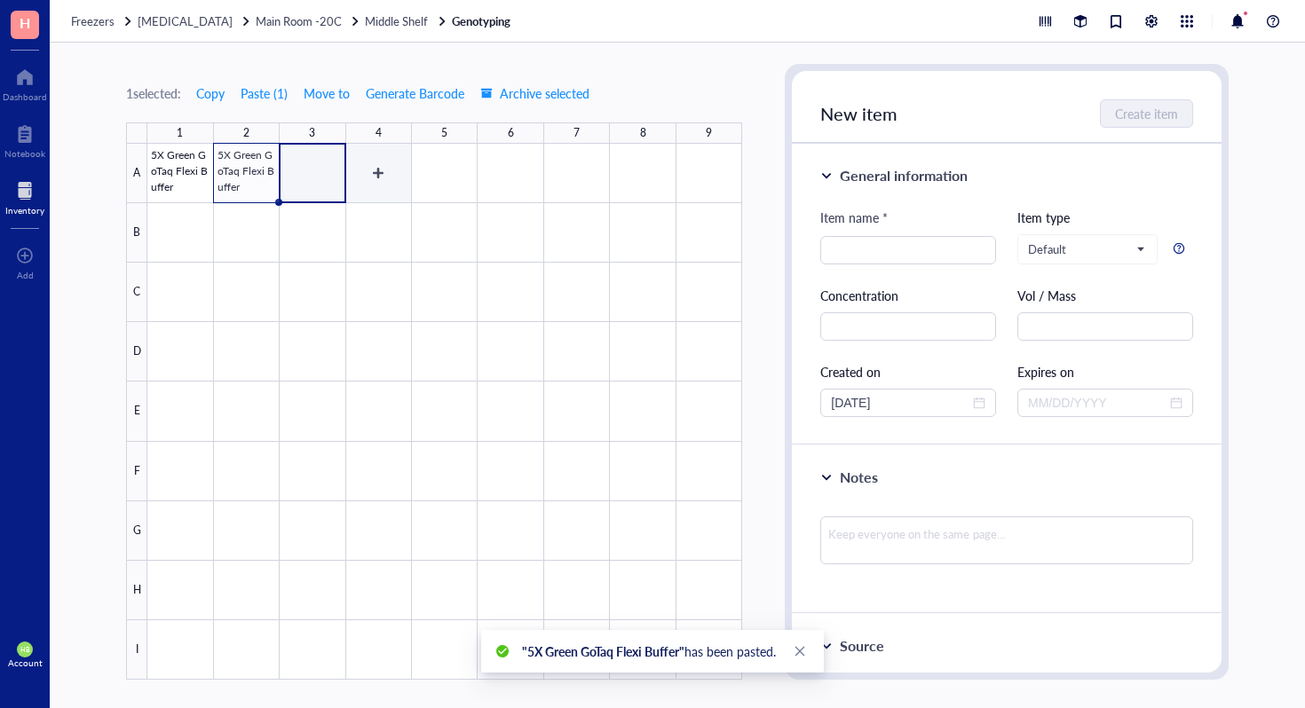
click at [378, 165] on div at bounding box center [444, 412] width 595 height 536
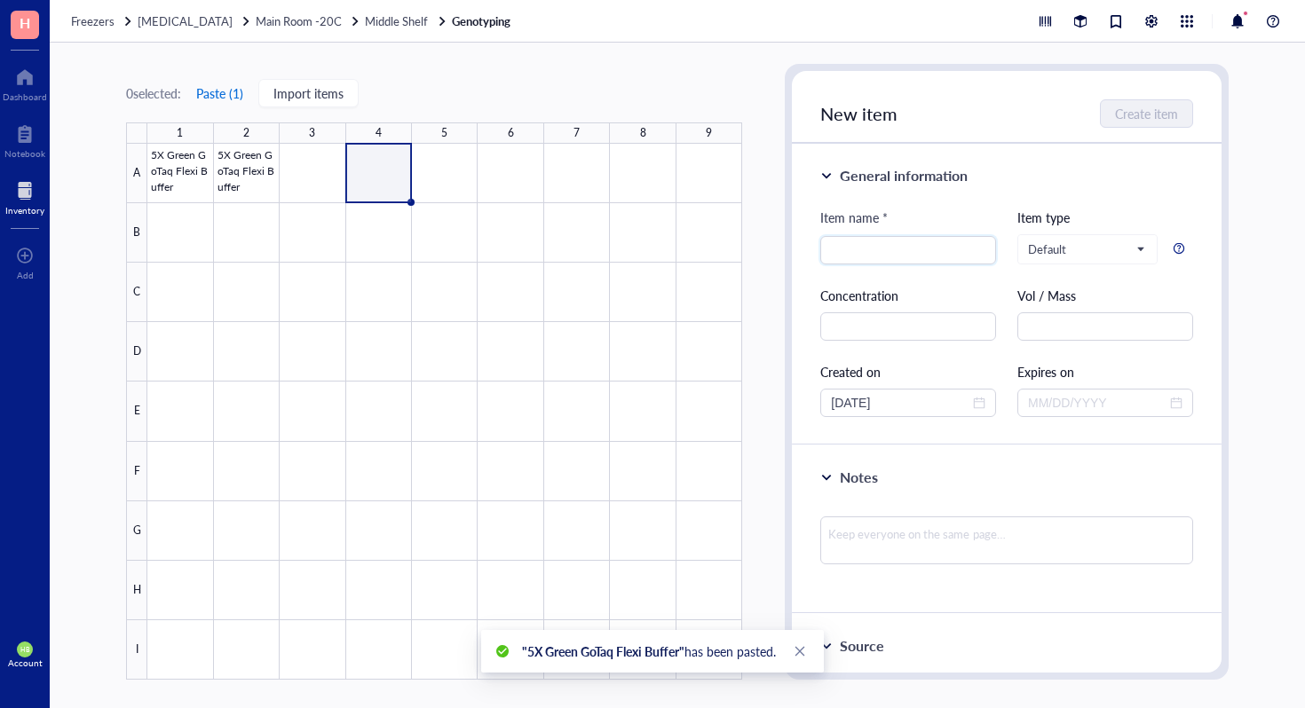
click at [225, 91] on button "Paste ( 1 )" at bounding box center [219, 93] width 49 height 28
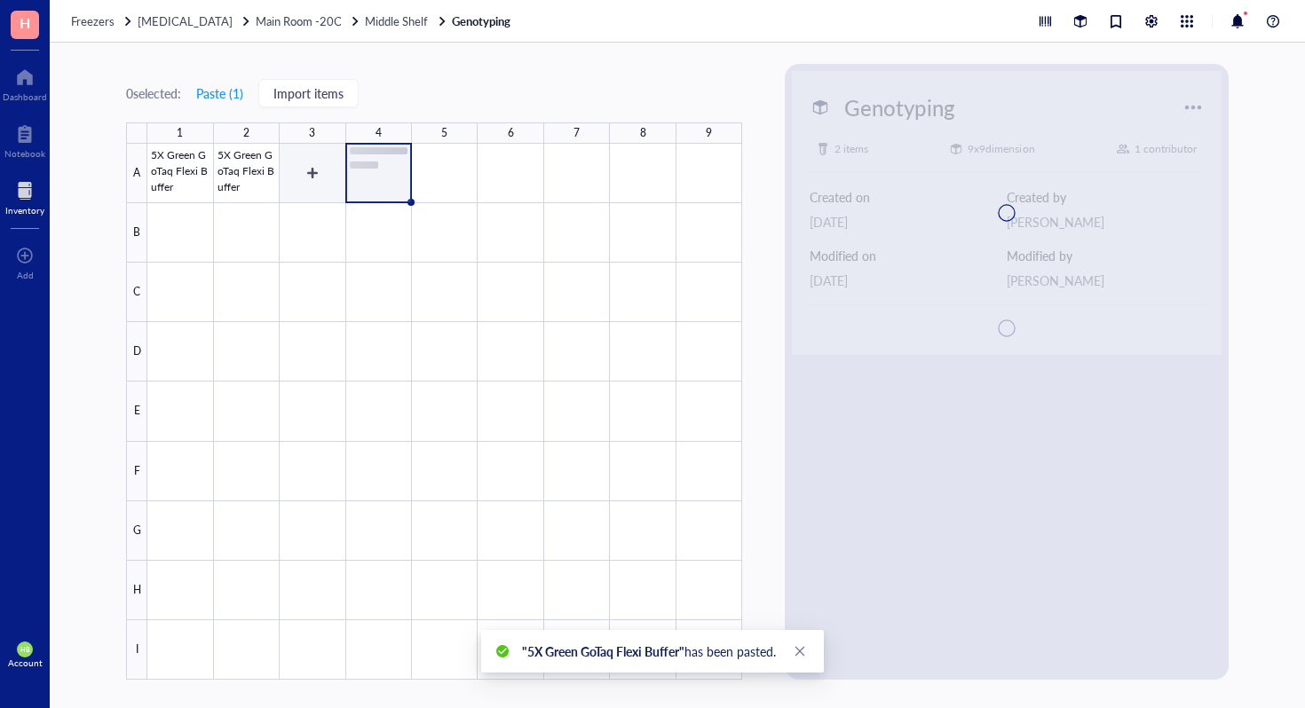
click at [314, 179] on div at bounding box center [444, 412] width 595 height 536
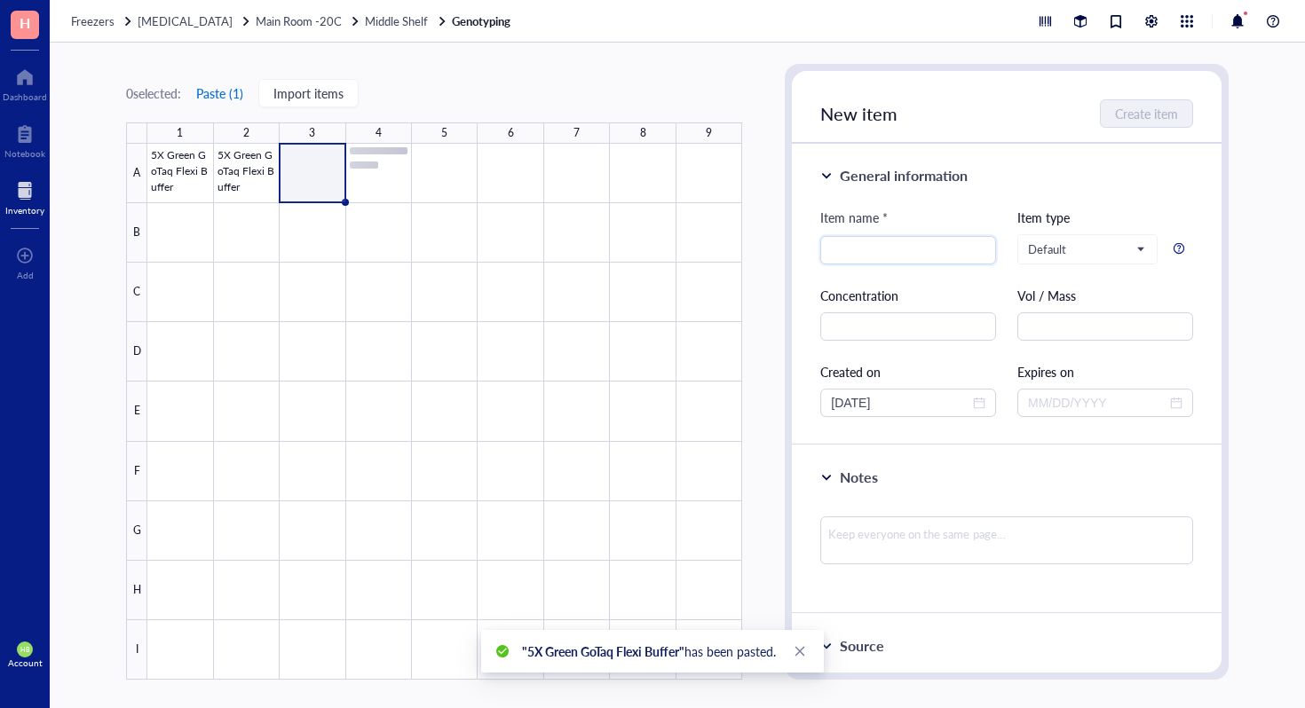
click at [227, 94] on button "Paste ( 1 )" at bounding box center [219, 93] width 49 height 28
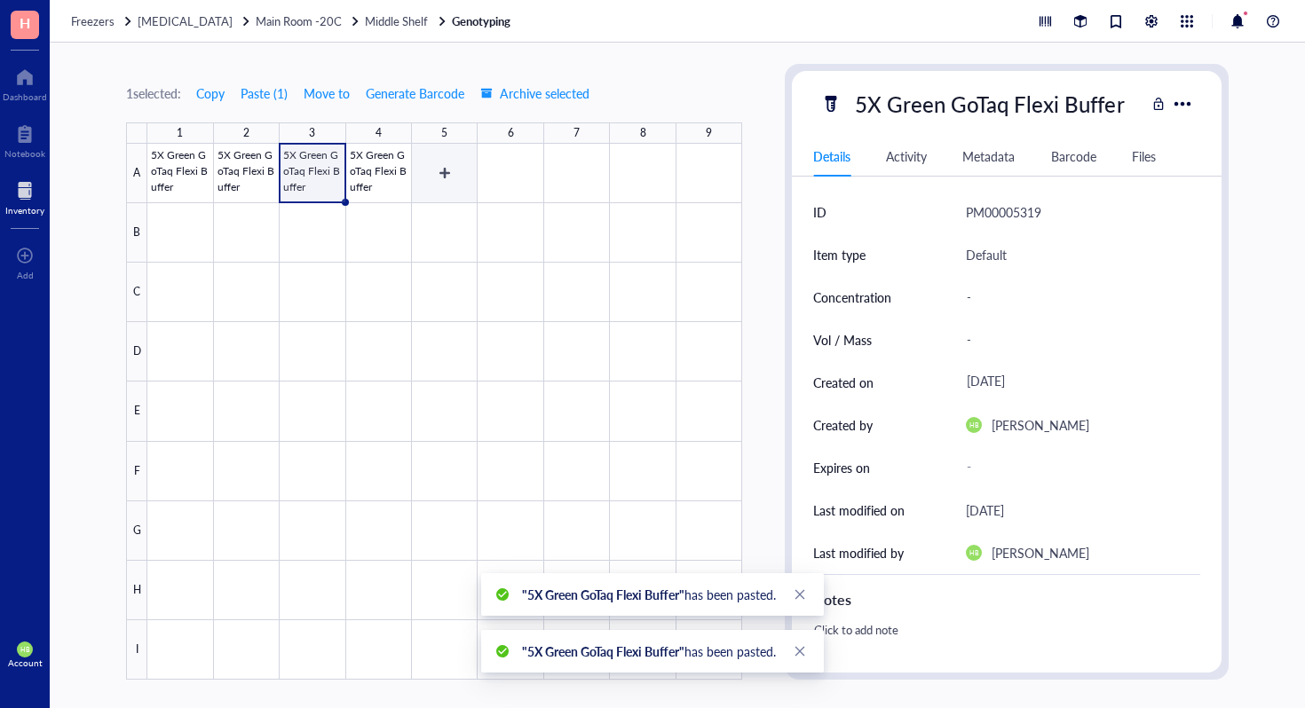
click at [433, 170] on div at bounding box center [444, 412] width 595 height 536
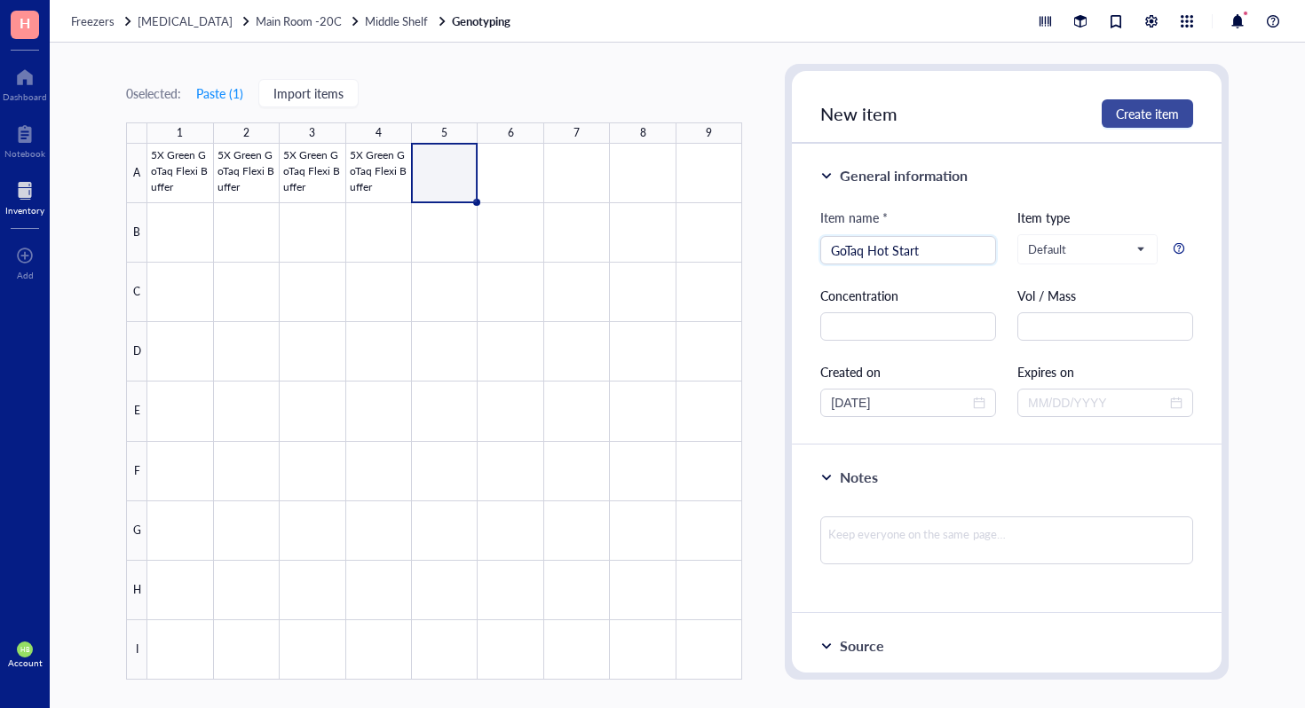
type input "GoTaq Hot Start"
click at [1139, 109] on span "Create item" at bounding box center [1147, 113] width 63 height 14
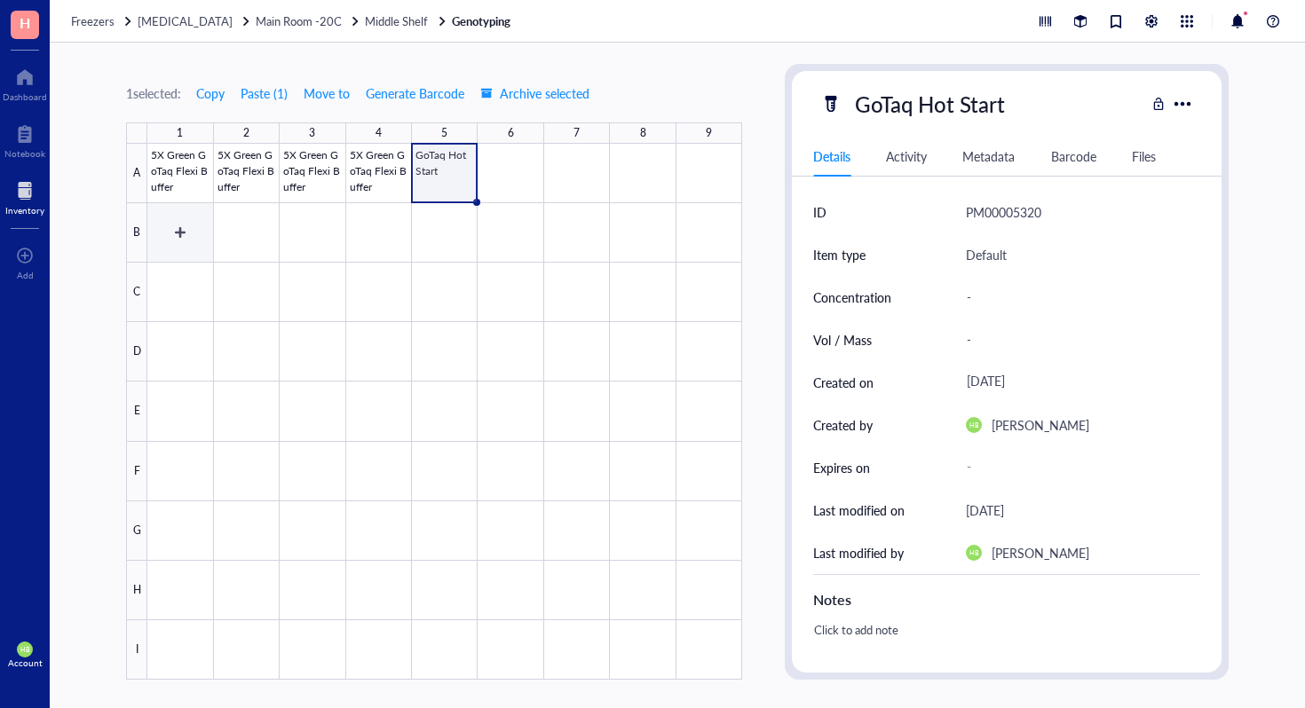
click at [183, 238] on div at bounding box center [444, 412] width 595 height 536
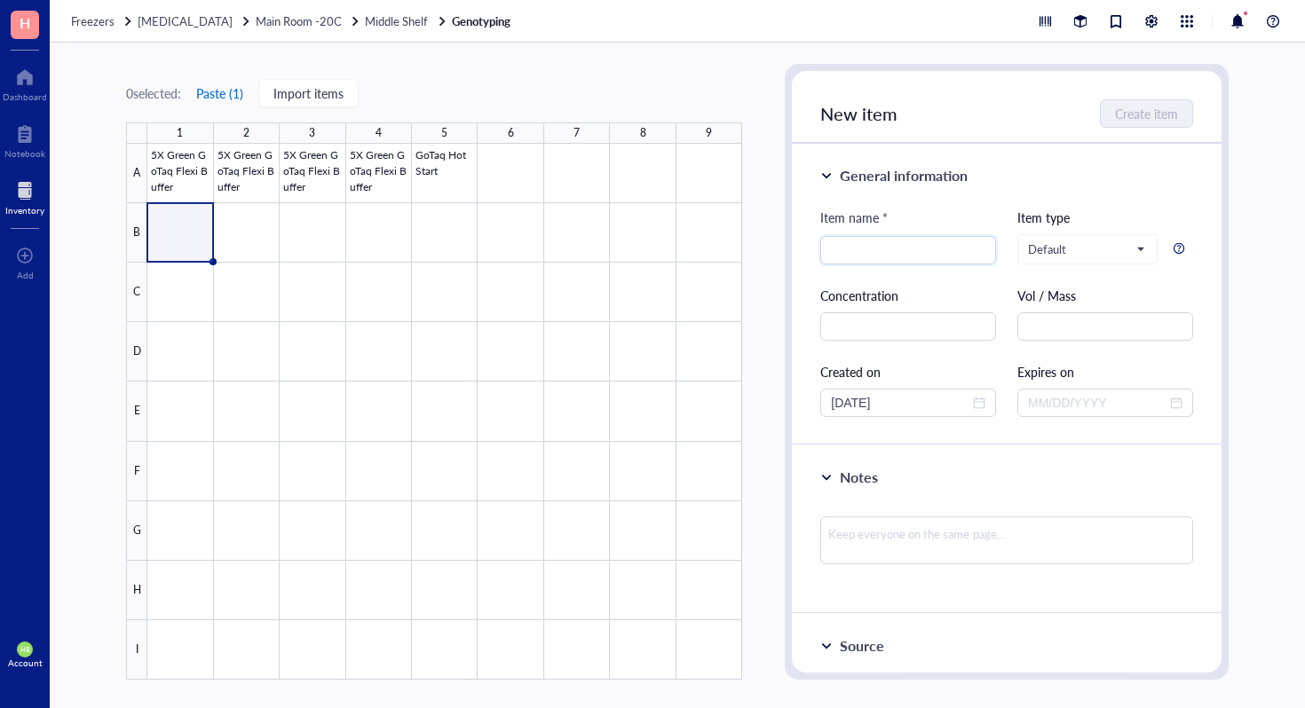
click at [219, 87] on button "Paste ( 1 )" at bounding box center [219, 93] width 49 height 28
click at [252, 246] on div at bounding box center [444, 412] width 595 height 536
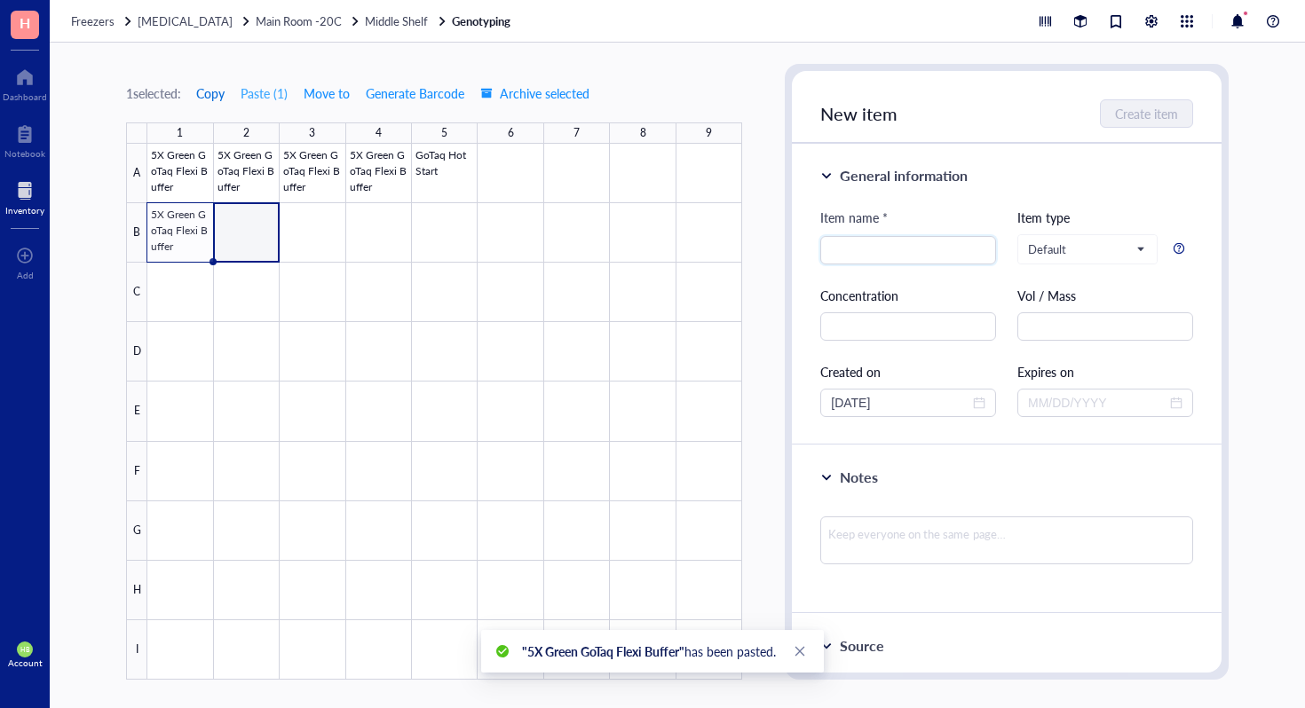
click at [225, 100] on span "Copy" at bounding box center [210, 93] width 28 height 14
click at [292, 228] on div at bounding box center [444, 412] width 595 height 536
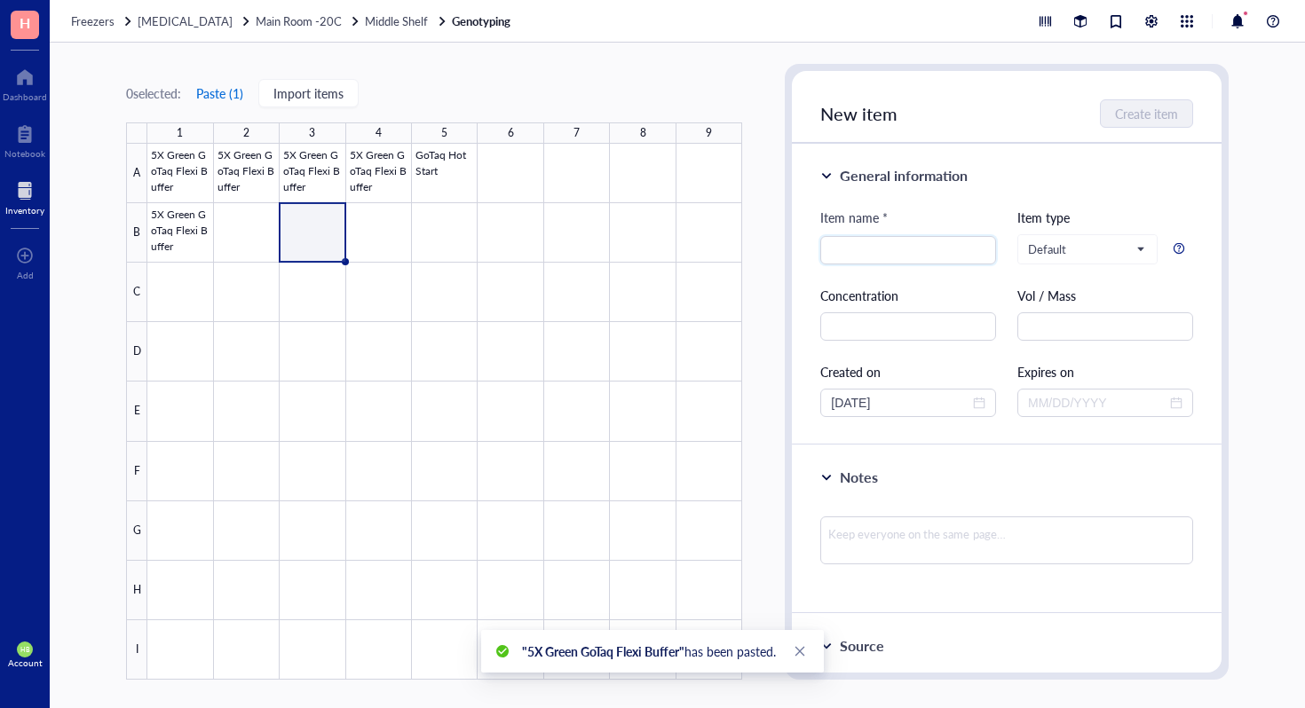
click at [225, 89] on button "Paste ( 1 )" at bounding box center [219, 93] width 49 height 28
click at [241, 223] on div at bounding box center [444, 412] width 595 height 536
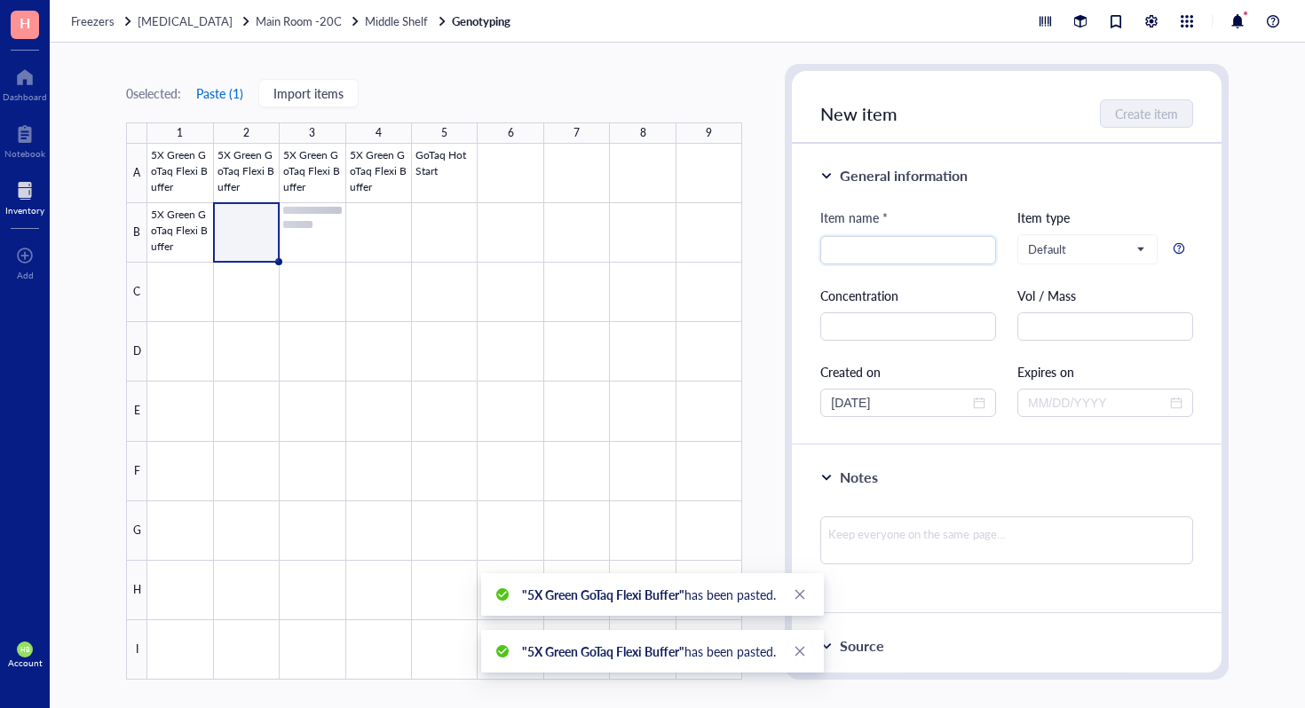
click at [226, 94] on button "Paste ( 1 )" at bounding box center [219, 93] width 49 height 28
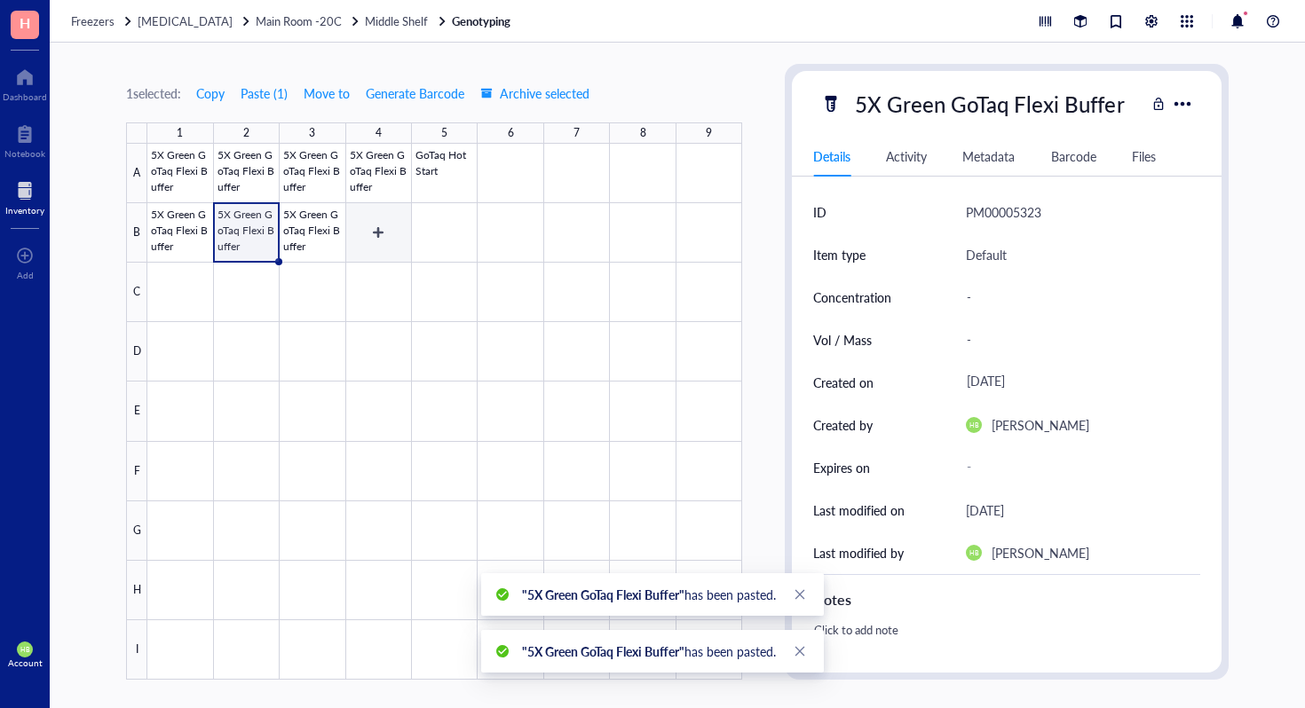
click at [368, 245] on div at bounding box center [444, 412] width 595 height 536
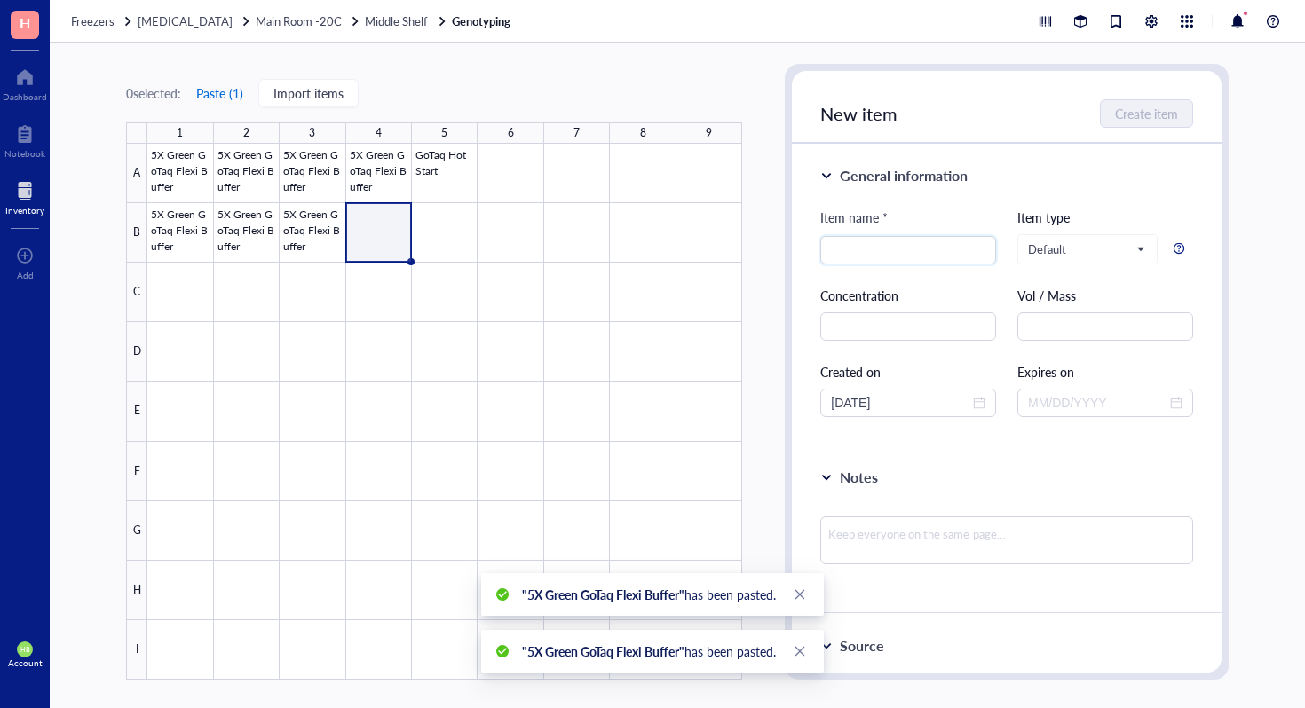
click at [233, 99] on button "Paste ( 1 )" at bounding box center [219, 93] width 49 height 28
click at [427, 235] on div at bounding box center [444, 412] width 595 height 536
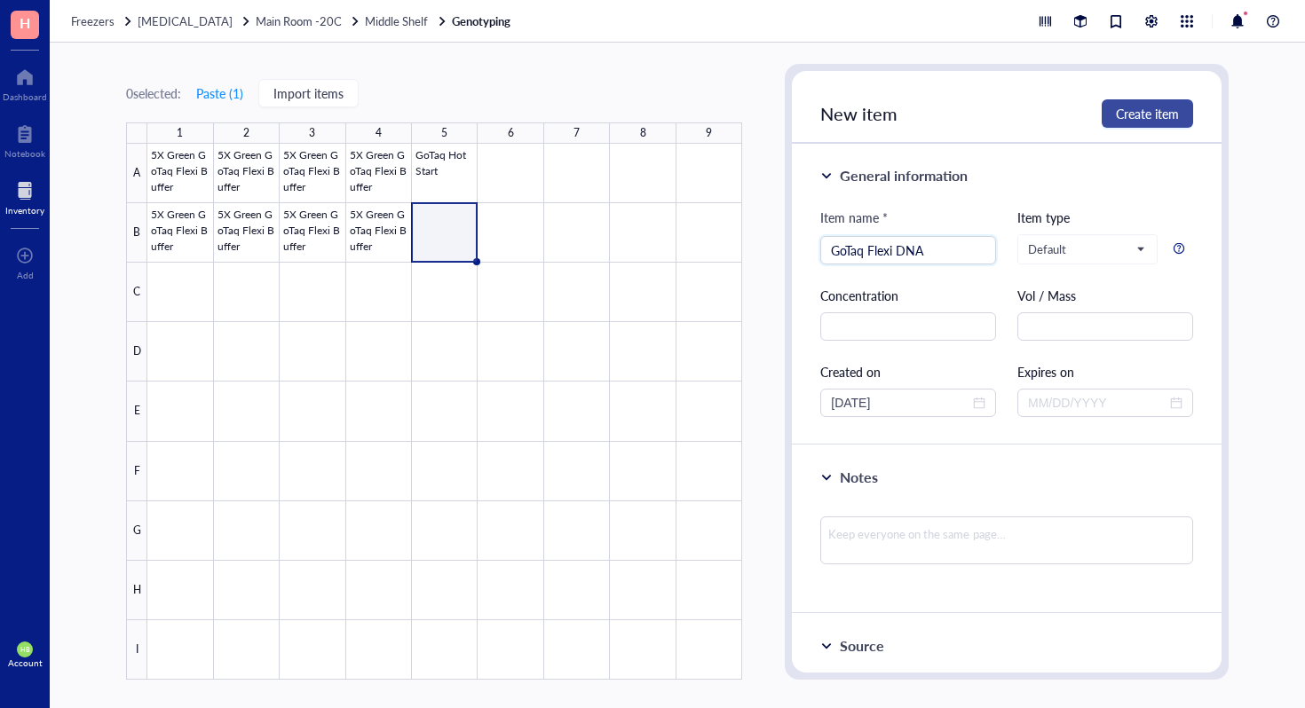
type input "GoTaq Flexi DNA"
click at [1187, 105] on button "Create item" at bounding box center [1146, 113] width 91 height 28
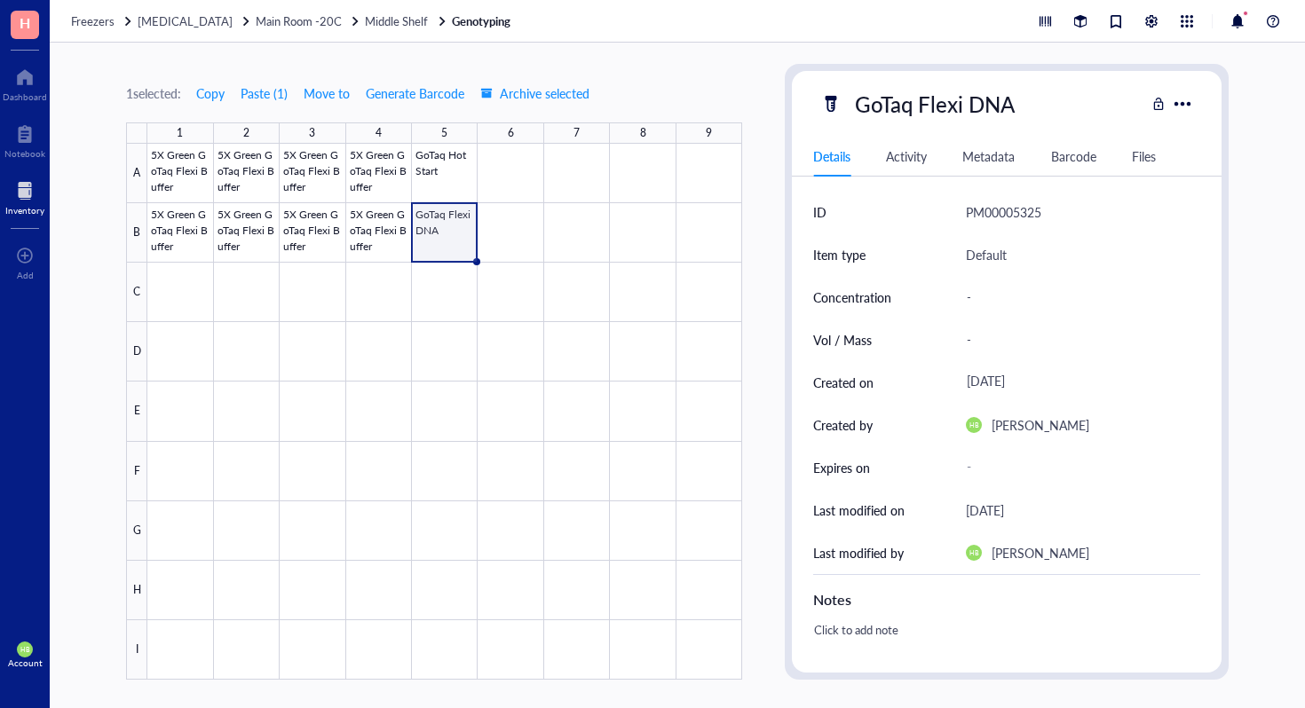
click at [721, 159] on div at bounding box center [444, 412] width 595 height 536
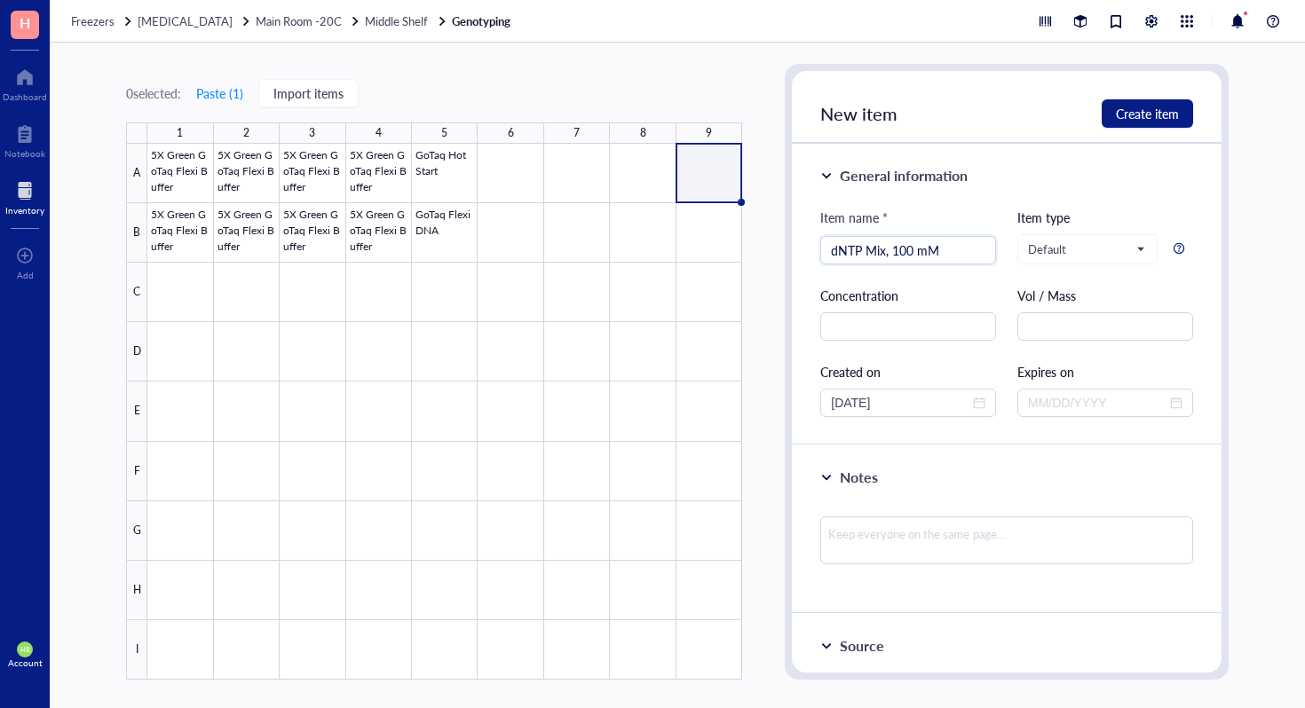
type input "dNTP Mix, 100 mM"
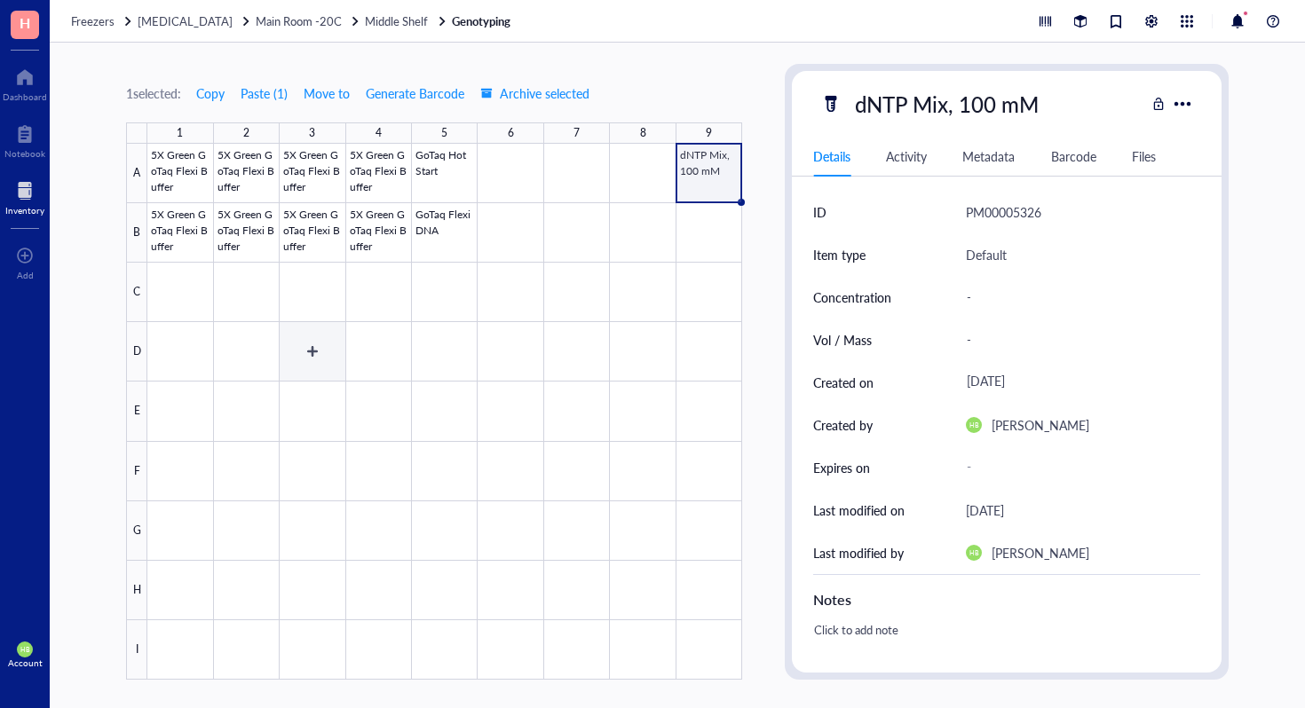
click at [329, 359] on div at bounding box center [444, 412] width 595 height 536
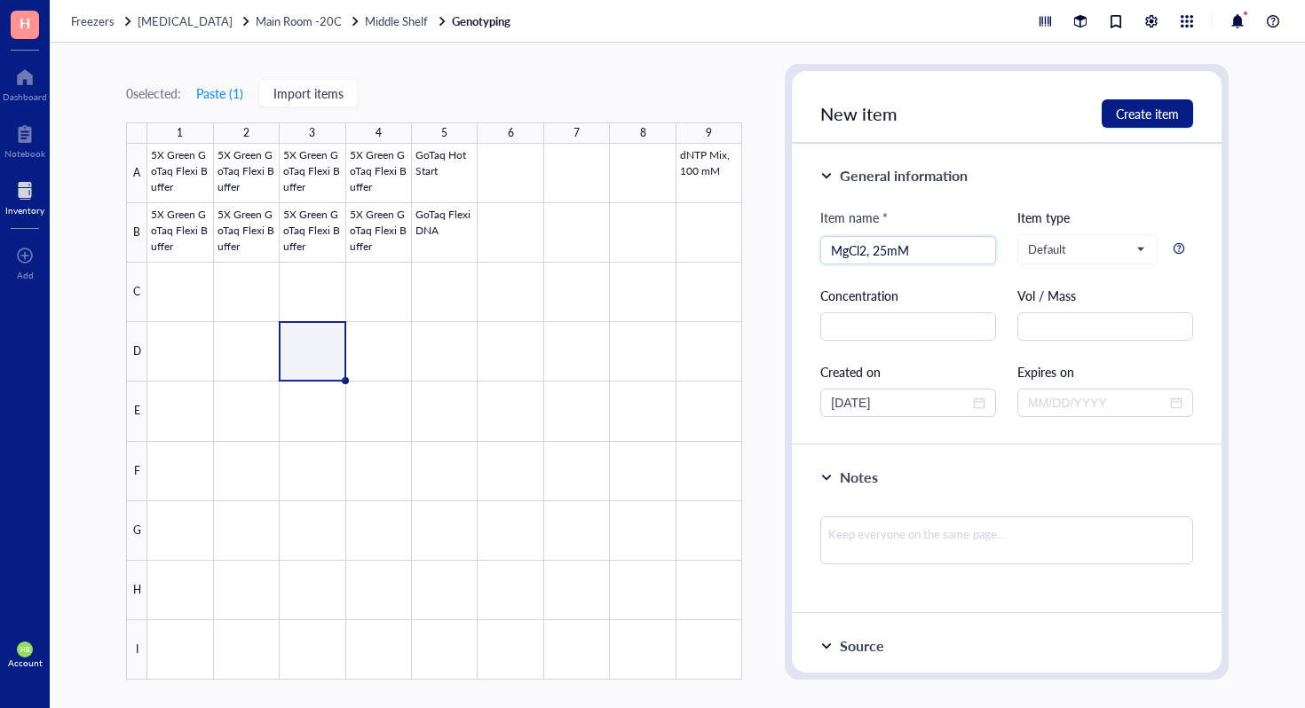
type input "MgCl2, 25mM"
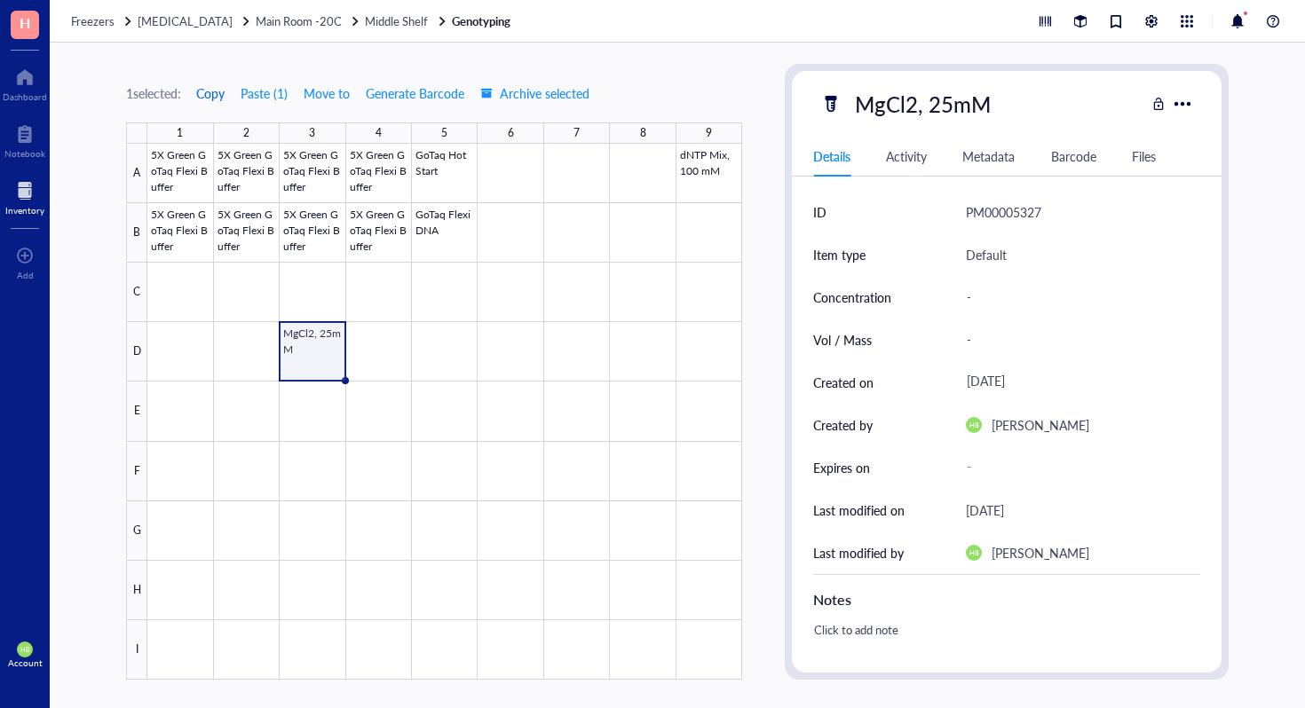
click at [217, 89] on span "Copy" at bounding box center [210, 93] width 28 height 14
click at [257, 357] on div at bounding box center [444, 412] width 595 height 536
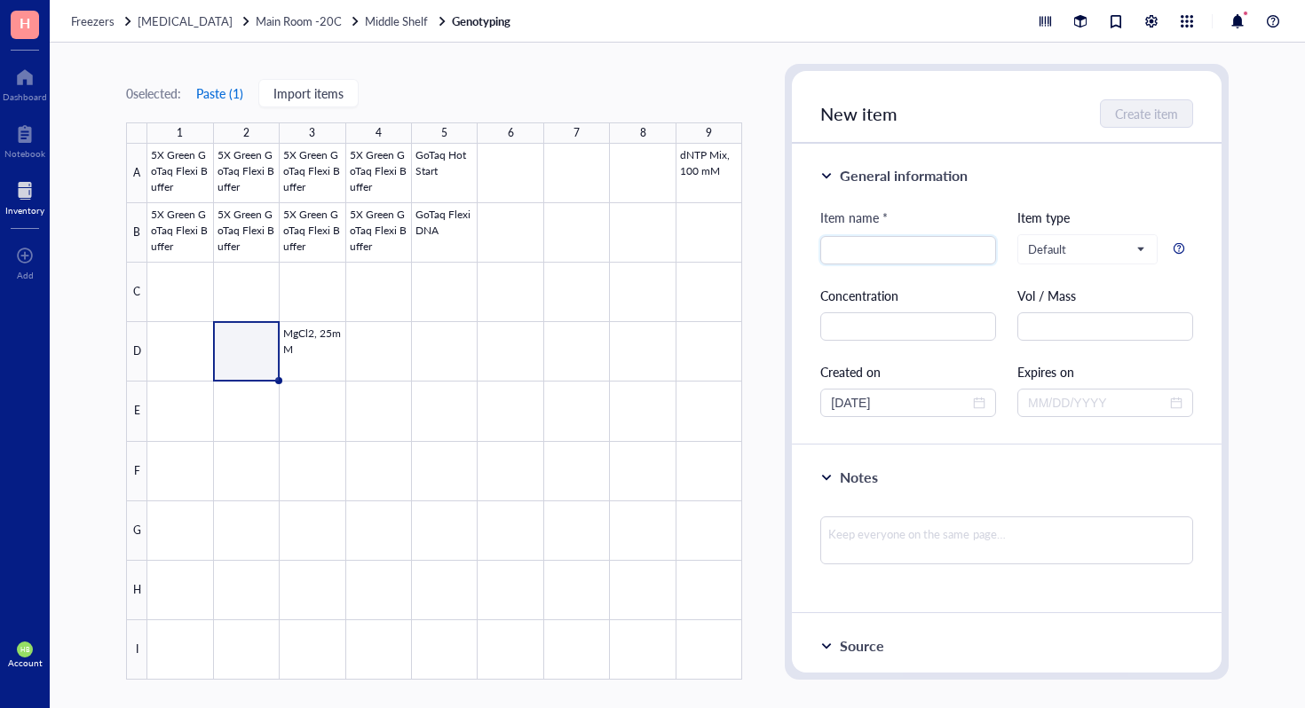
click at [228, 94] on button "Paste ( 1 )" at bounding box center [219, 93] width 49 height 28
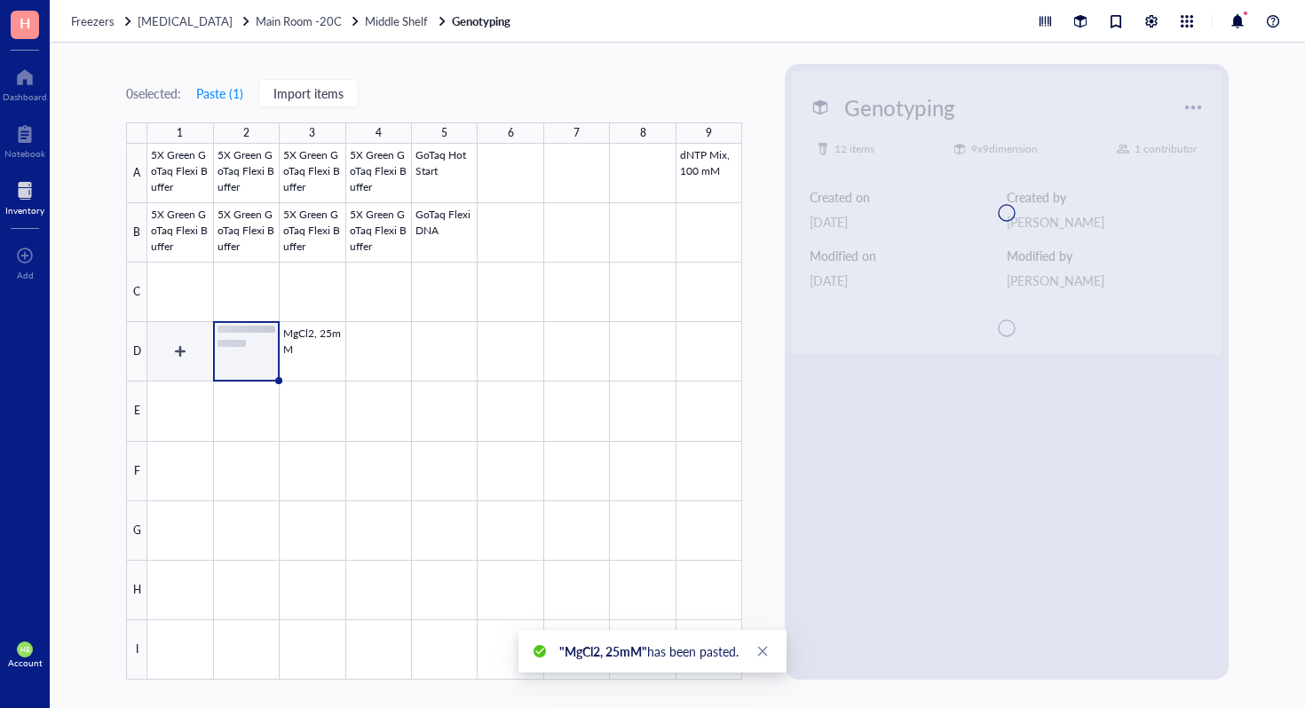
click at [178, 345] on div at bounding box center [444, 412] width 595 height 536
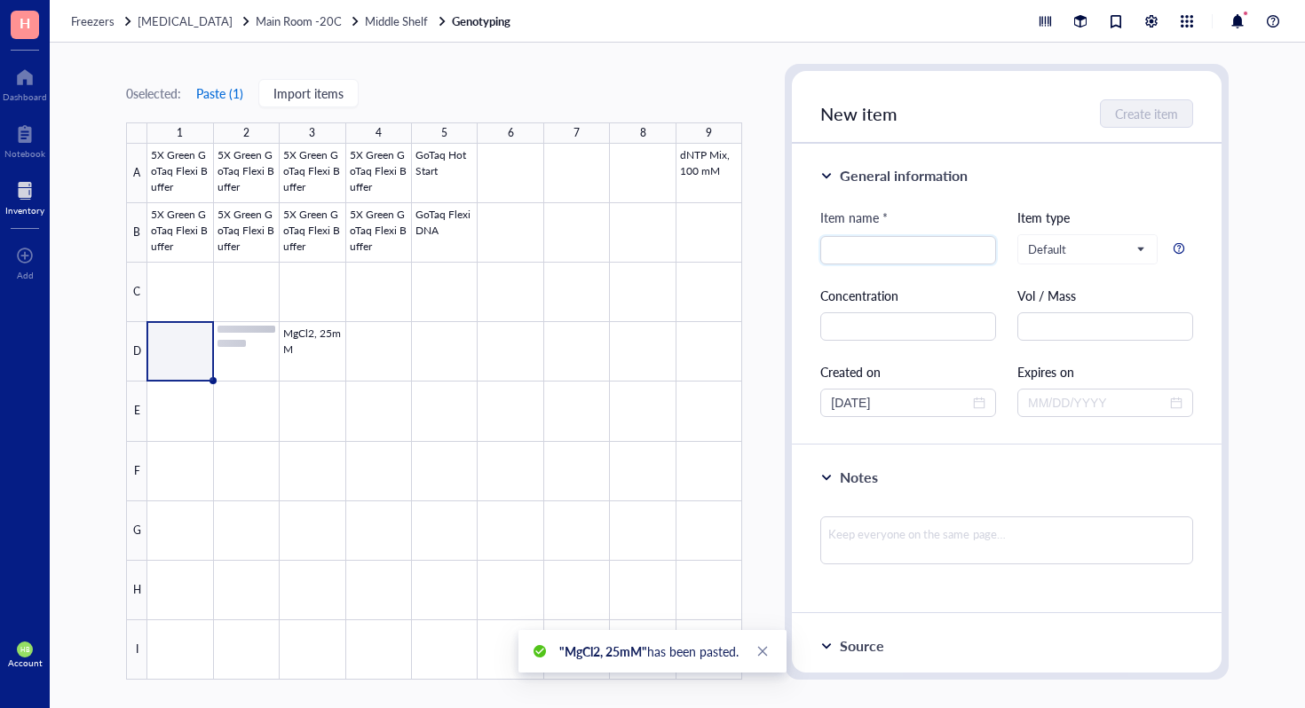
click at [221, 99] on button "Paste ( 1 )" at bounding box center [219, 93] width 49 height 28
click at [172, 403] on div at bounding box center [444, 412] width 595 height 536
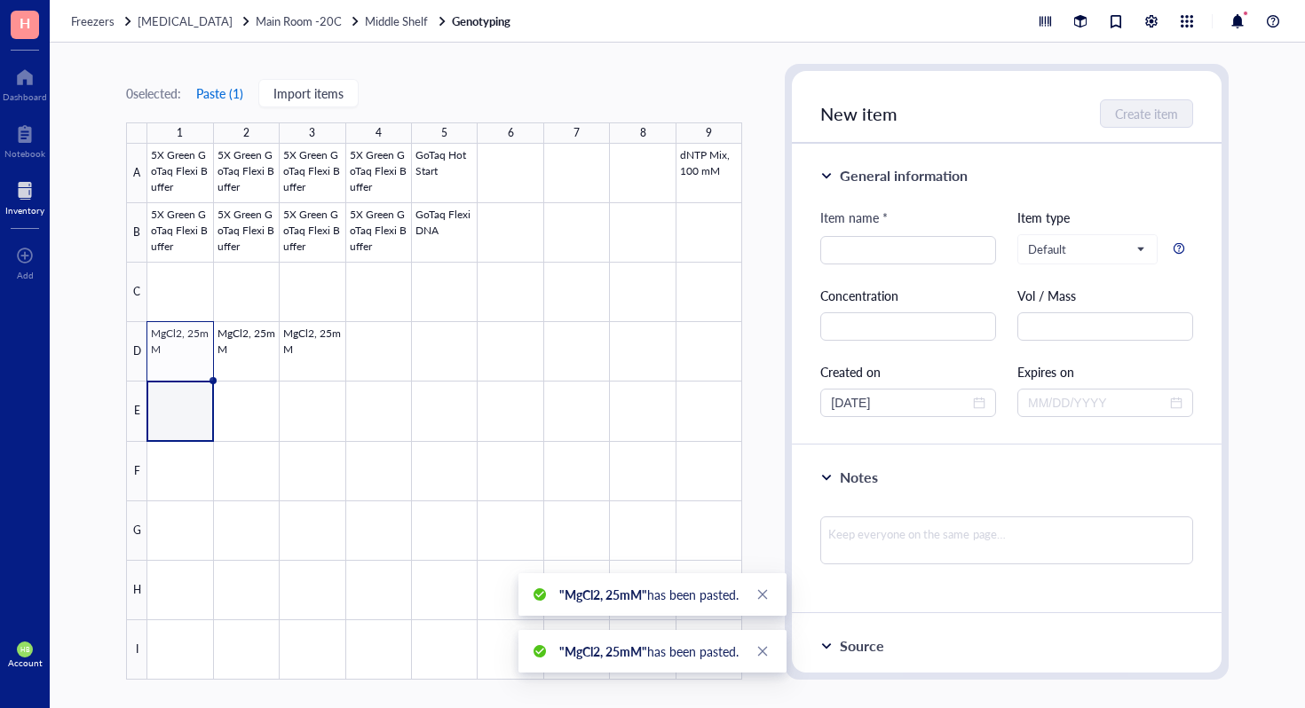
click at [220, 94] on button "Paste ( 1 )" at bounding box center [219, 93] width 49 height 28
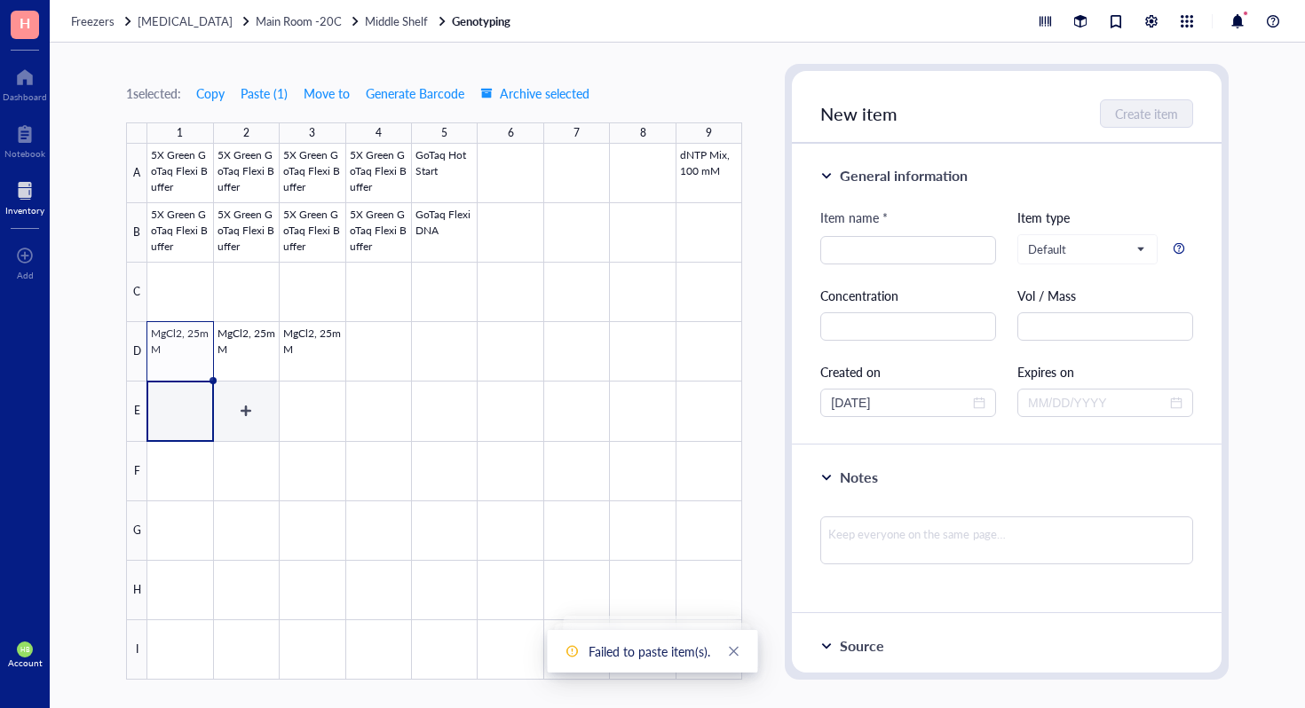
click at [240, 411] on div at bounding box center [444, 412] width 595 height 536
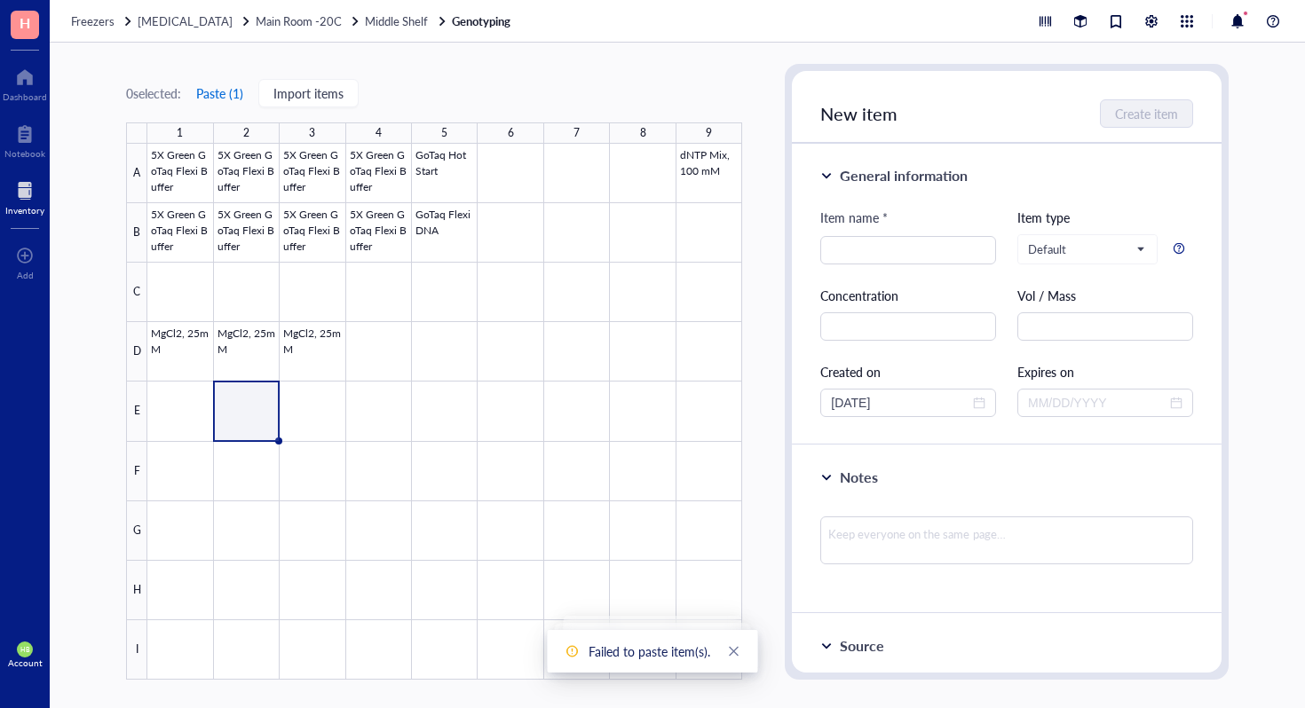
click at [216, 89] on button "Paste ( 1 )" at bounding box center [219, 93] width 49 height 28
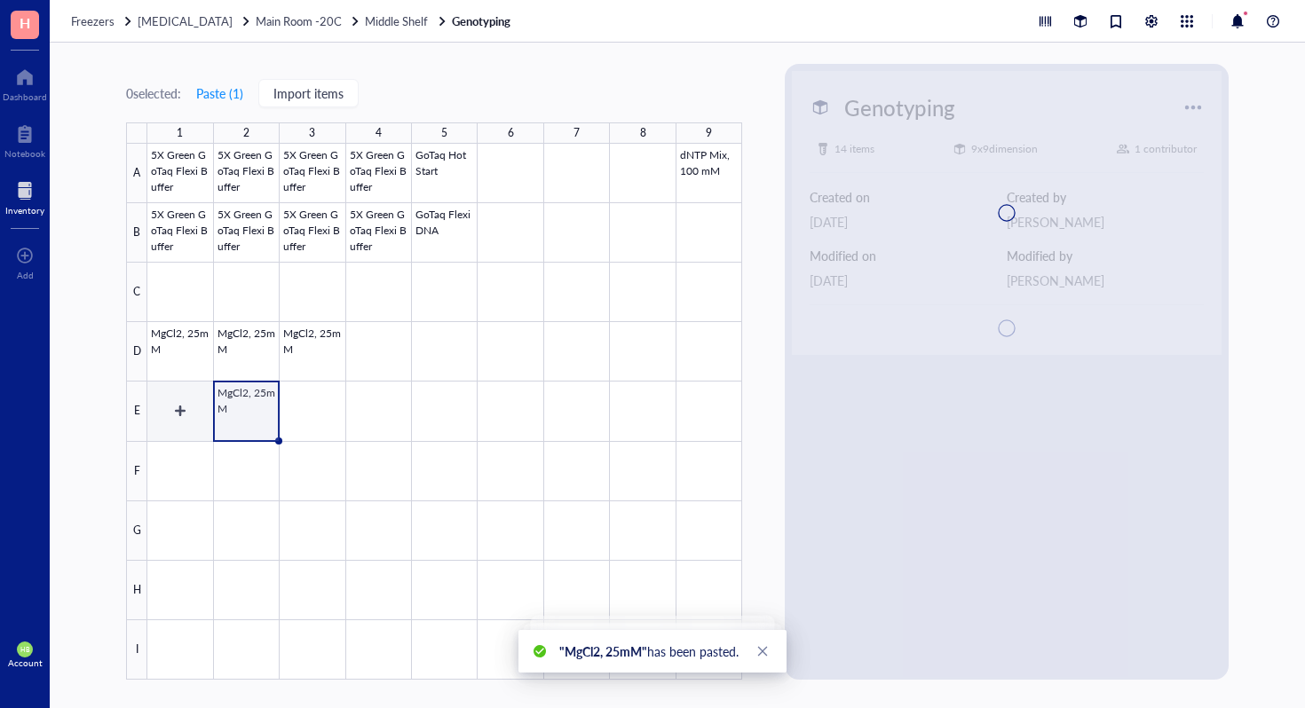
click at [193, 424] on div at bounding box center [444, 412] width 595 height 536
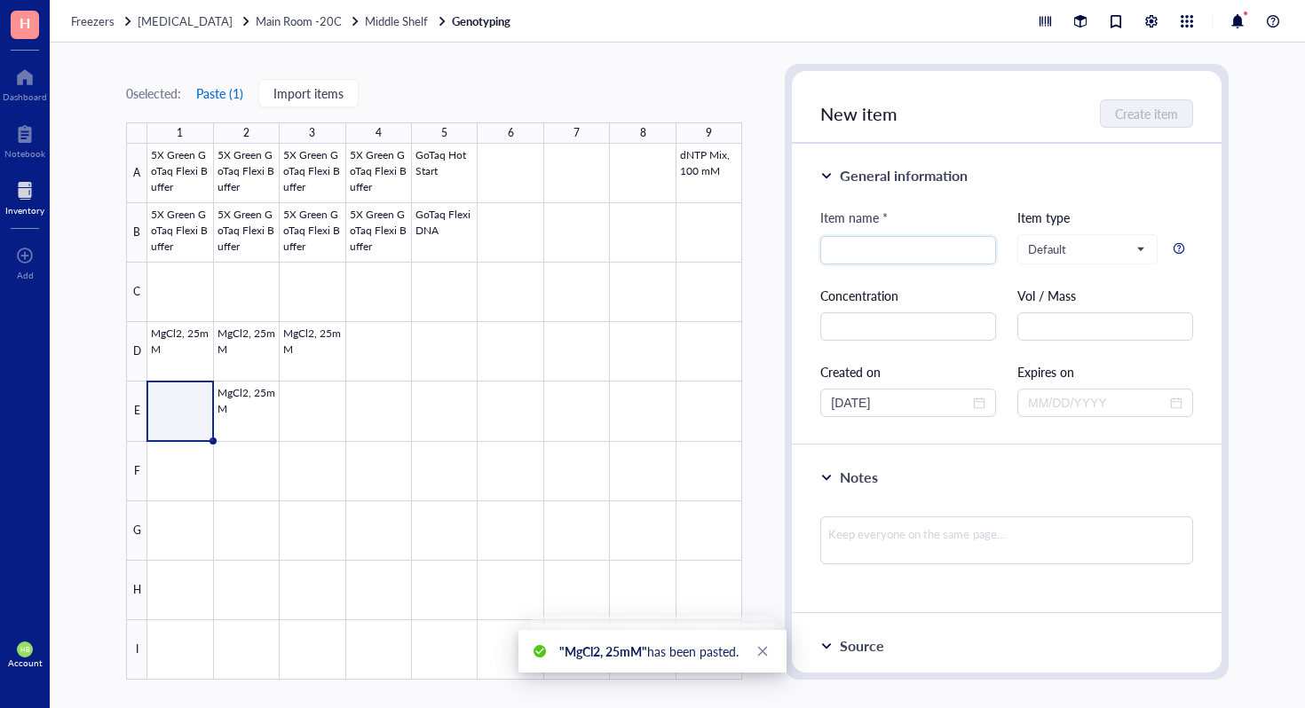
click at [233, 85] on button "Paste ( 1 )" at bounding box center [219, 93] width 49 height 28
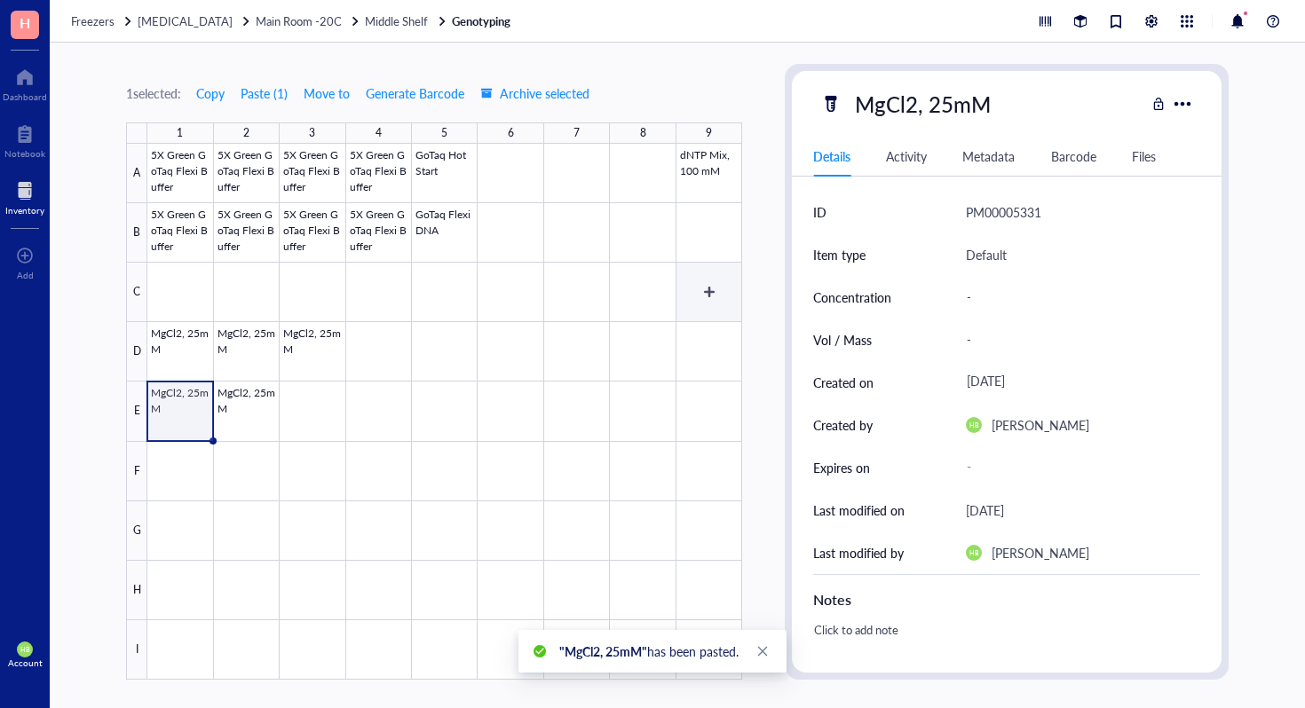
click at [707, 294] on div at bounding box center [444, 412] width 595 height 536
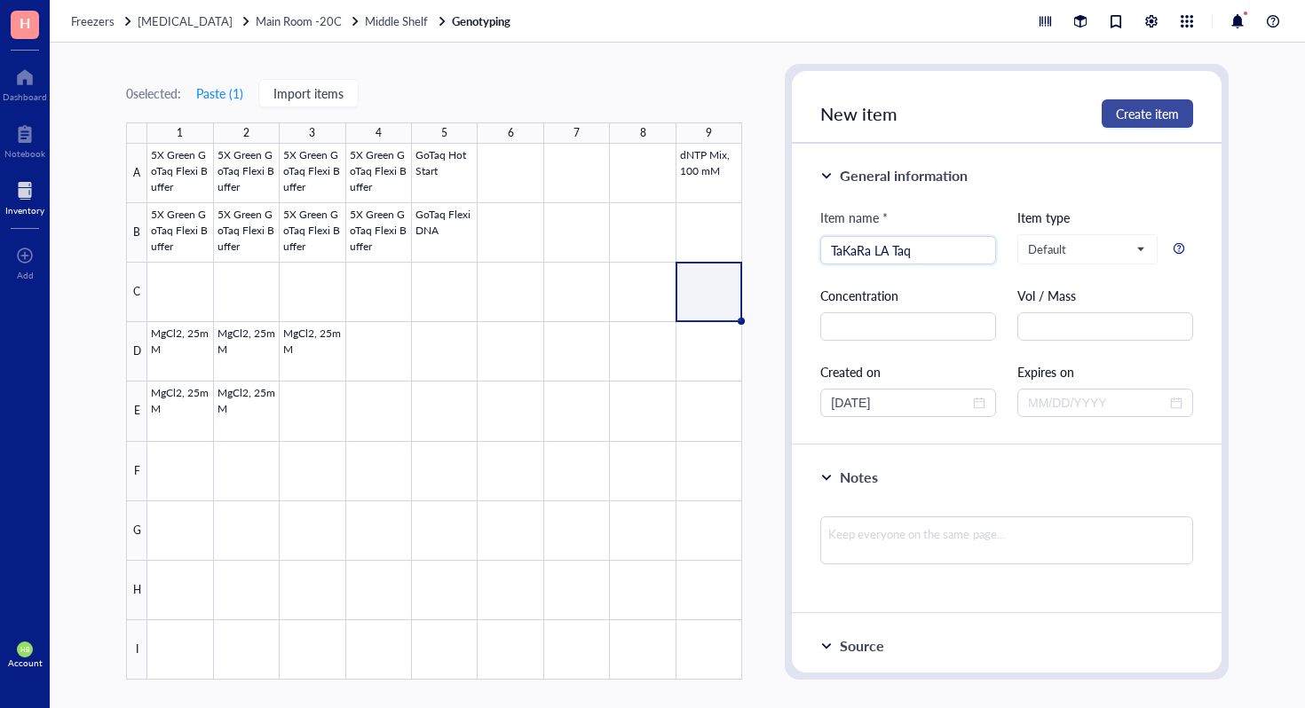
type input "TaKaRa LA Taq"
click at [1165, 121] on span "Create item" at bounding box center [1147, 113] width 63 height 14
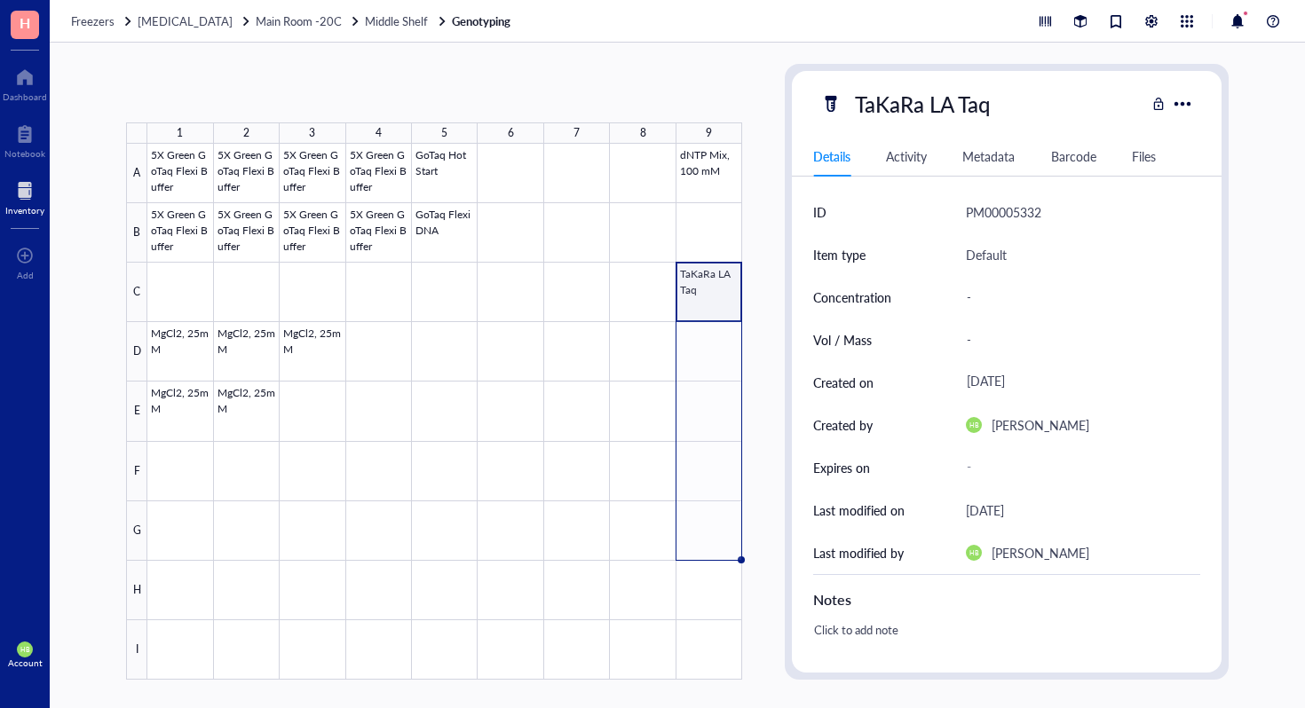
drag, startPoint x: 742, startPoint y: 319, endPoint x: 740, endPoint y: 517, distance: 197.0
click at [0, 0] on div "5X Green GoTaq Flexi Buffer 5X Green GoTaq Flexi Buffer 5X Green GoTaq Flexi Bu…" at bounding box center [0, 0] width 0 height 0
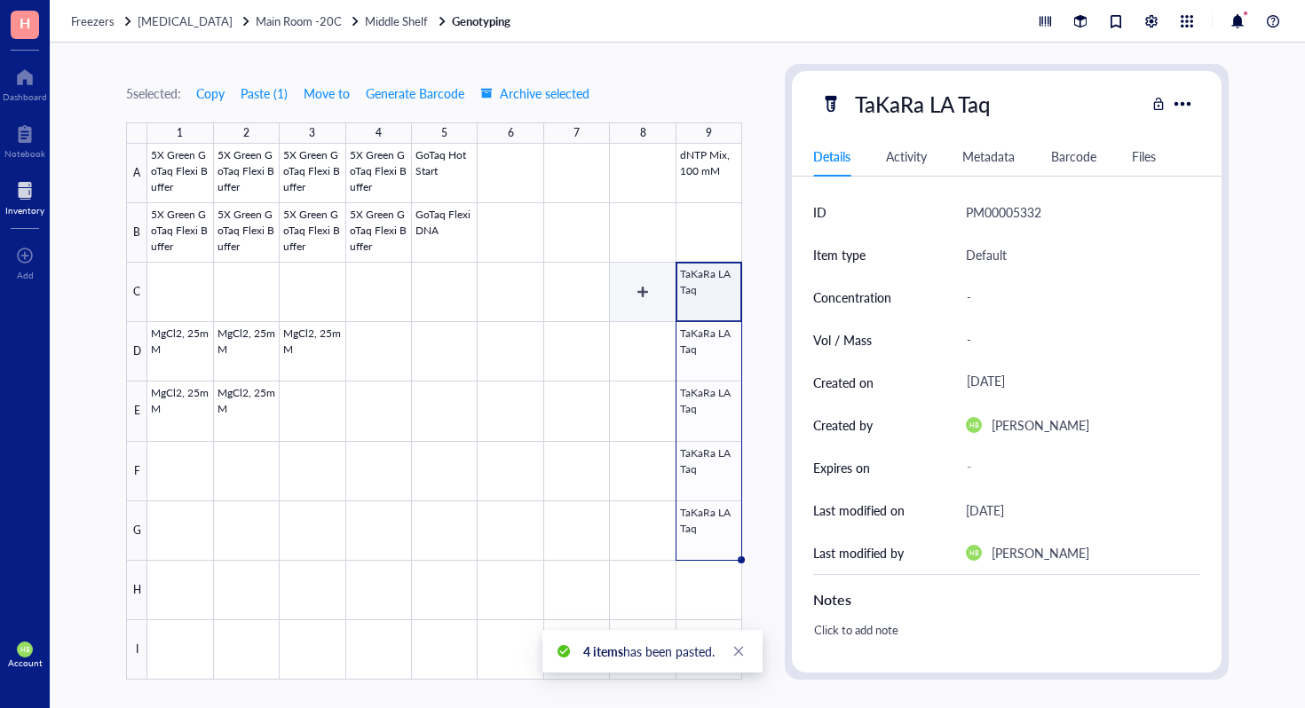
click at [650, 302] on div at bounding box center [444, 412] width 595 height 536
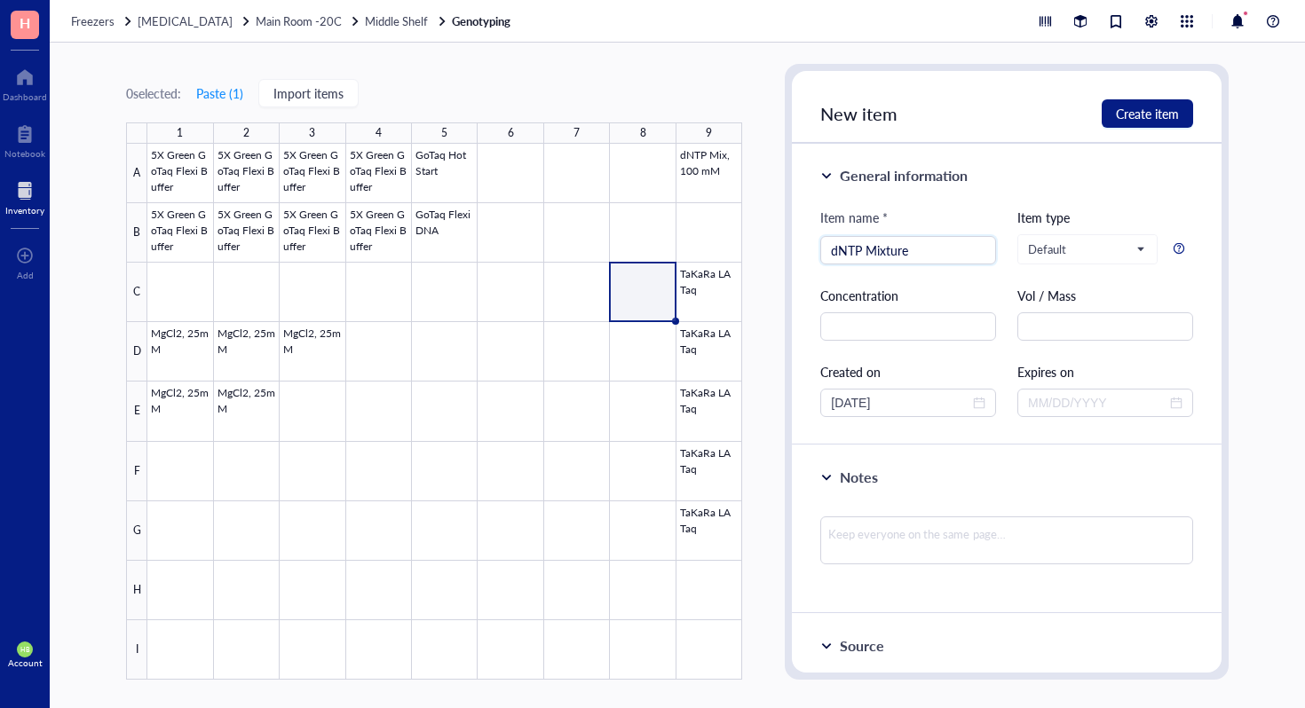
type input "dNTP Mixture"
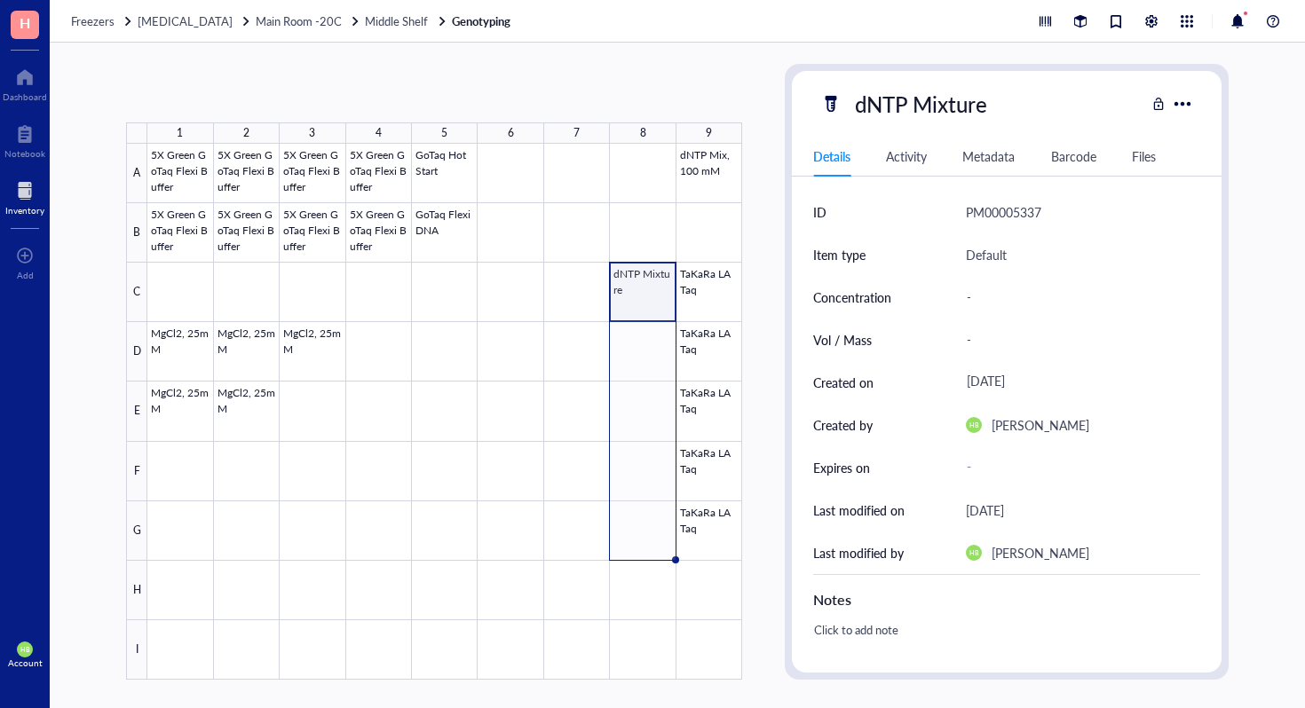
drag, startPoint x: 675, startPoint y: 318, endPoint x: 662, endPoint y: 513, distance: 195.7
click at [0, 0] on div "5X Green GoTaq Flexi Buffer 5X Green GoTaq Flexi Buffer 5X Green GoTaq Flexi Bu…" at bounding box center [0, 0] width 0 height 0
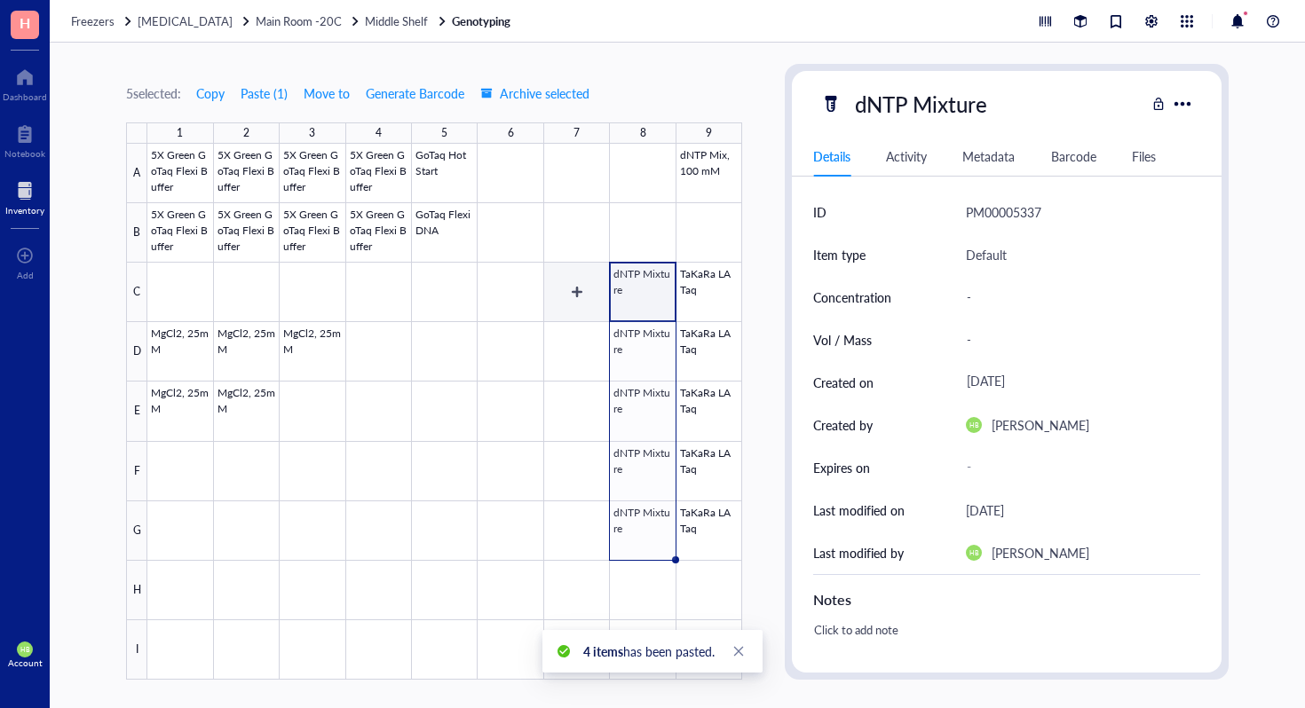
click at [583, 296] on div at bounding box center [444, 412] width 595 height 536
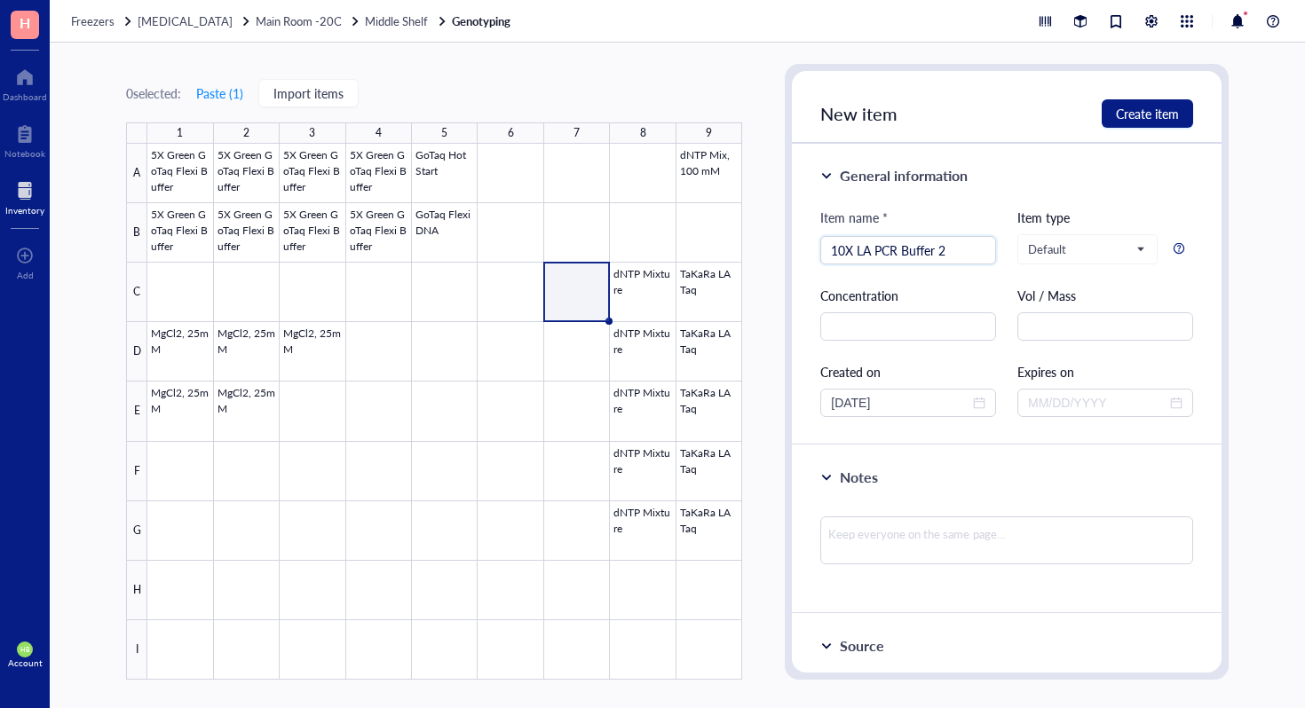
type input "10X LA PCR Buffer 2"
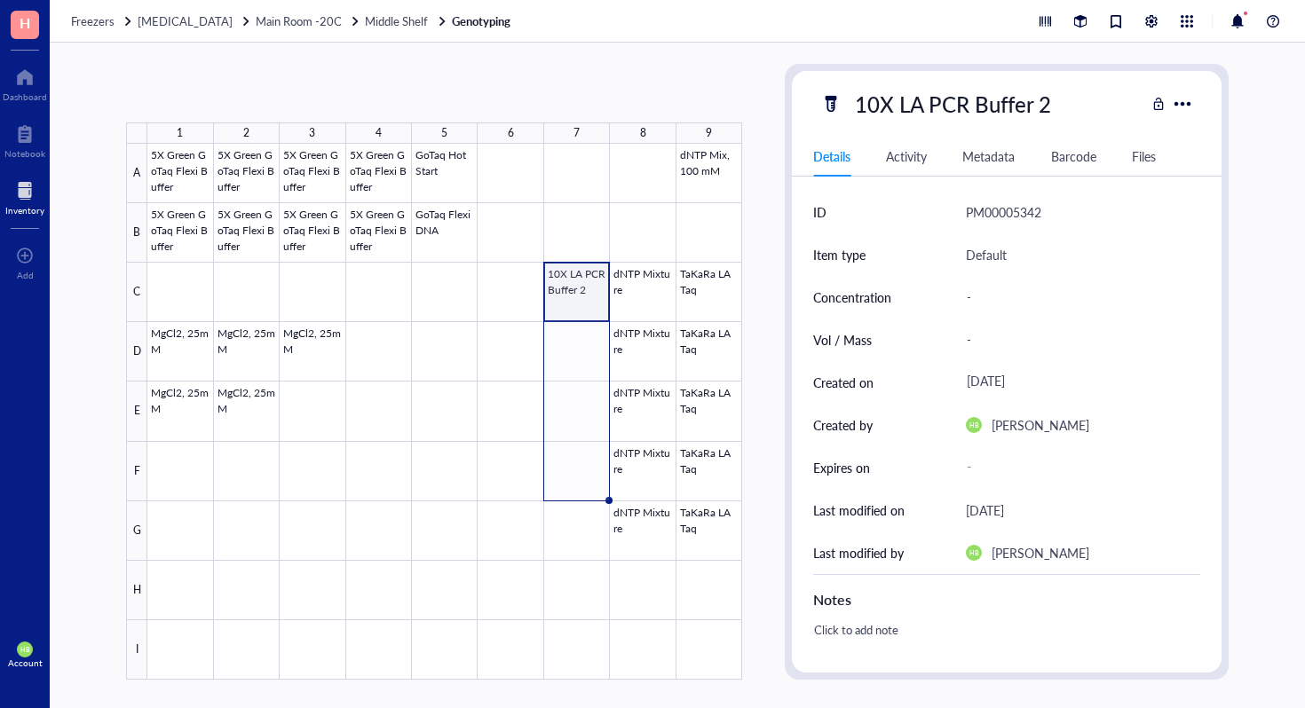
drag, startPoint x: 609, startPoint y: 320, endPoint x: 587, endPoint y: 500, distance: 180.5
click at [0, 0] on div "5X Green GoTaq Flexi Buffer 5X Green GoTaq Flexi Buffer 5X Green GoTaq Flexi Bu…" at bounding box center [0, 0] width 0 height 0
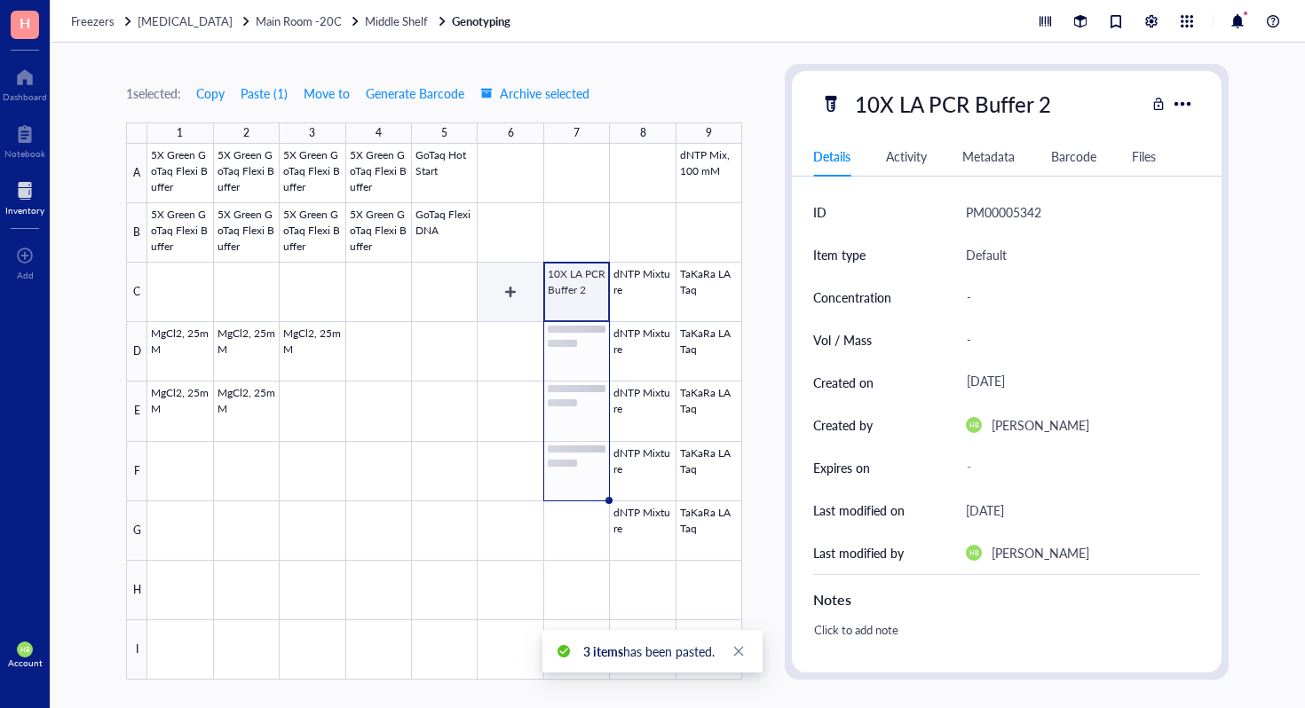
click at [505, 296] on div at bounding box center [444, 412] width 595 height 536
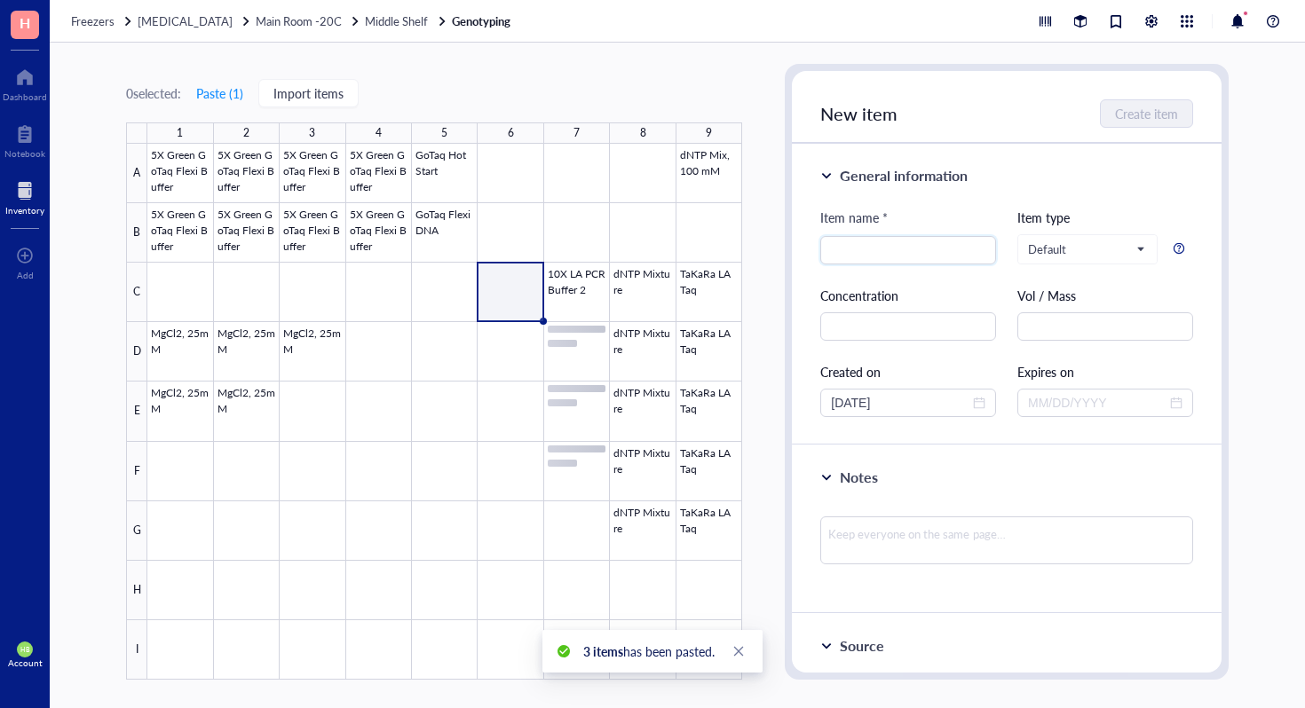
click at [563, 299] on div at bounding box center [444, 412] width 595 height 536
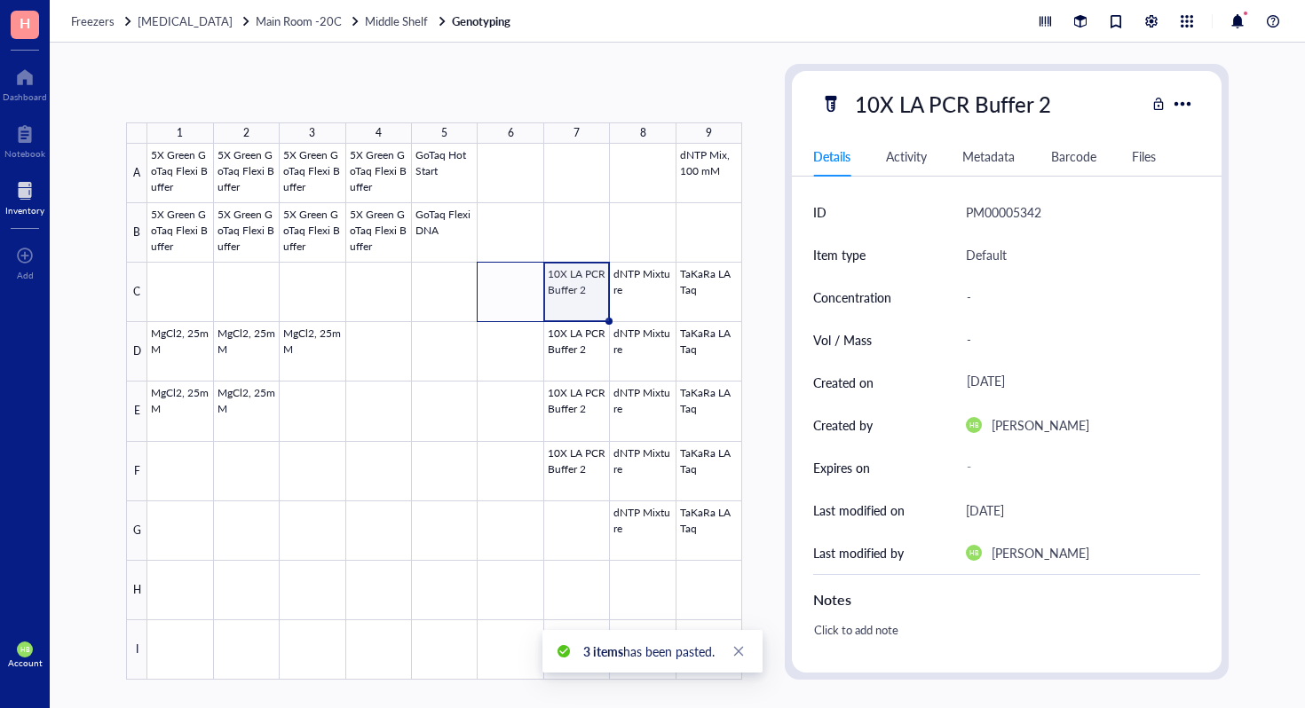
drag, startPoint x: 611, startPoint y: 319, endPoint x: 501, endPoint y: 313, distance: 110.2
click at [0, 0] on div "5X Green GoTaq Flexi Buffer 5X Green GoTaq Flexi Buffer 5X Green GoTaq Flexi Bu…" at bounding box center [0, 0] width 0 height 0
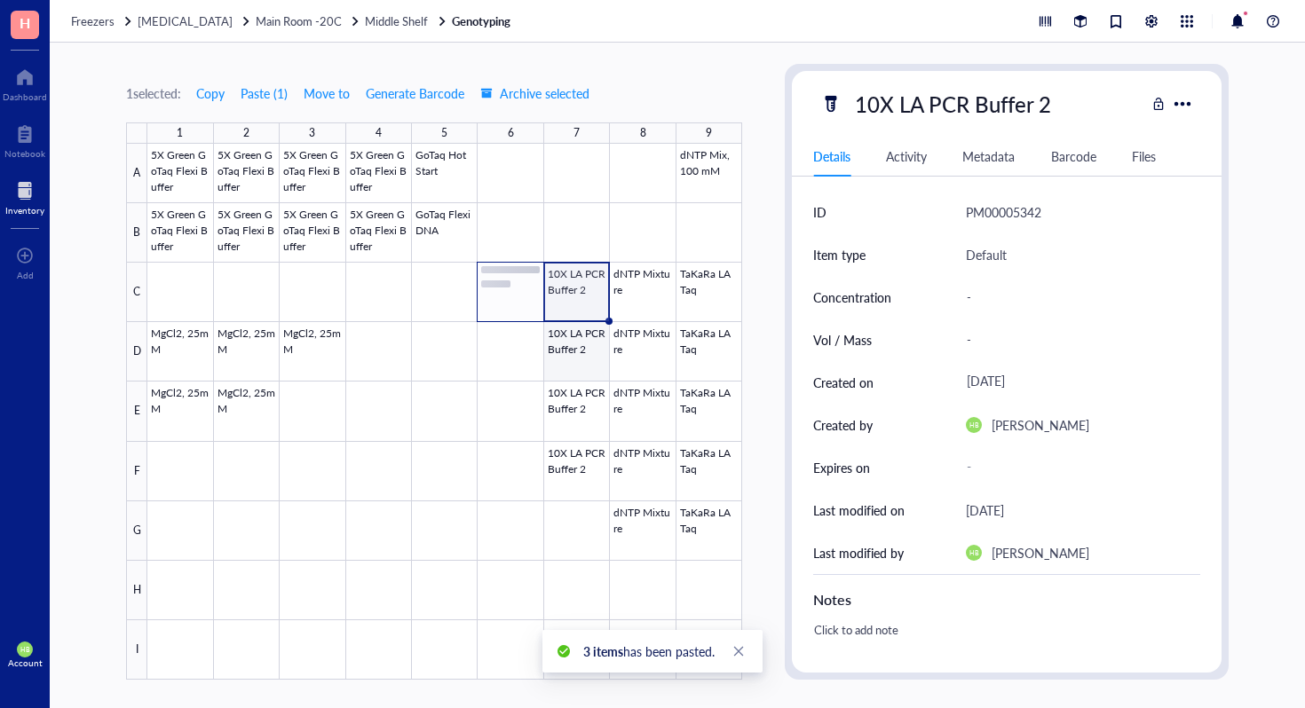
click at [559, 348] on div at bounding box center [444, 412] width 595 height 536
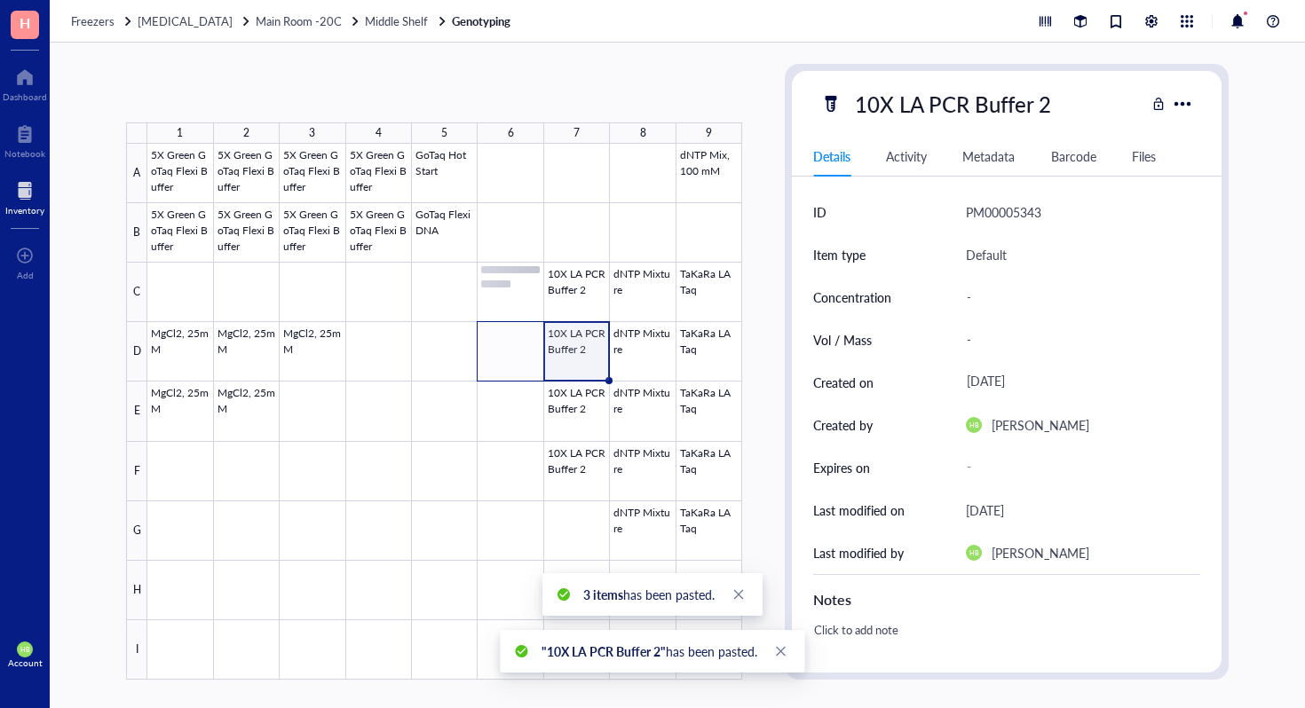
drag, startPoint x: 608, startPoint y: 378, endPoint x: 507, endPoint y: 378, distance: 101.2
click at [0, 0] on div "5X Green GoTaq Flexi Buffer 5X Green GoTaq Flexi Buffer 5X Green GoTaq Flexi Bu…" at bounding box center [0, 0] width 0 height 0
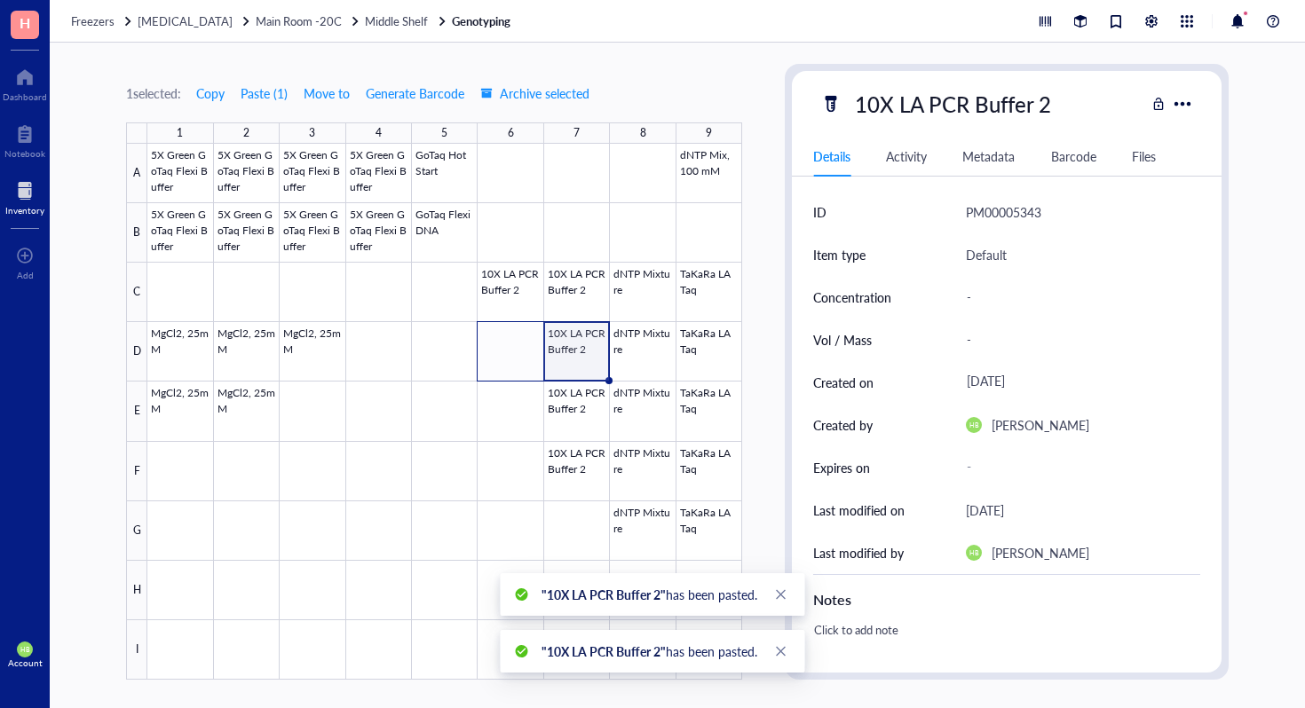
click at [177, 589] on div at bounding box center [444, 412] width 595 height 536
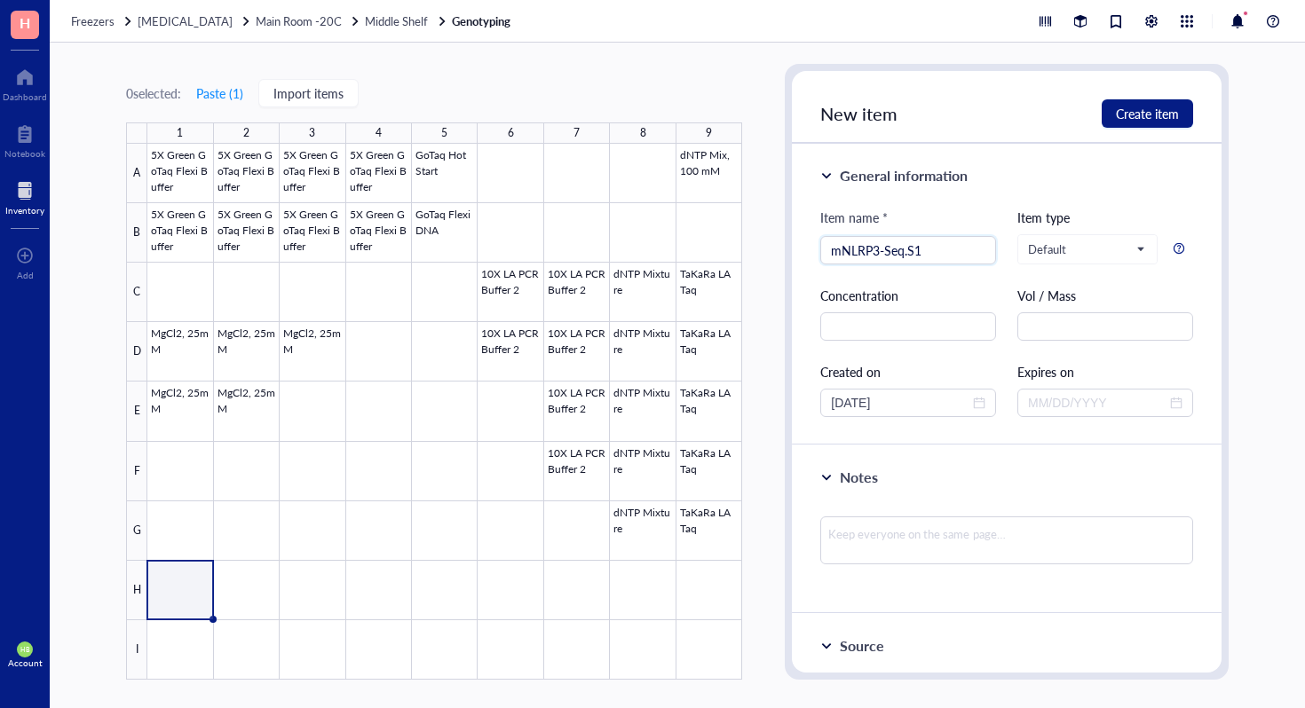
type input "mNLRP3-Seq.S1"
click at [248, 610] on div at bounding box center [444, 412] width 595 height 536
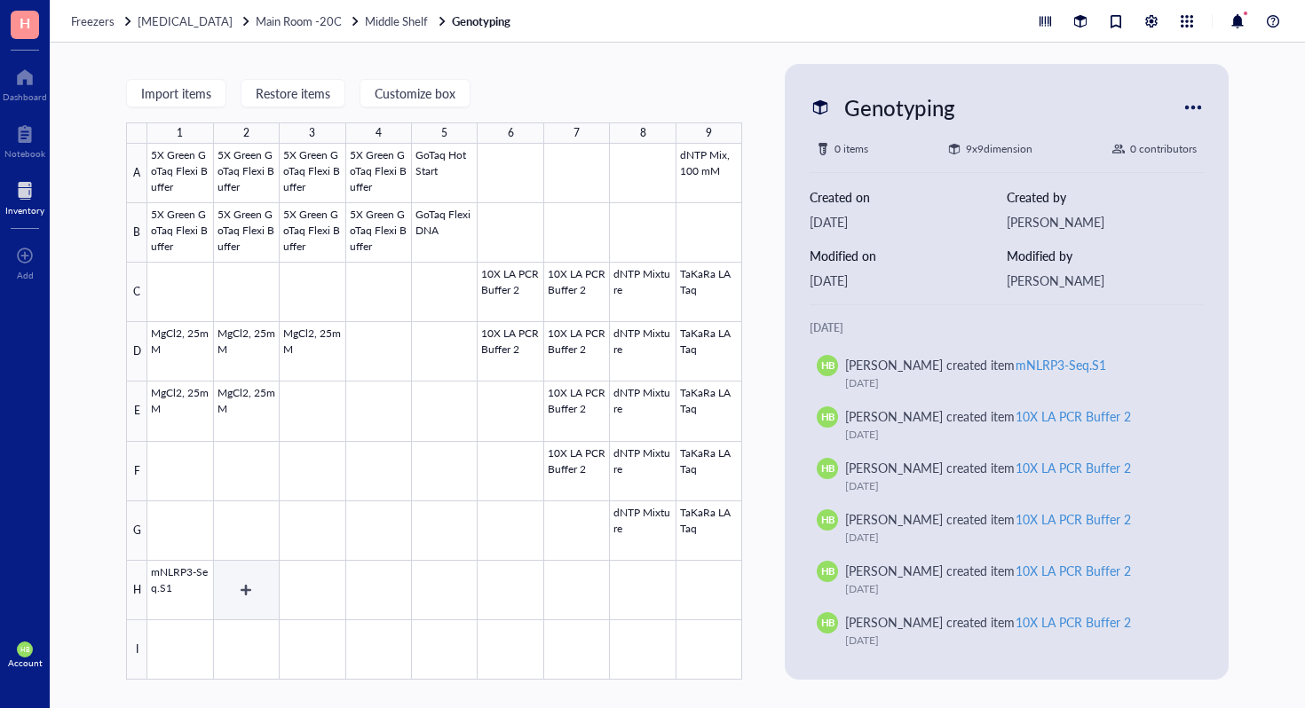
click at [271, 572] on div at bounding box center [444, 412] width 595 height 536
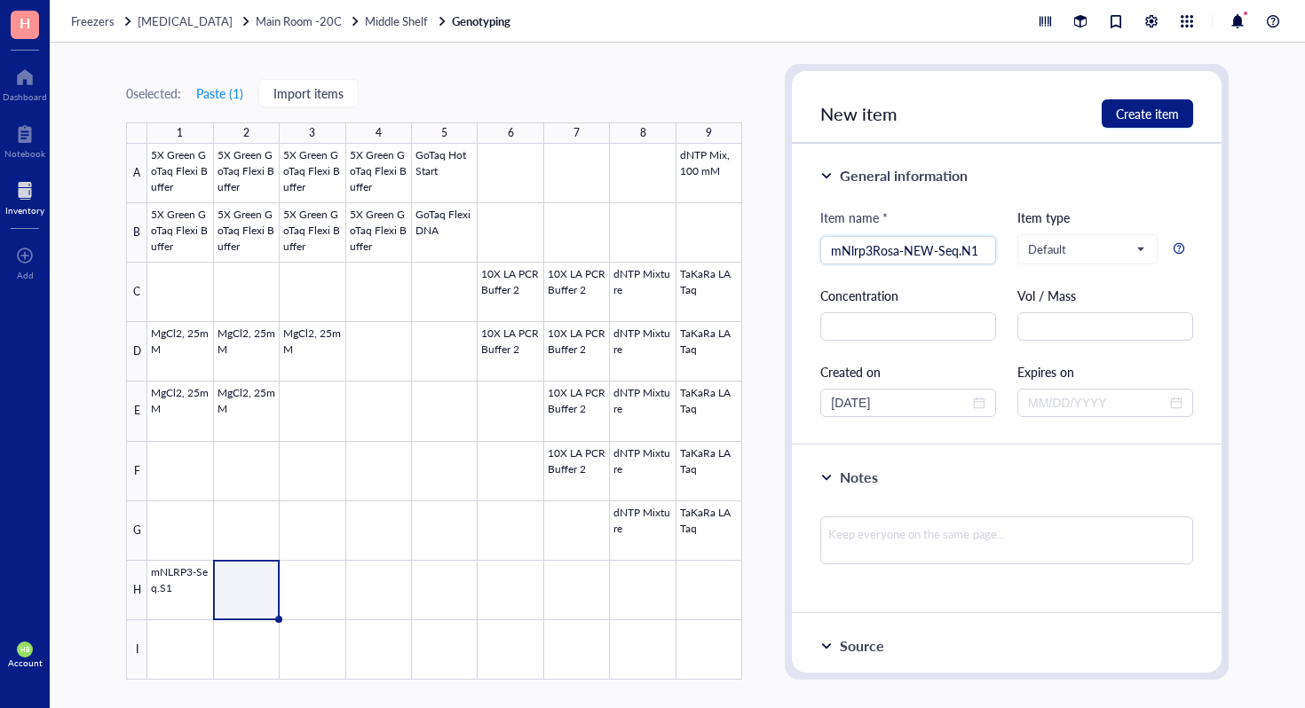
type input "mNlrp3Rosa-NEW-Seq.N1"
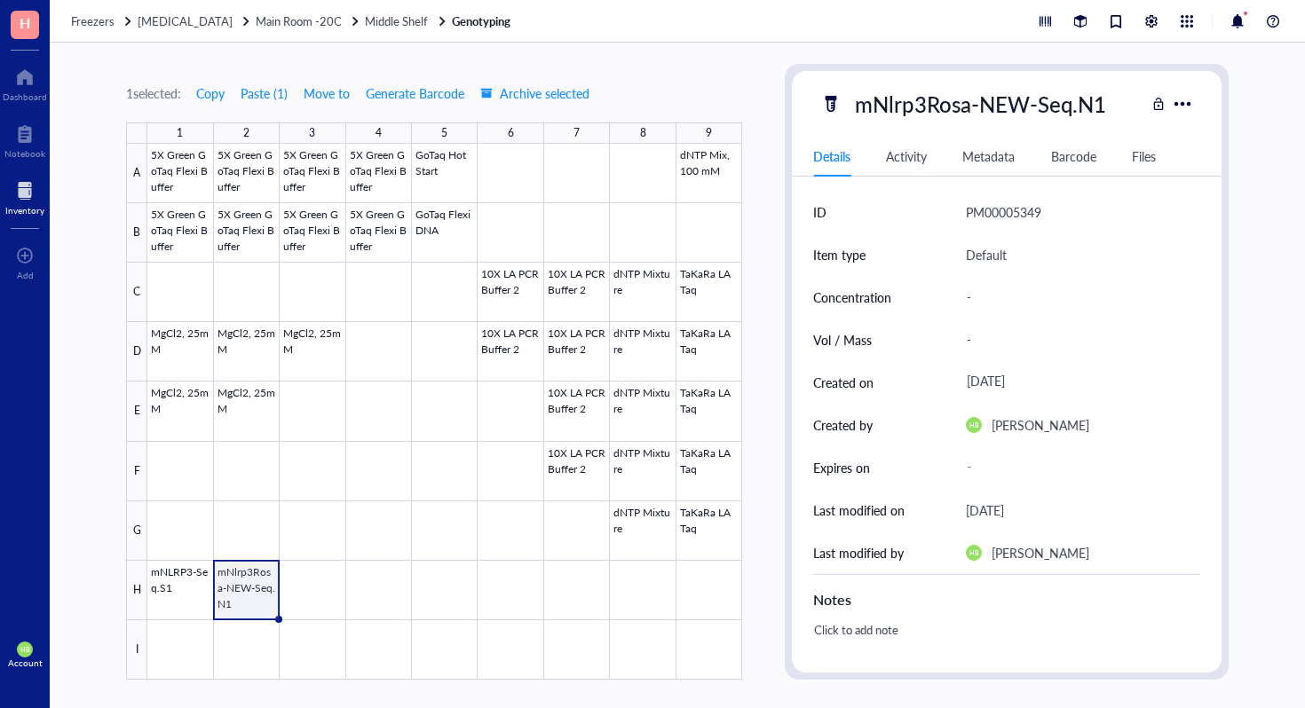
scroll to position [0, 5]
click at [322, 609] on div at bounding box center [444, 412] width 595 height 536
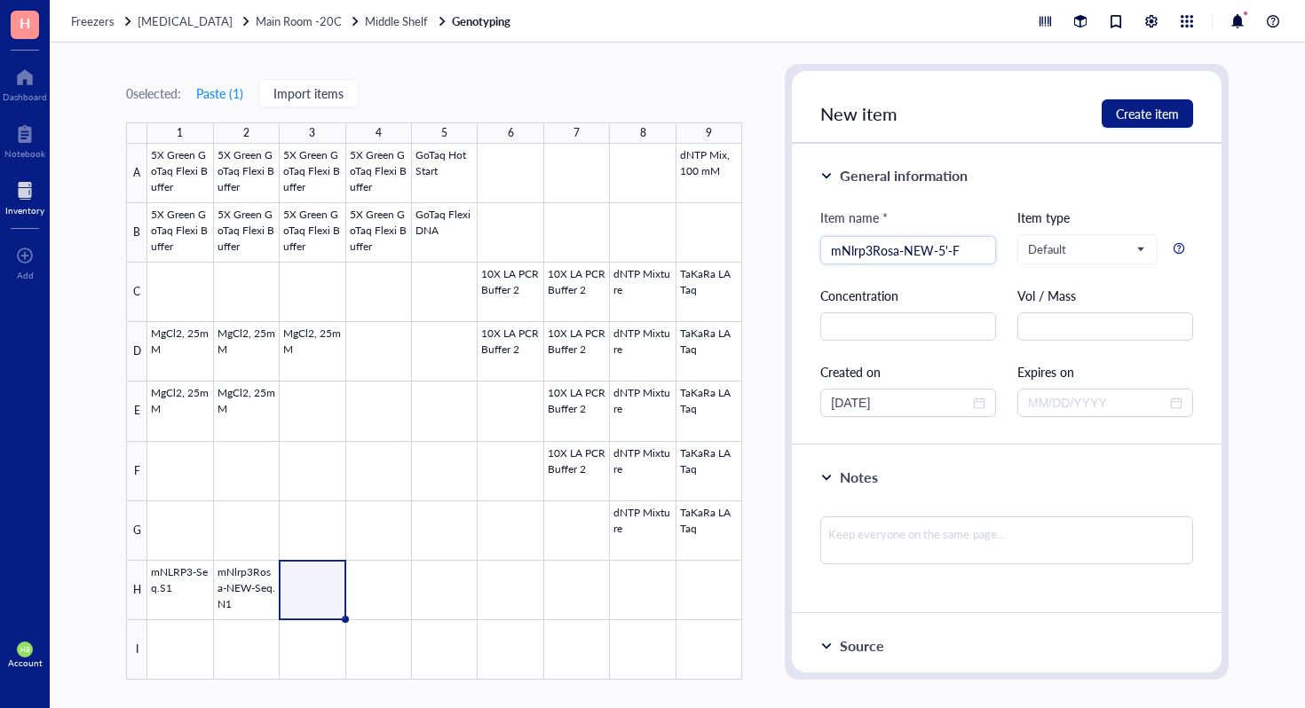
type input "mNlrp3Rosa-NEW-5'-F"
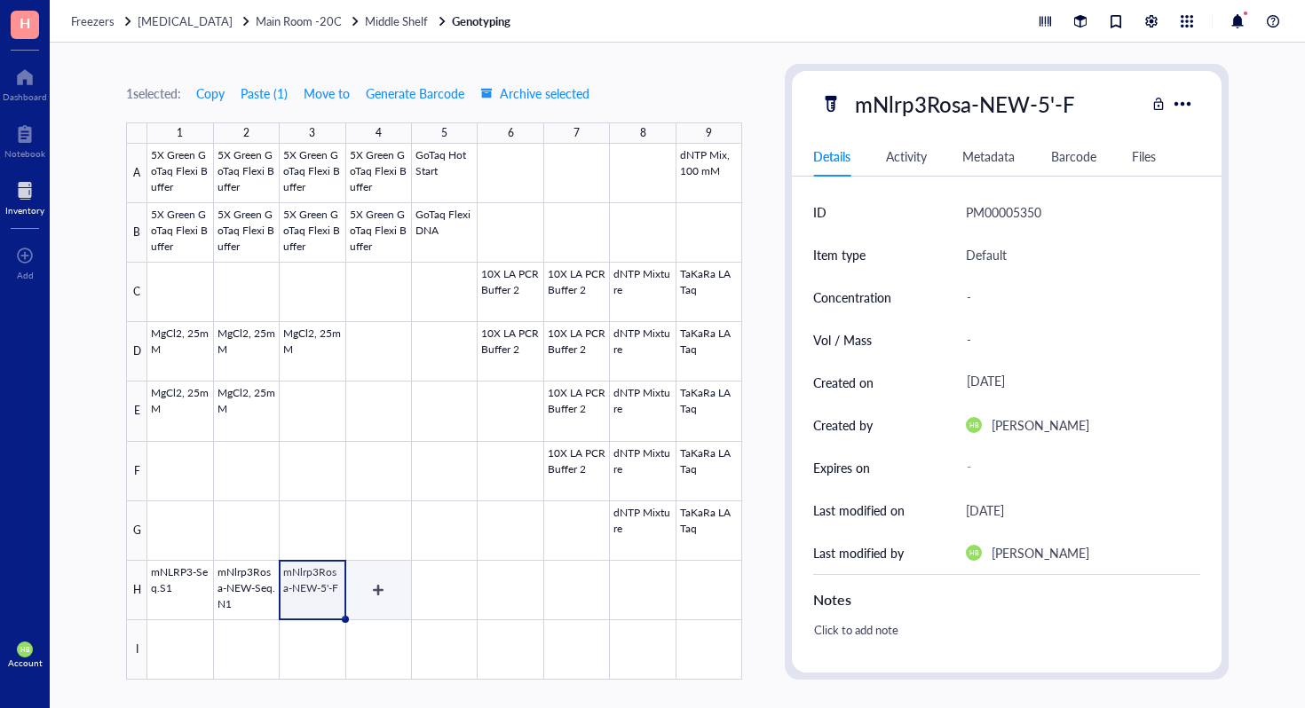
click at [378, 571] on div at bounding box center [444, 412] width 595 height 536
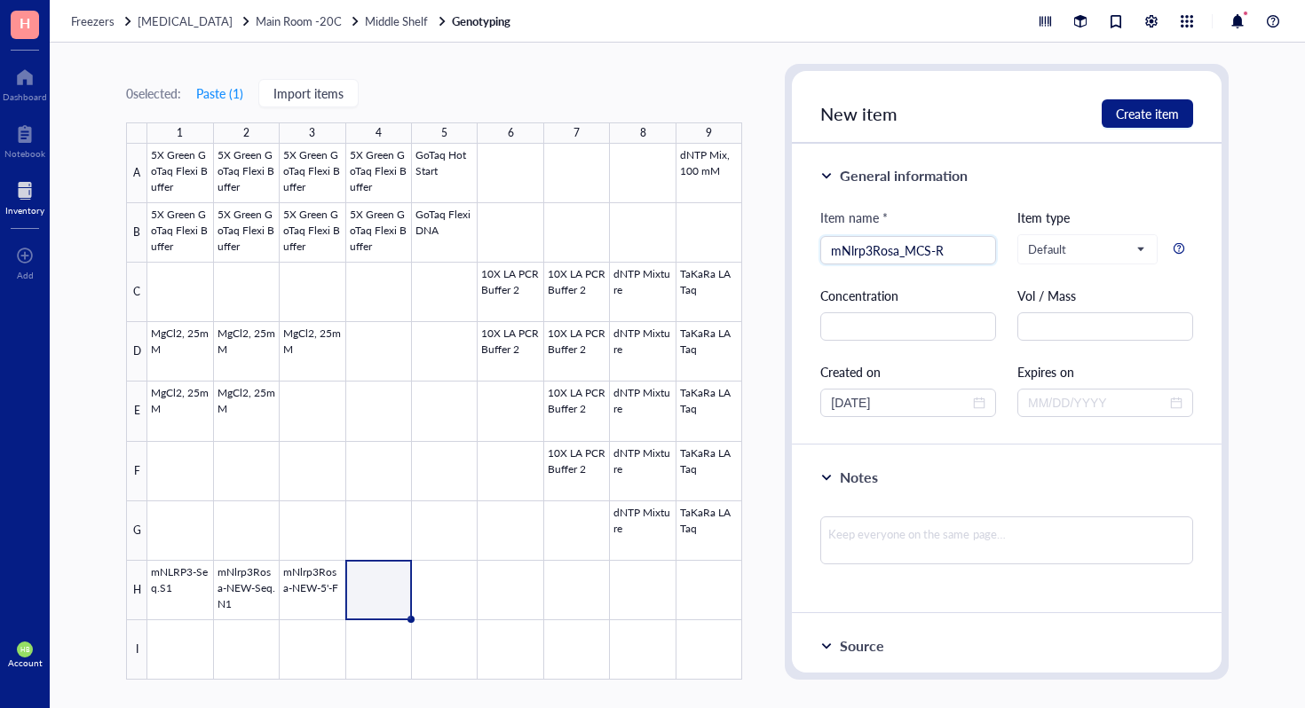
type input "mNlrp3Rosa_MCS-R"
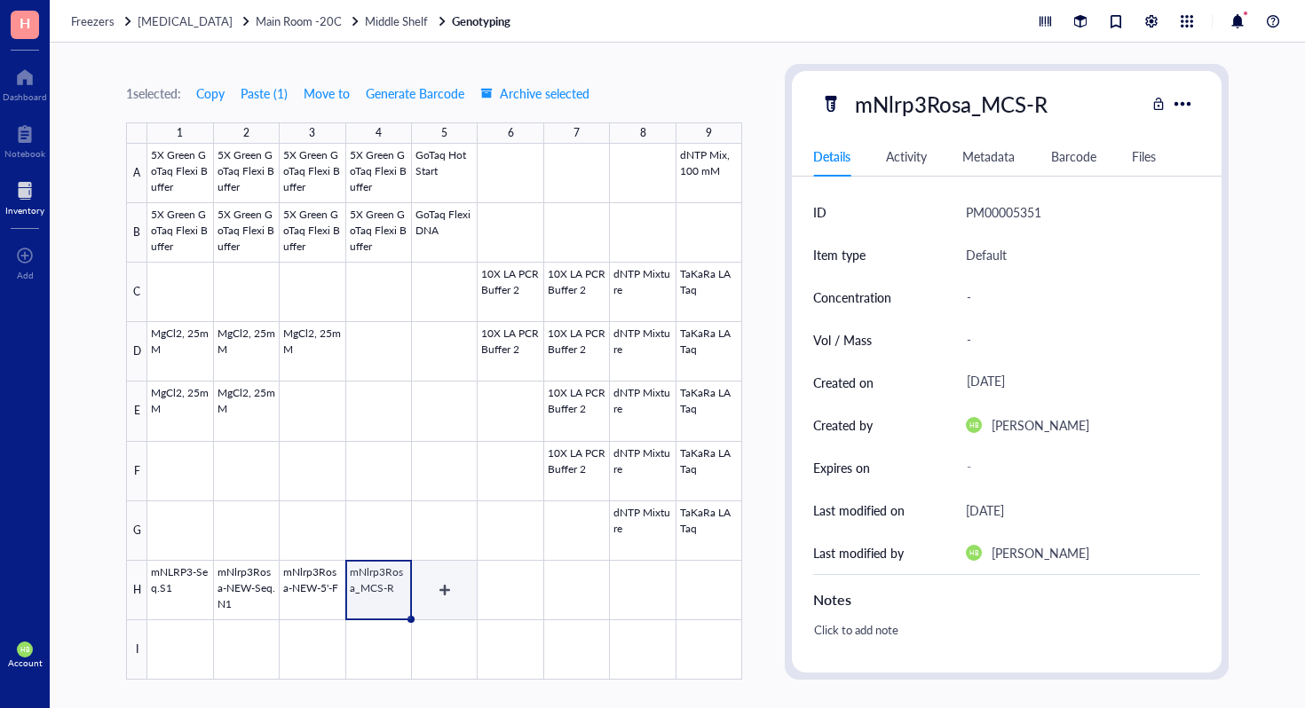
click at [461, 612] on div at bounding box center [444, 412] width 595 height 536
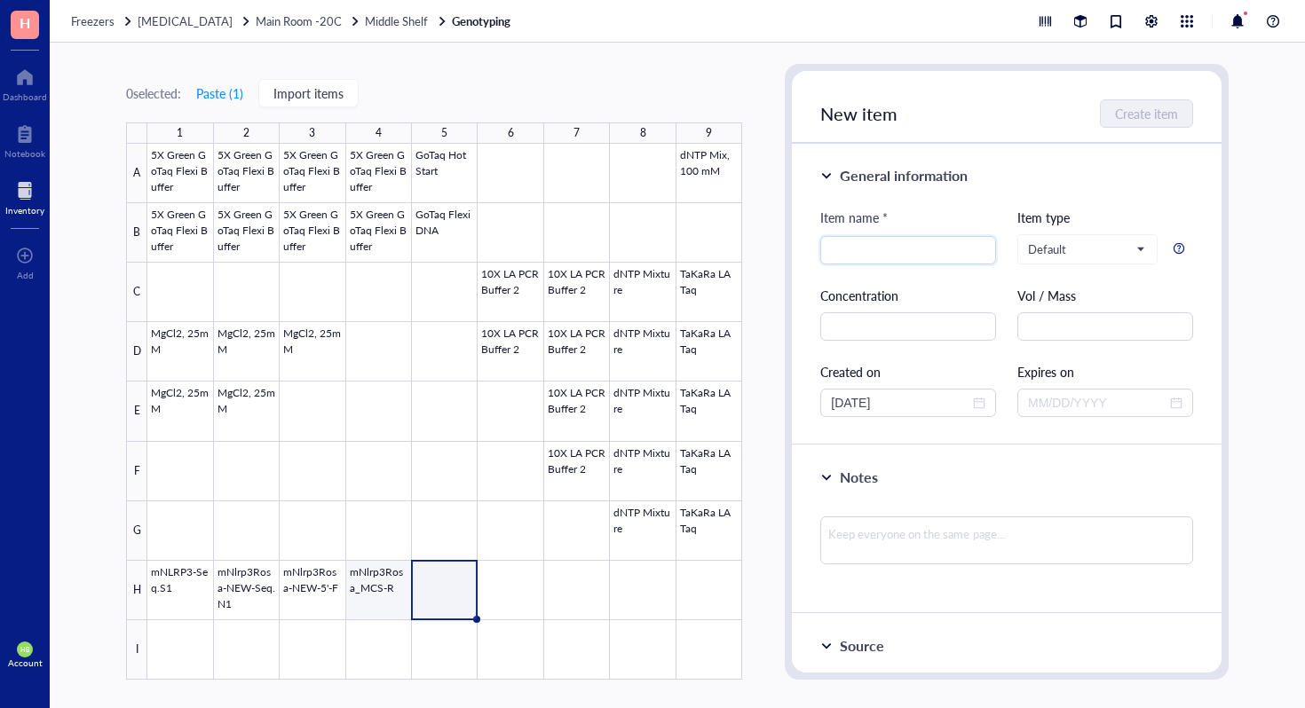
click at [406, 598] on div at bounding box center [444, 412] width 595 height 536
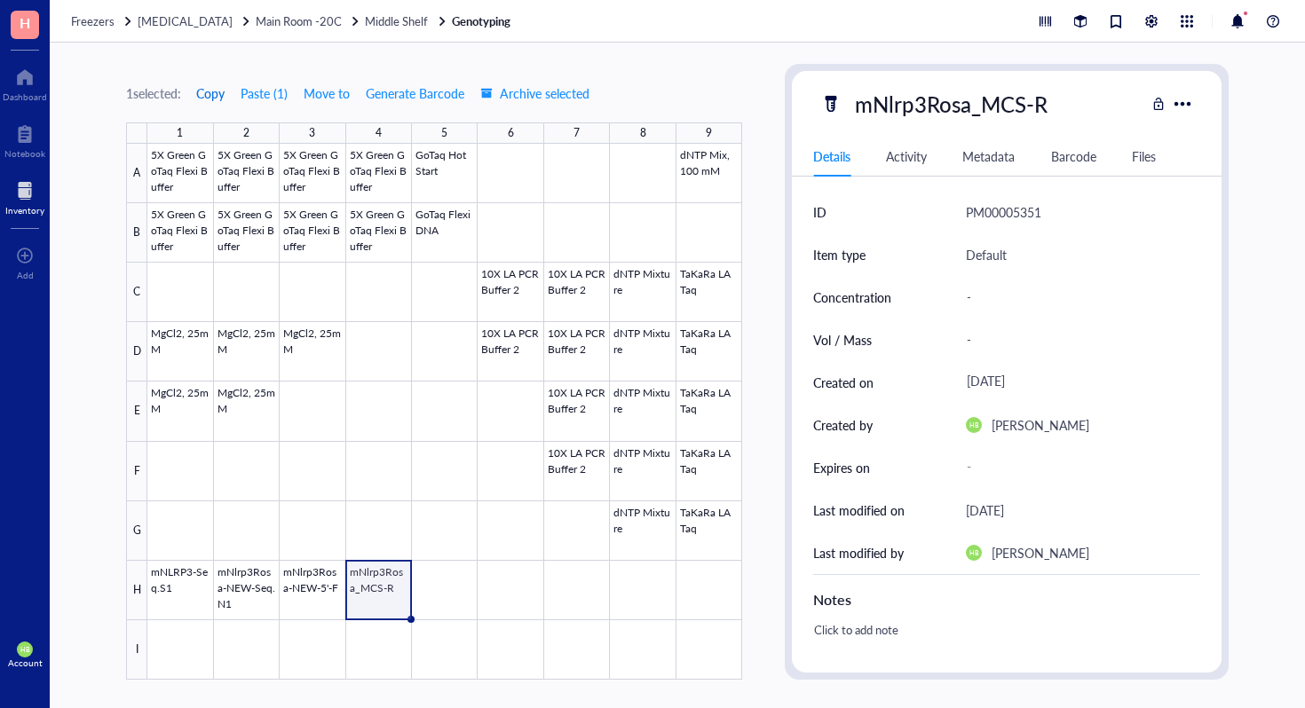
click at [225, 99] on span "Copy" at bounding box center [210, 93] width 28 height 14
click at [470, 592] on div at bounding box center [444, 412] width 595 height 536
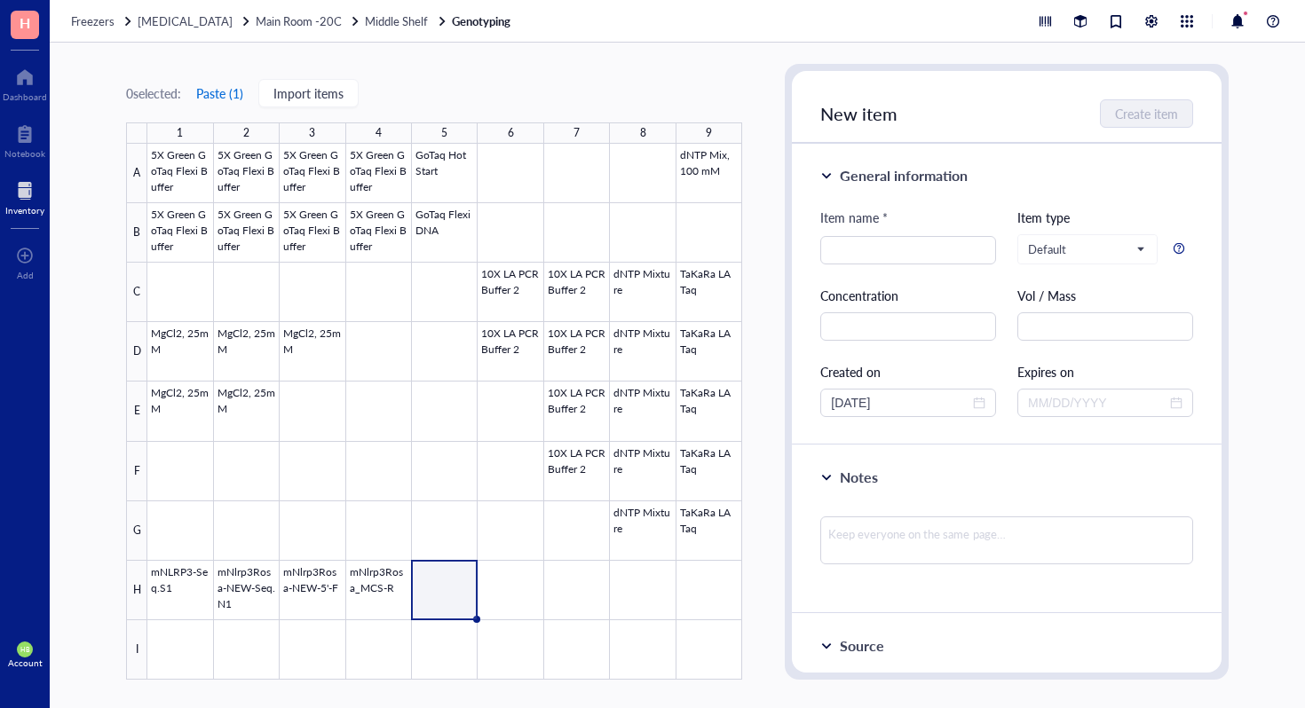
click at [235, 99] on button "Paste ( 1 )" at bounding box center [219, 93] width 49 height 28
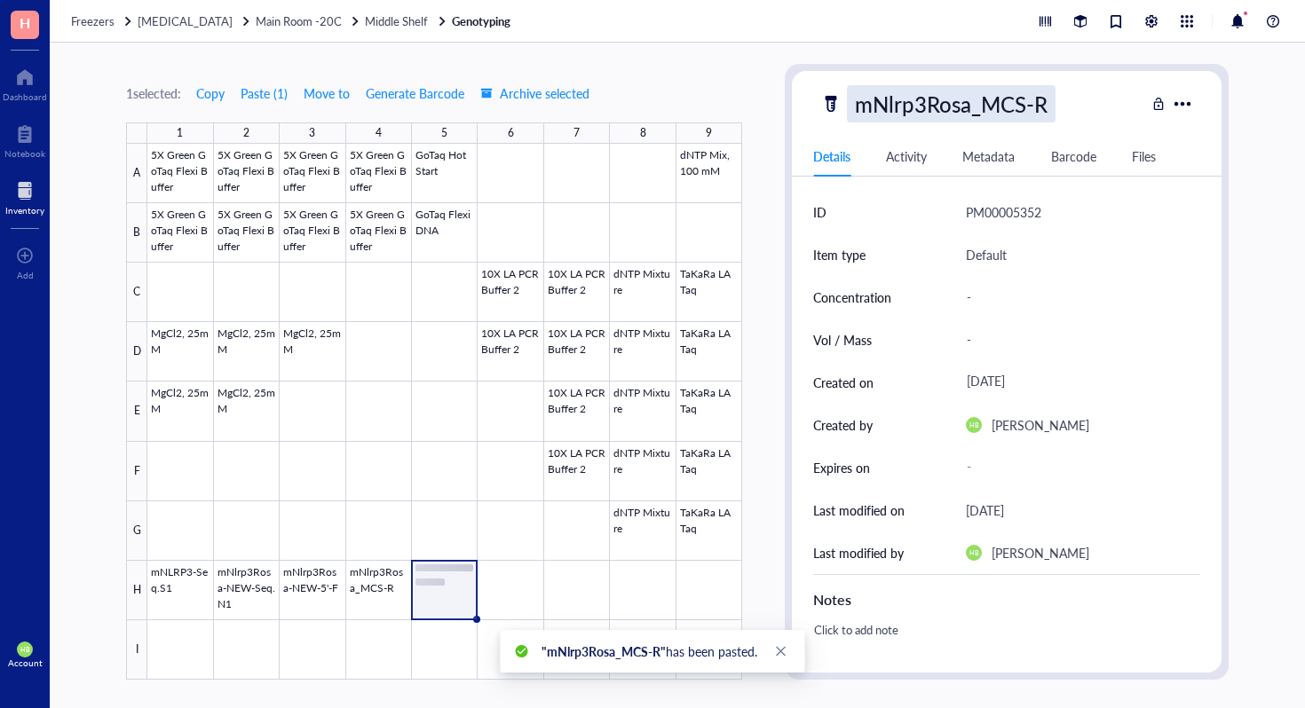
click at [999, 99] on div "mNlrp3Rosa_MCS-R" at bounding box center [951, 103] width 209 height 37
type input "mNlrp3Rosa_MCS-F"
click at [512, 572] on div at bounding box center [444, 412] width 595 height 536
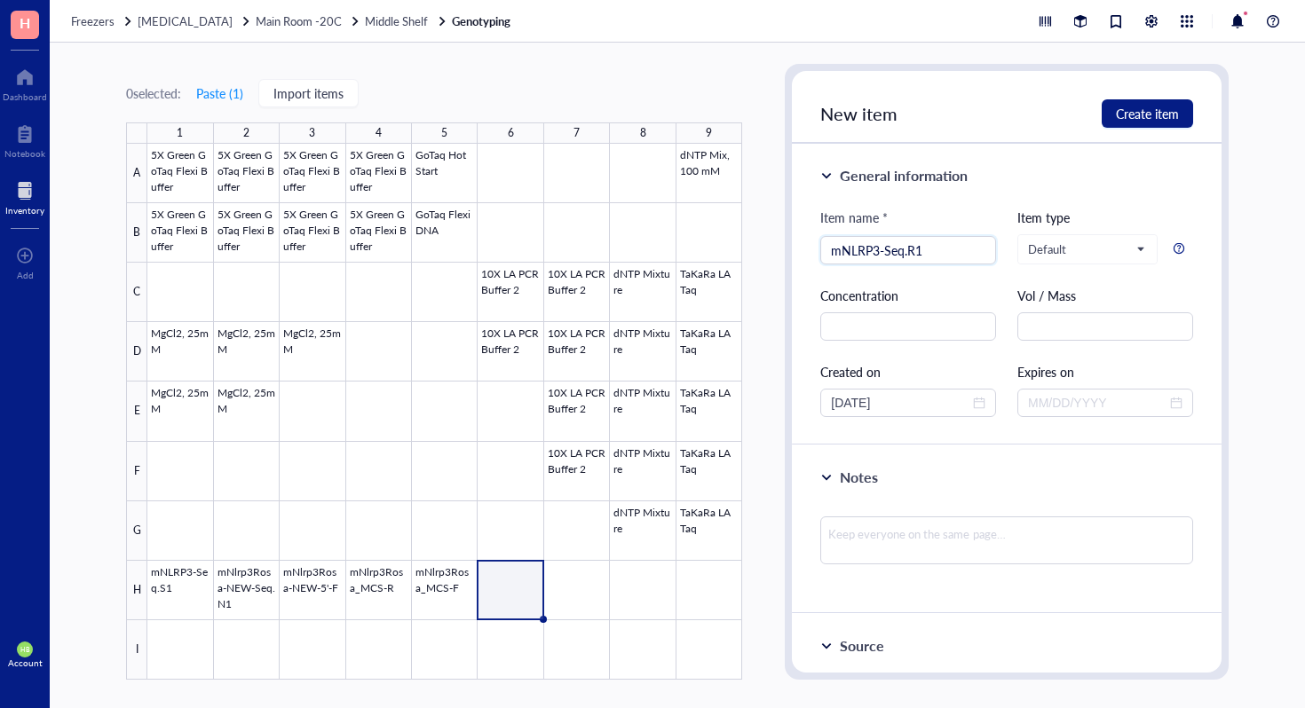
type input "mNLRP3-Seq.R1"
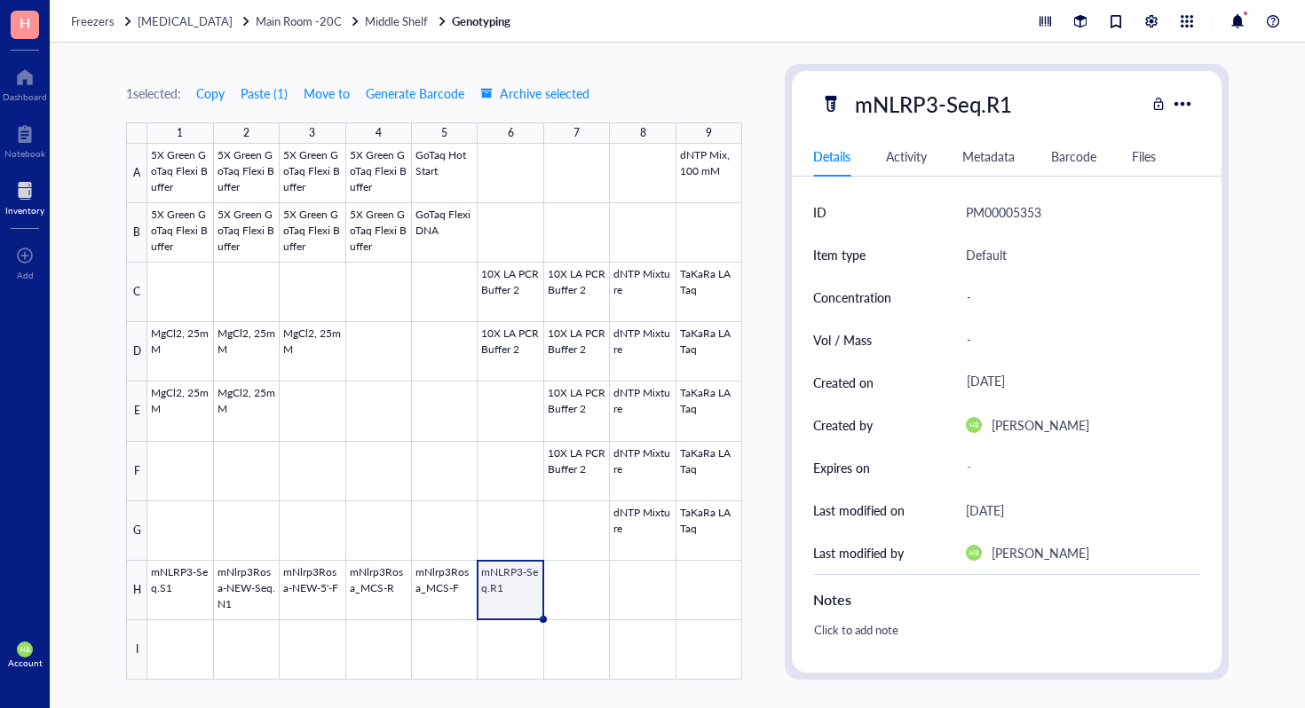
click at [171, 653] on div at bounding box center [444, 412] width 595 height 536
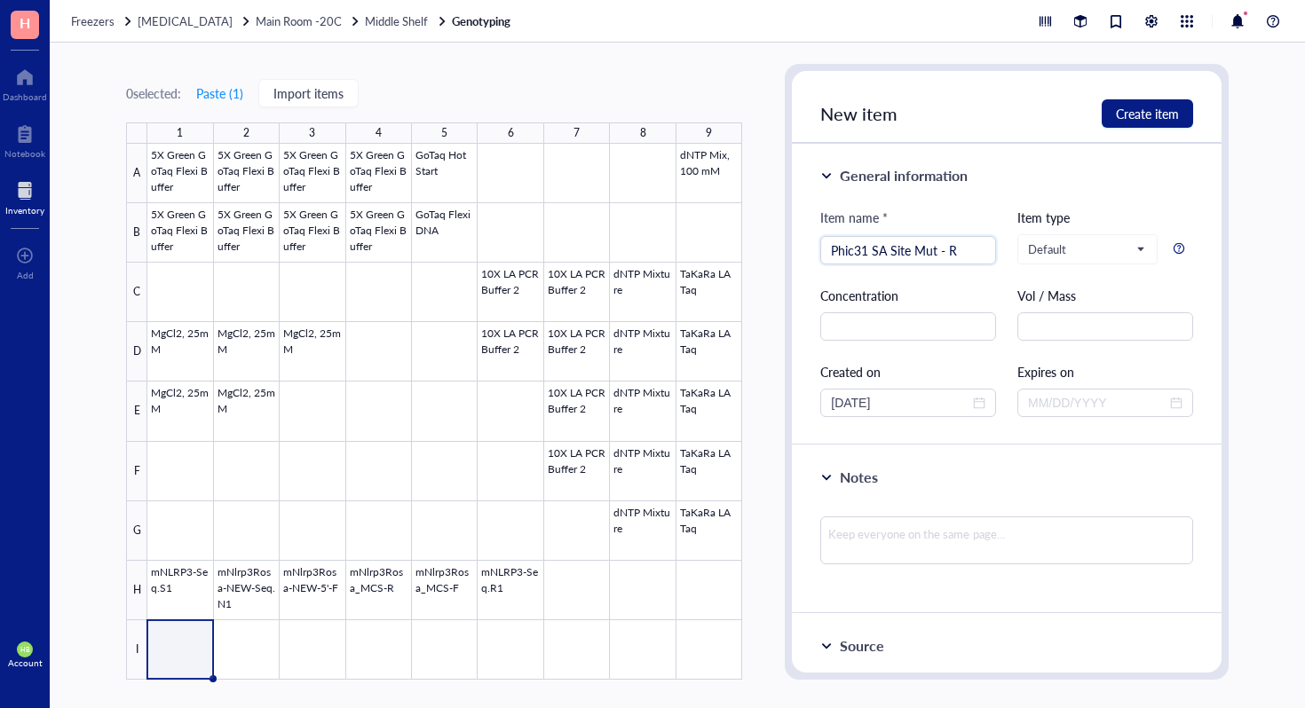
type input "Phic31 SA Site Mut - R"
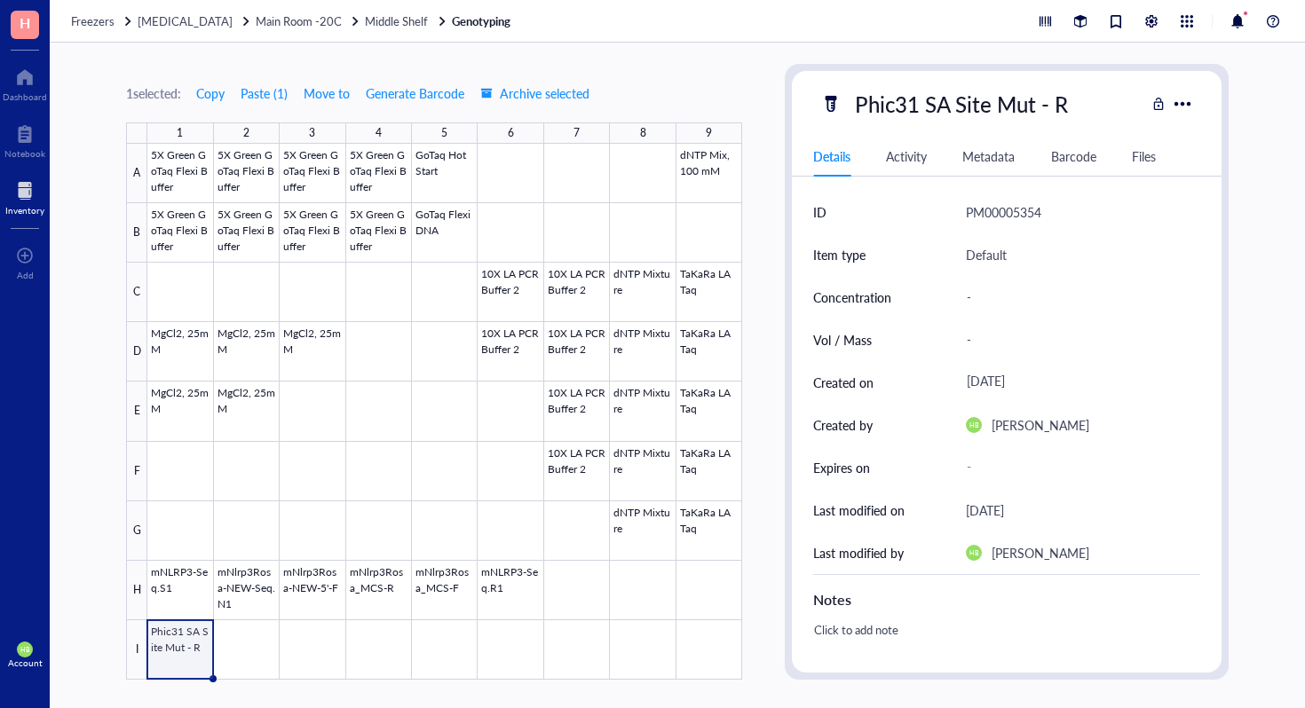
click at [245, 638] on div at bounding box center [444, 412] width 595 height 536
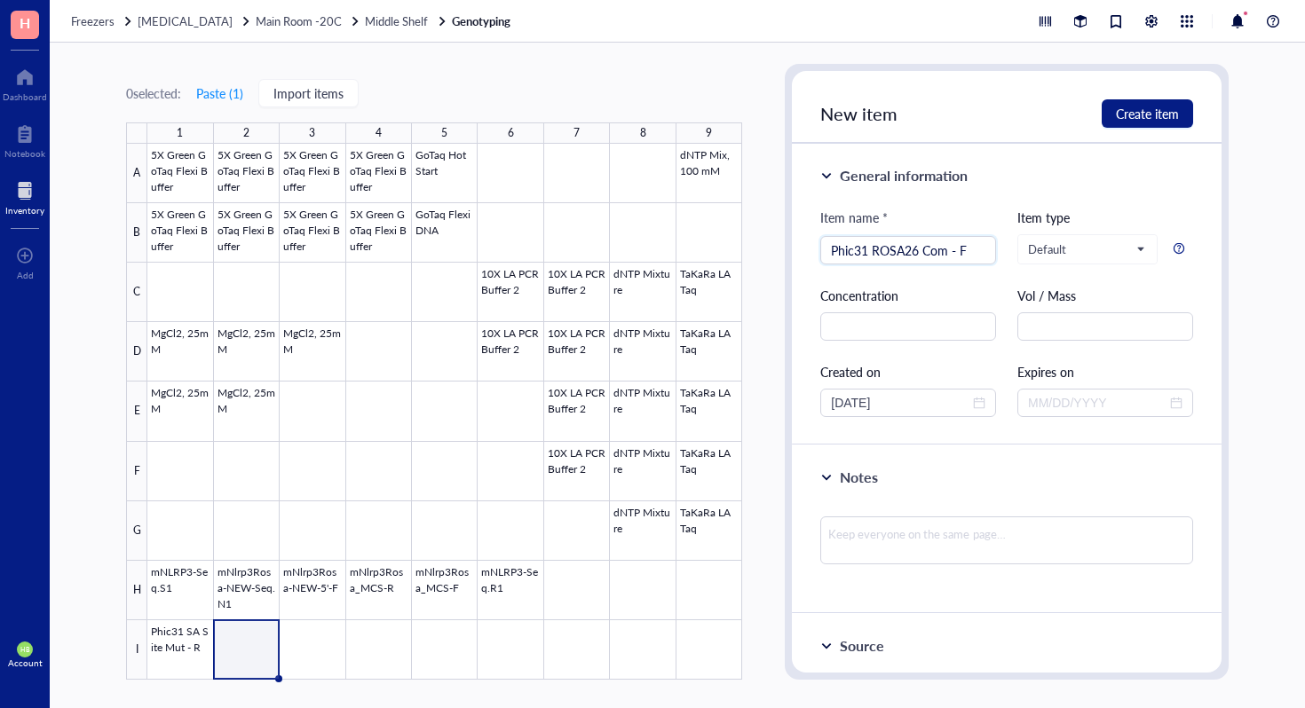
type input "Phic31 ROSA26 Com - F"
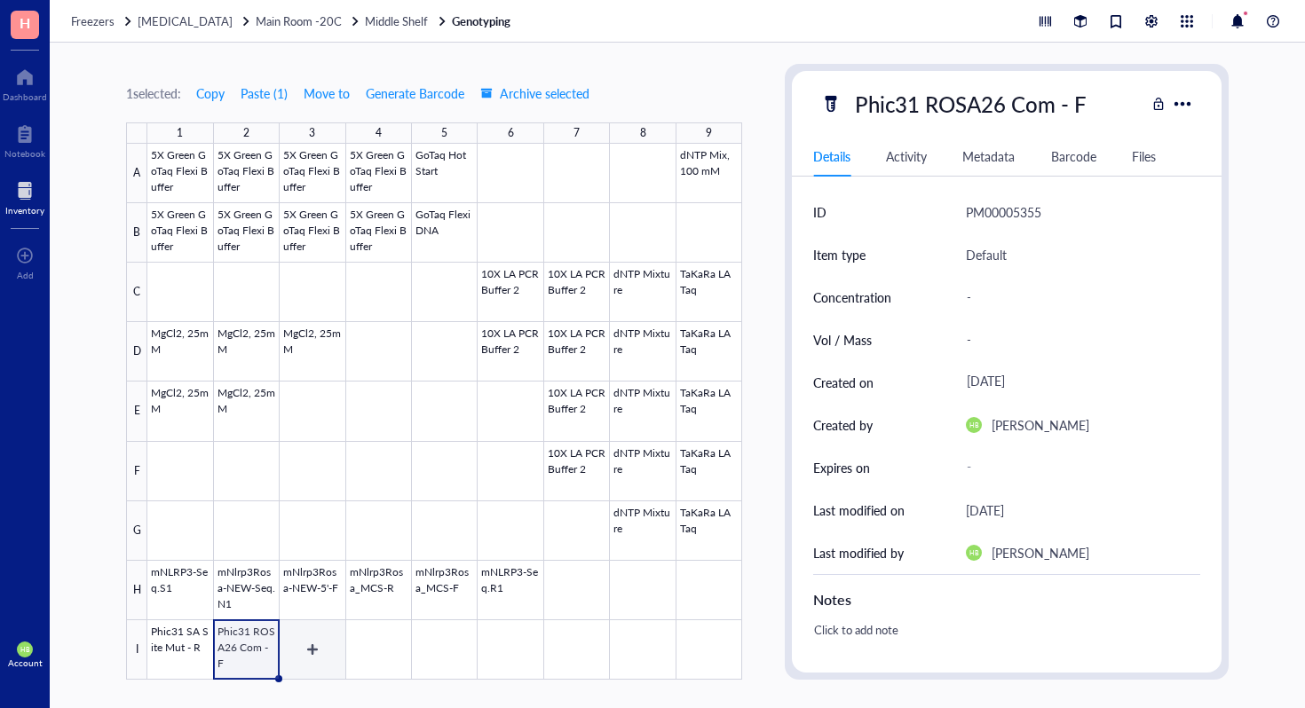
click at [293, 633] on div at bounding box center [444, 412] width 595 height 536
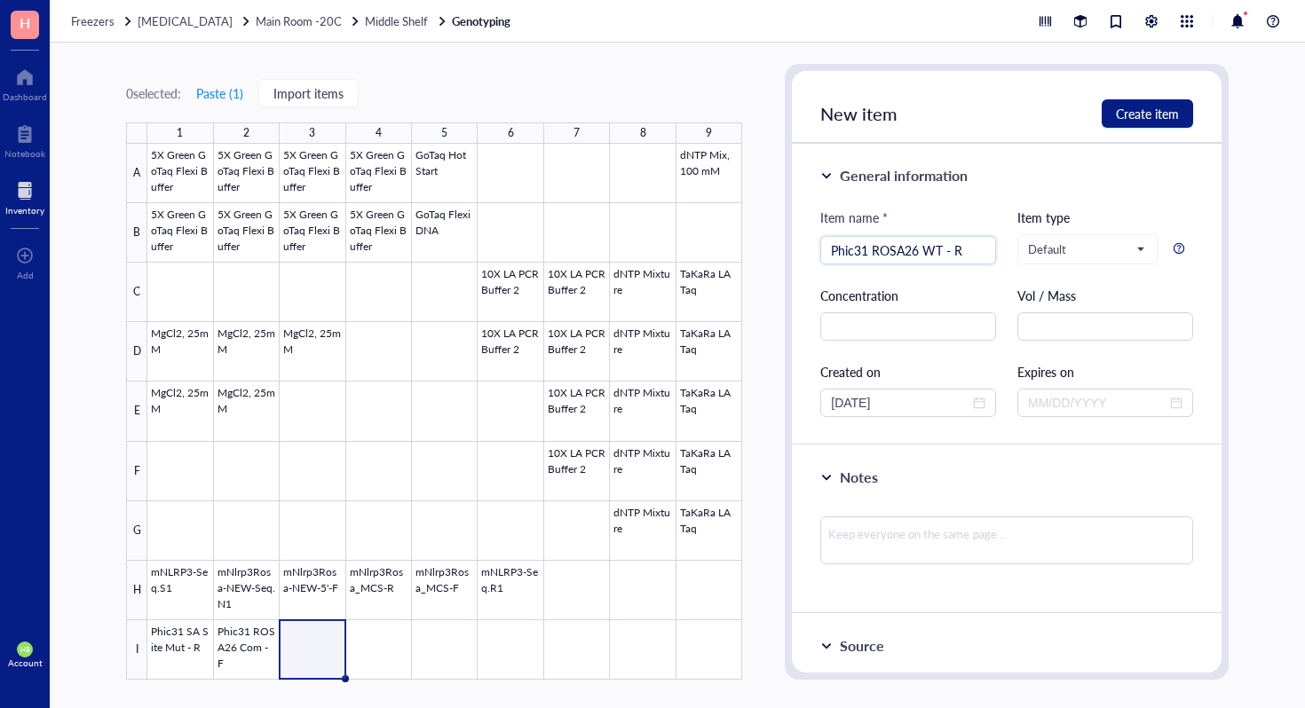
type input "Phic31 ROSA26 WT - R"
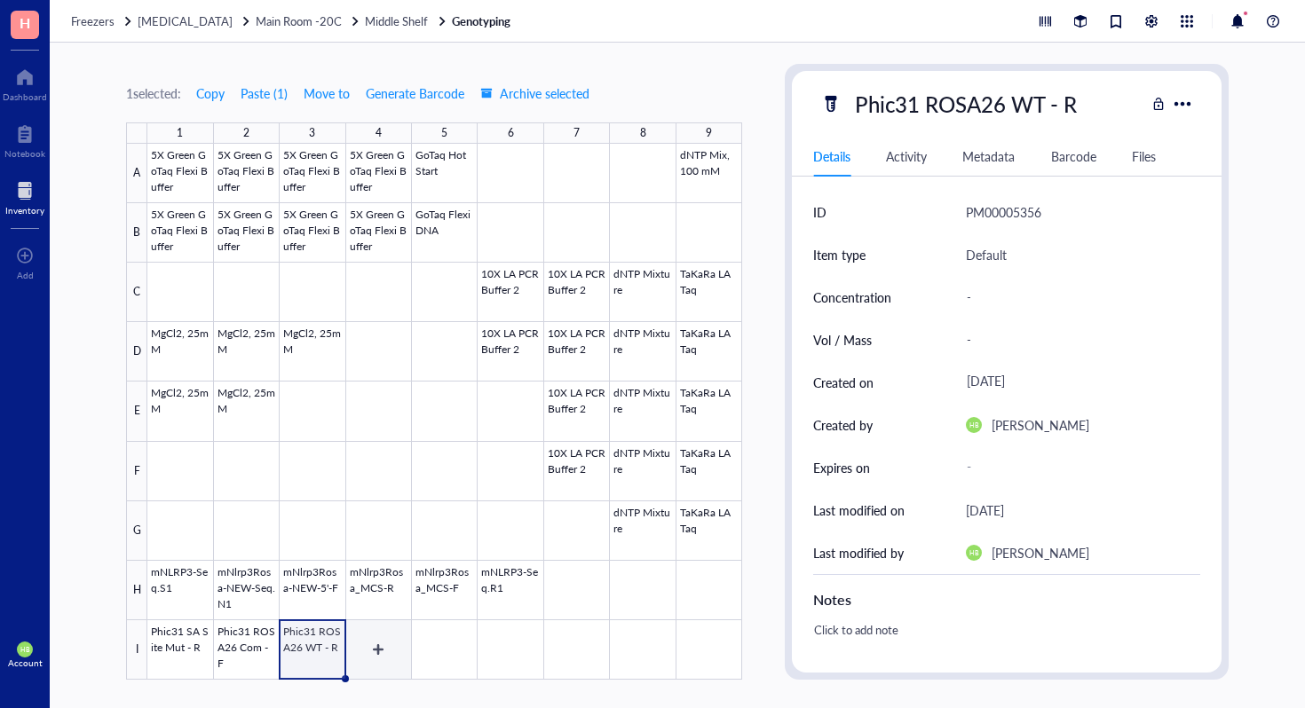
click at [381, 652] on div at bounding box center [444, 412] width 595 height 536
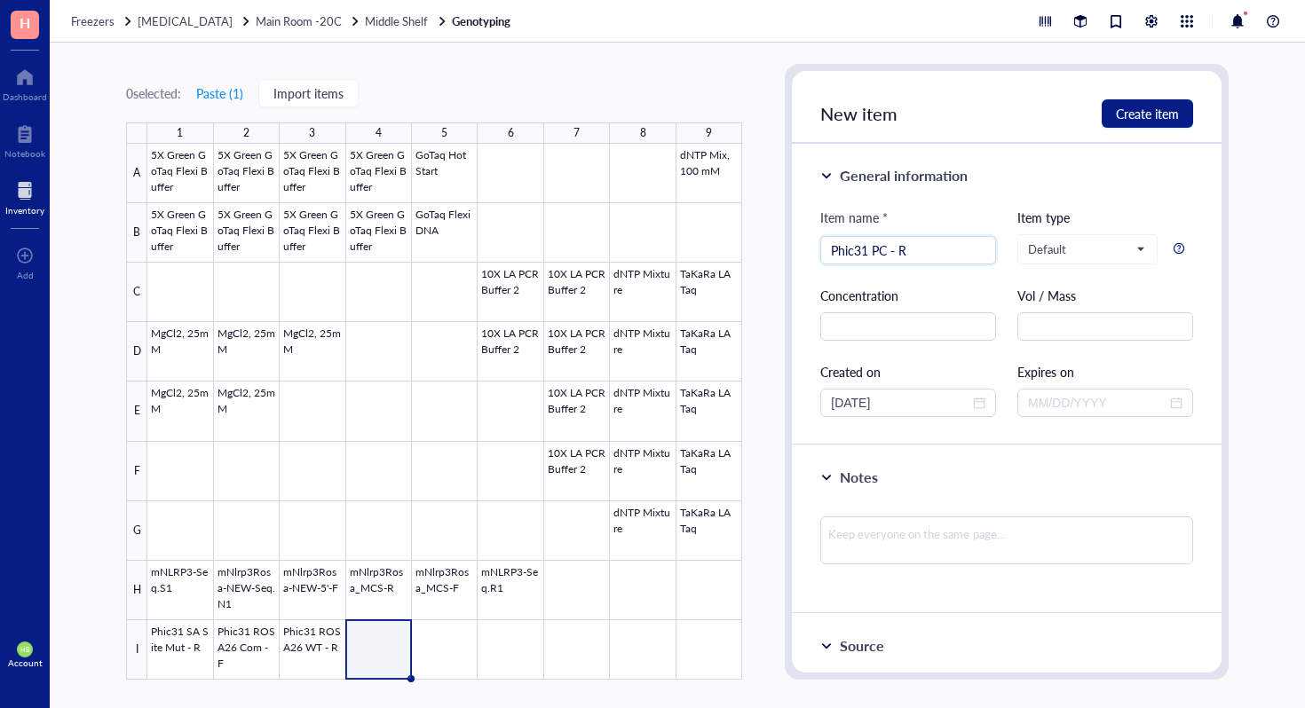
type input "Phic31 PC - R"
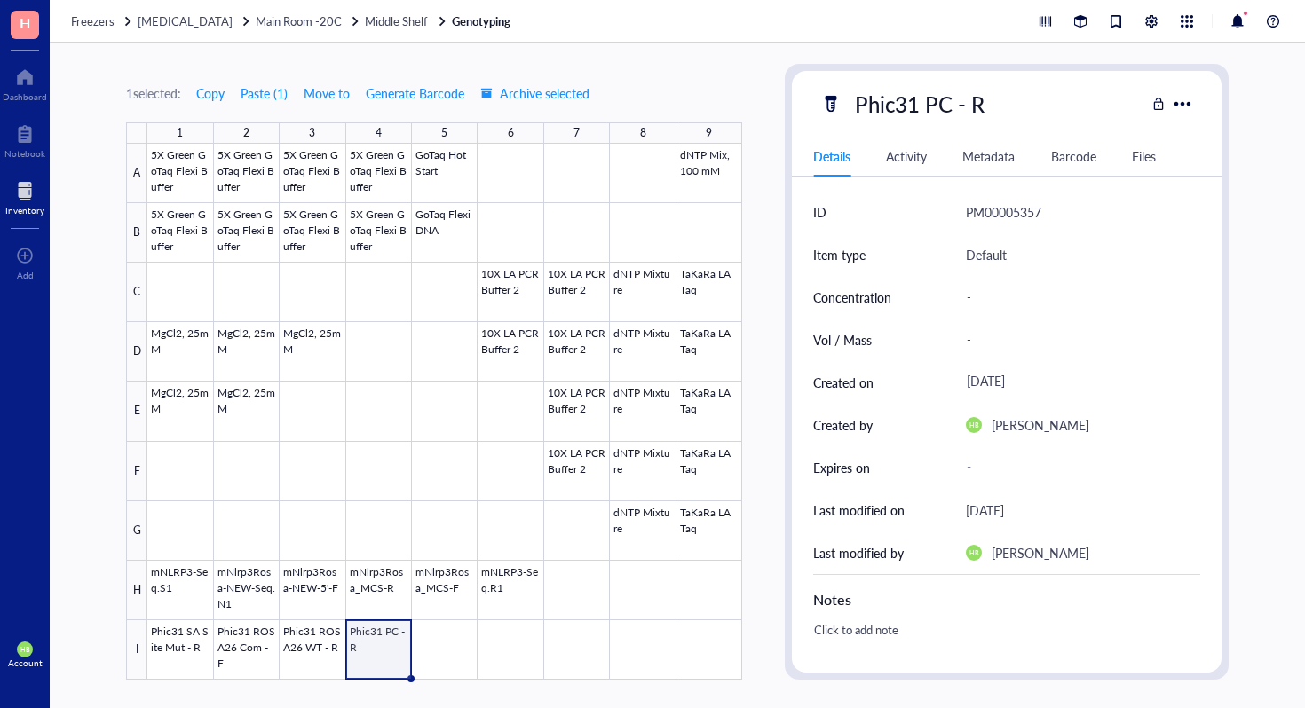
click at [446, 648] on div at bounding box center [444, 412] width 595 height 536
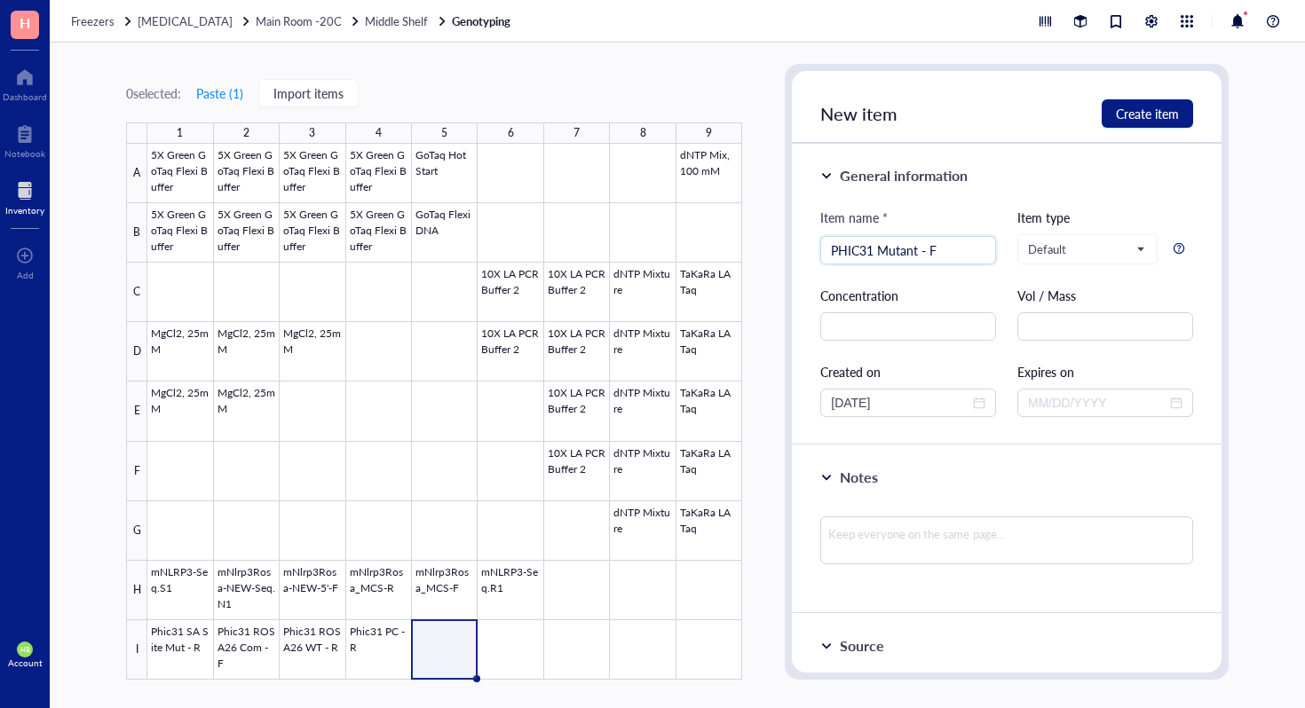
type input "PHIC31 Mutant - F"
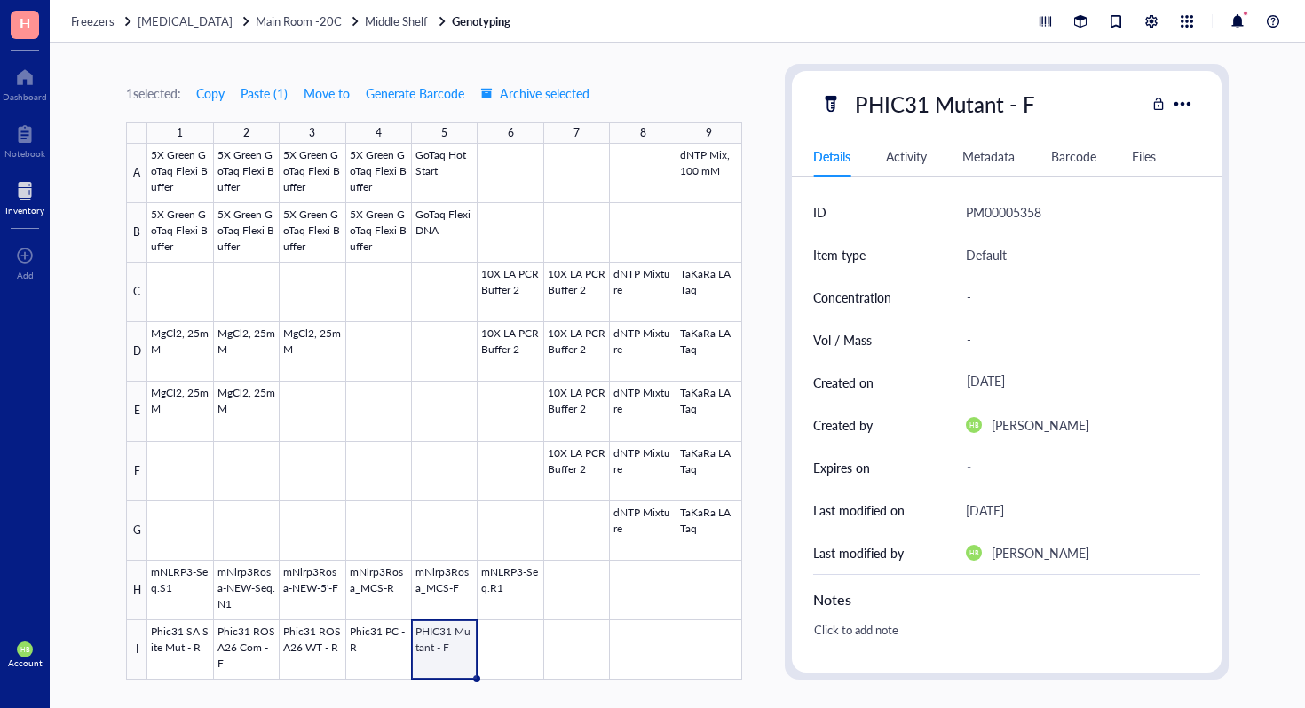
click at [497, 637] on div at bounding box center [444, 412] width 595 height 536
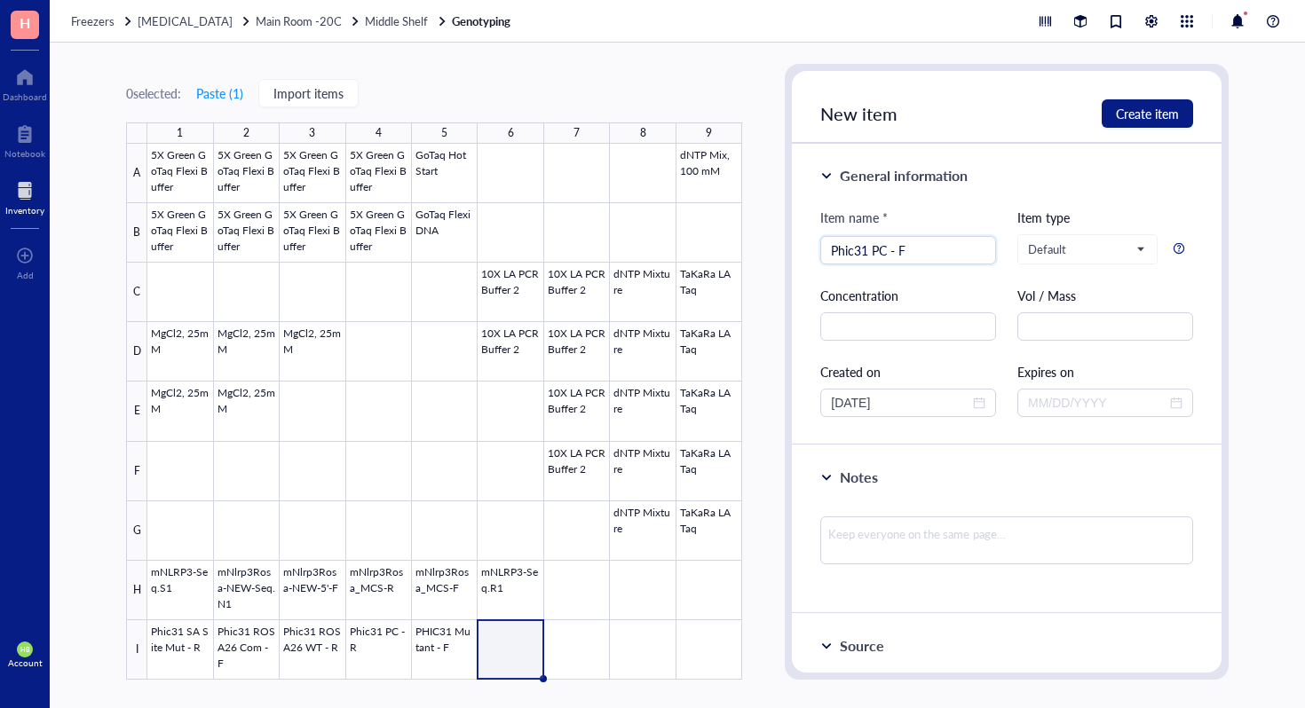
type input "Phic31 PC - F"
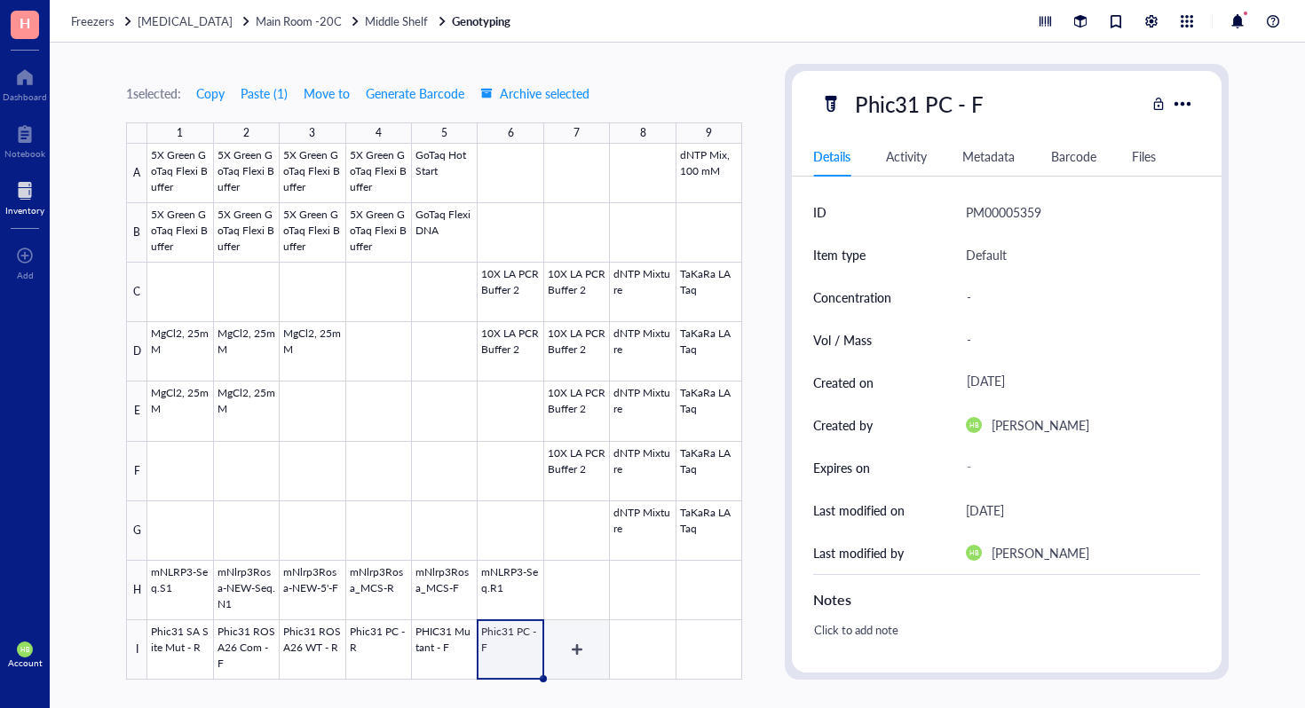
click at [594, 665] on div at bounding box center [444, 412] width 595 height 536
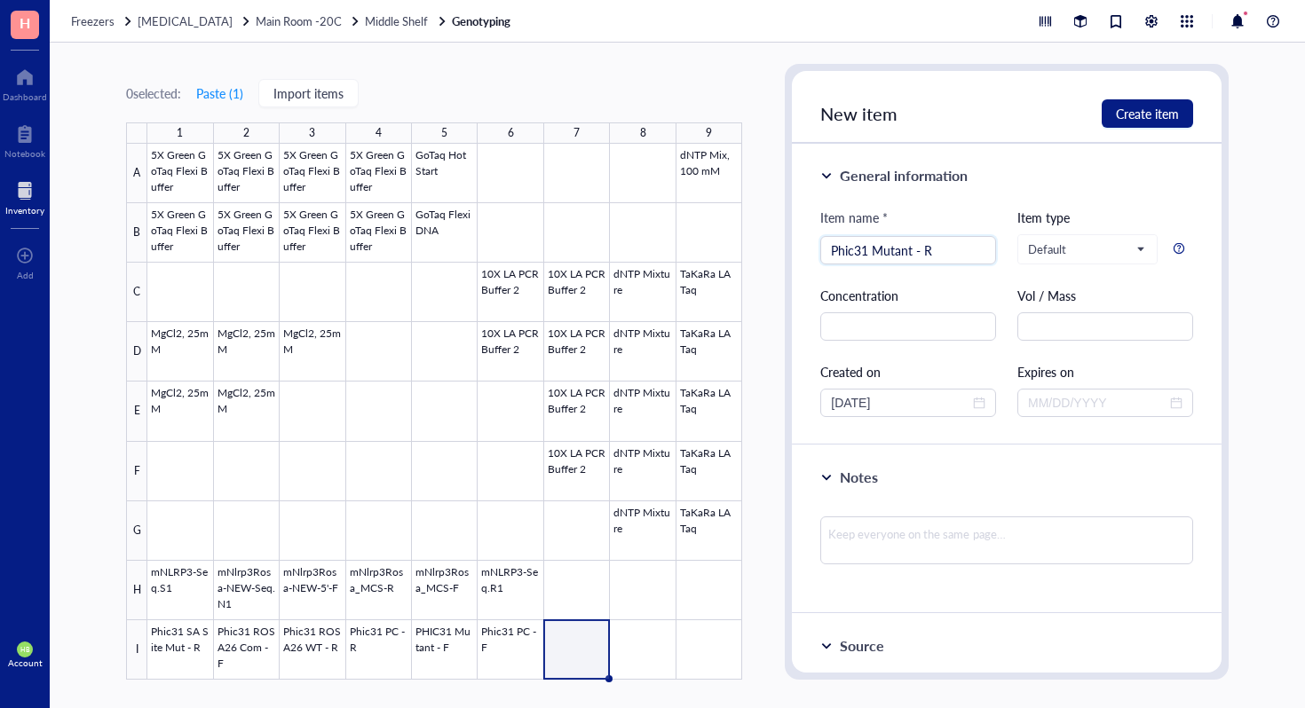
type input "Phic31 Mutant - R"
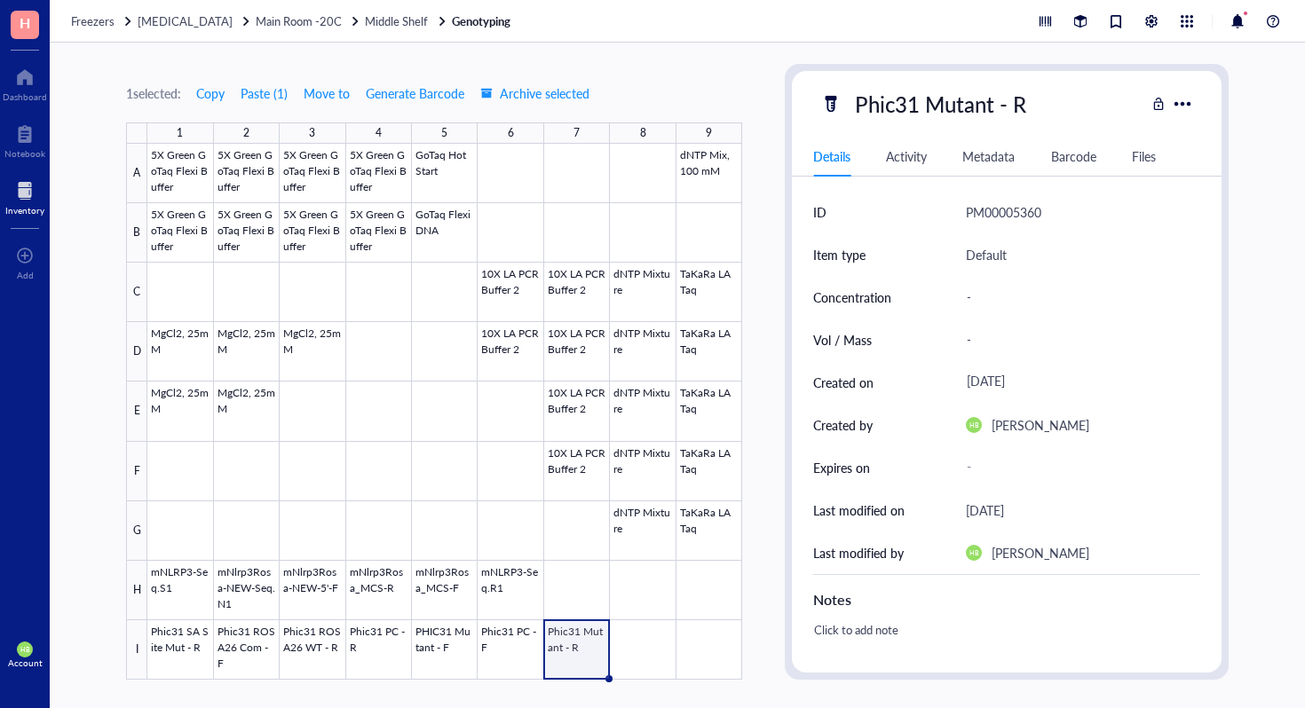
click at [647, 672] on div at bounding box center [444, 412] width 595 height 536
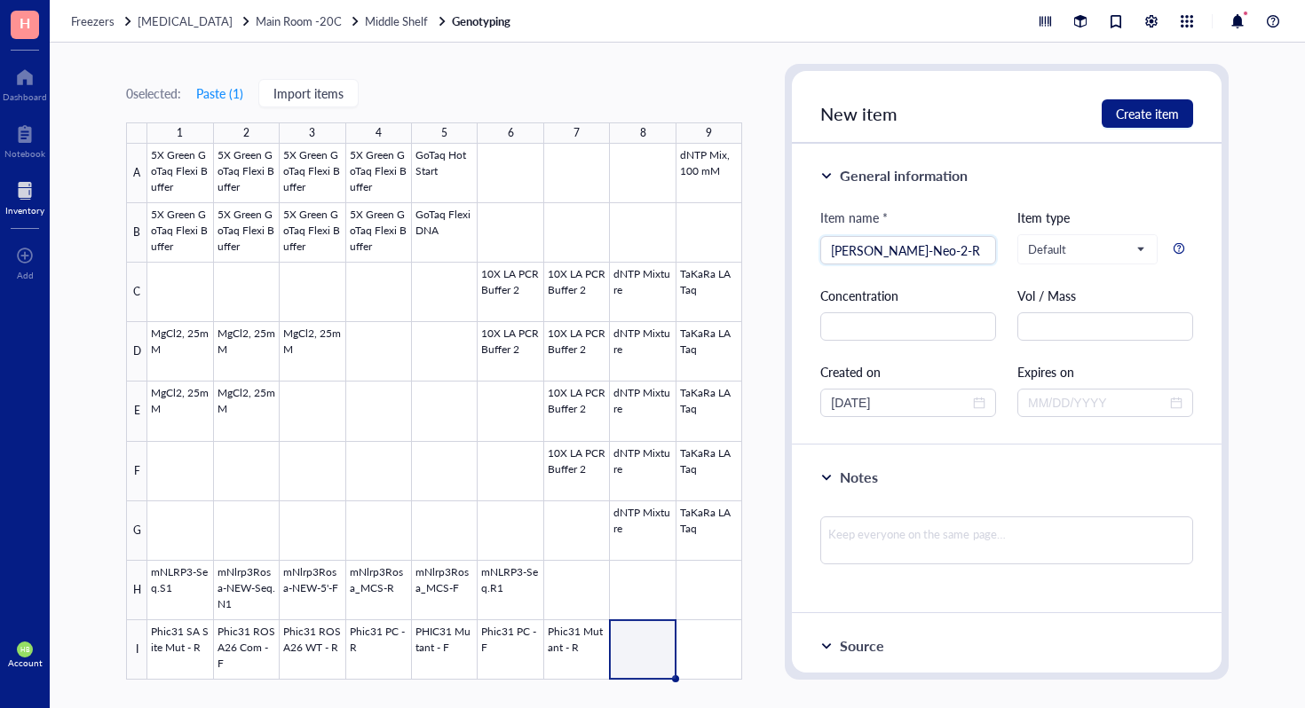
type input "[PERSON_NAME]-Neo-2-R"
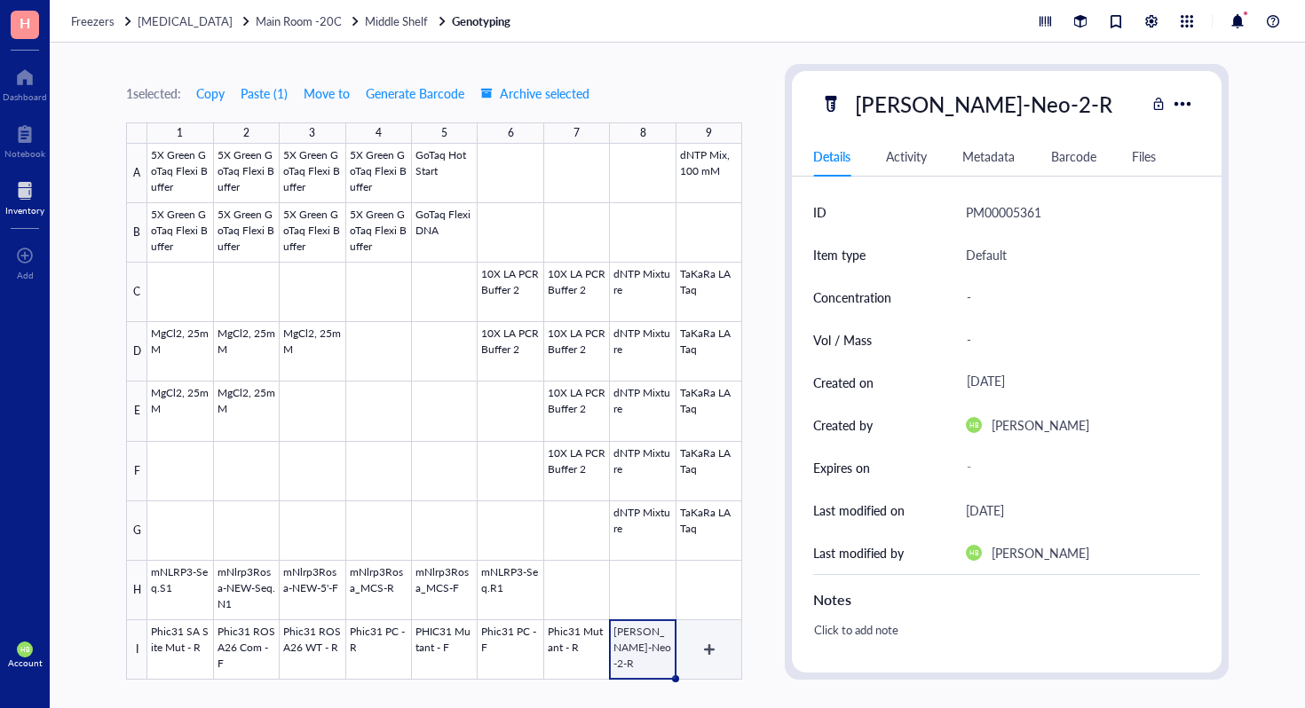
click at [707, 637] on div at bounding box center [444, 412] width 595 height 536
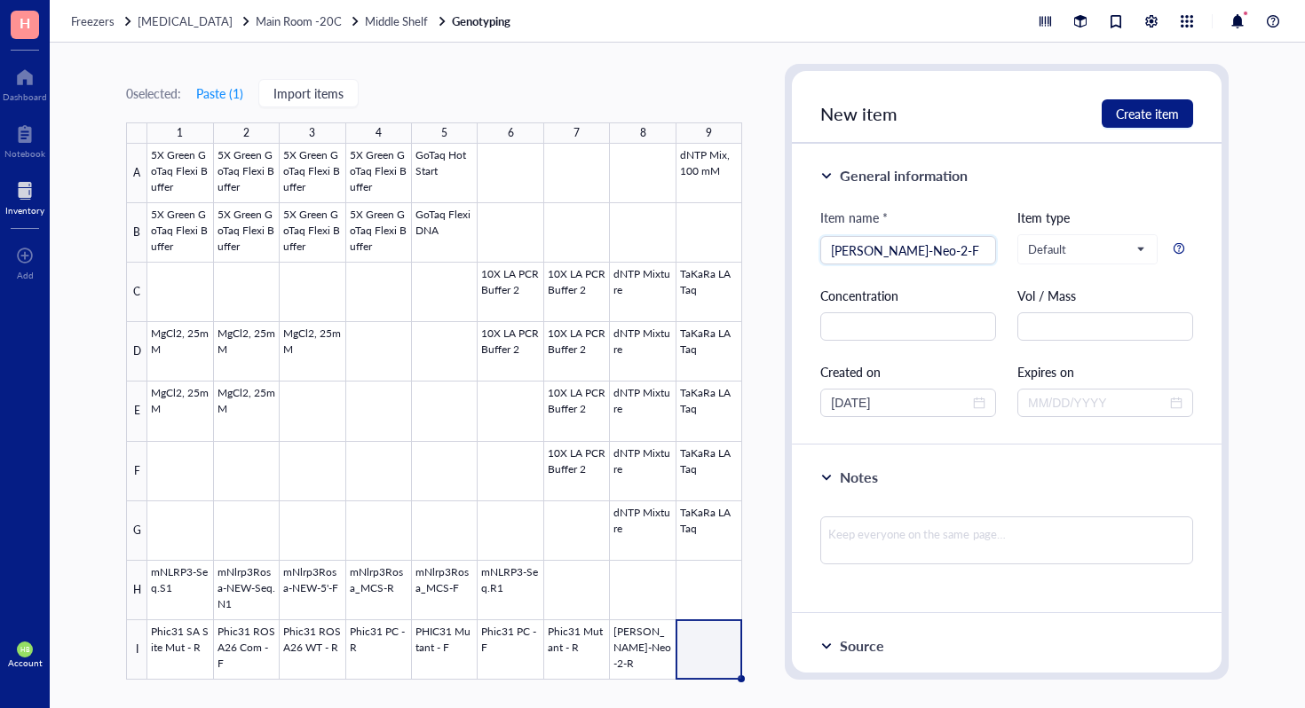
type input "[PERSON_NAME]-Neo-2-F"
